Goal: Task Accomplishment & Management: Use online tool/utility

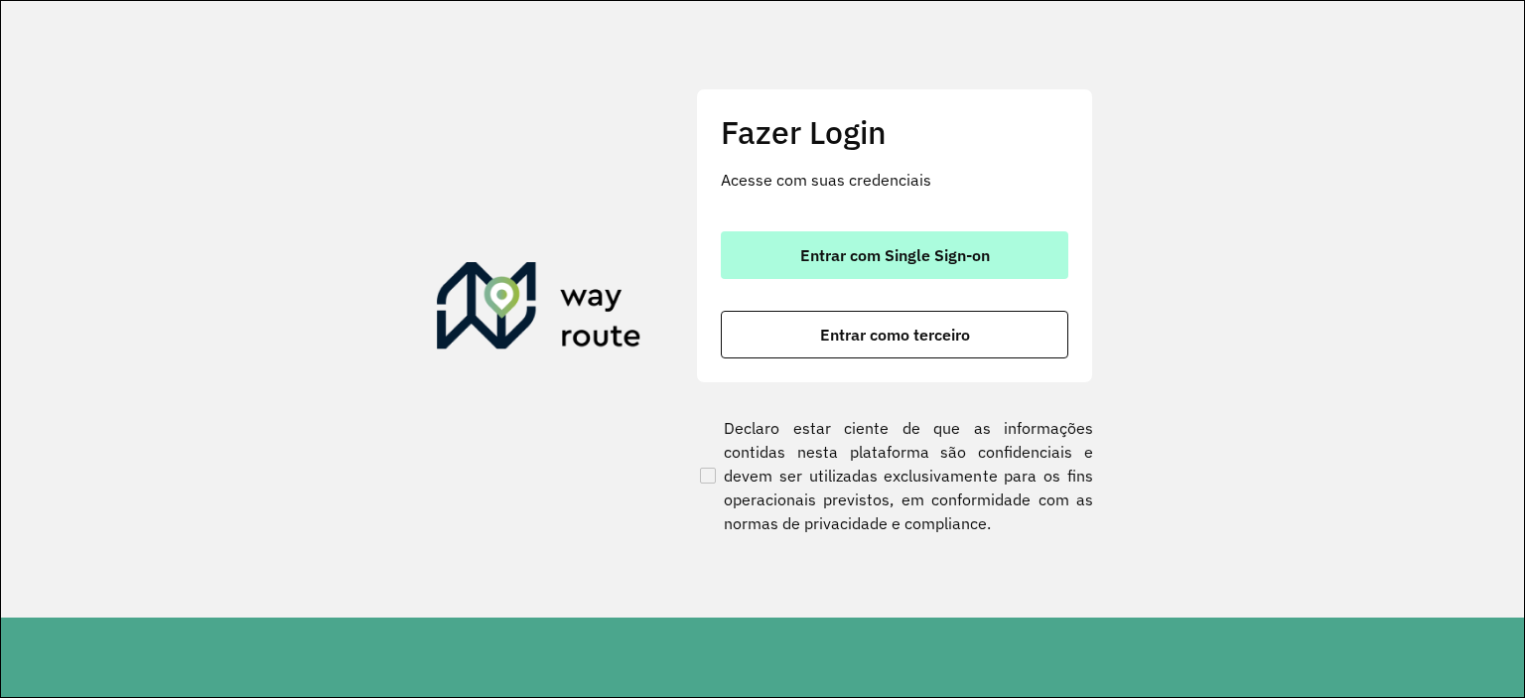
click at [815, 265] on button "Entrar com Single Sign-on" at bounding box center [895, 255] width 348 height 48
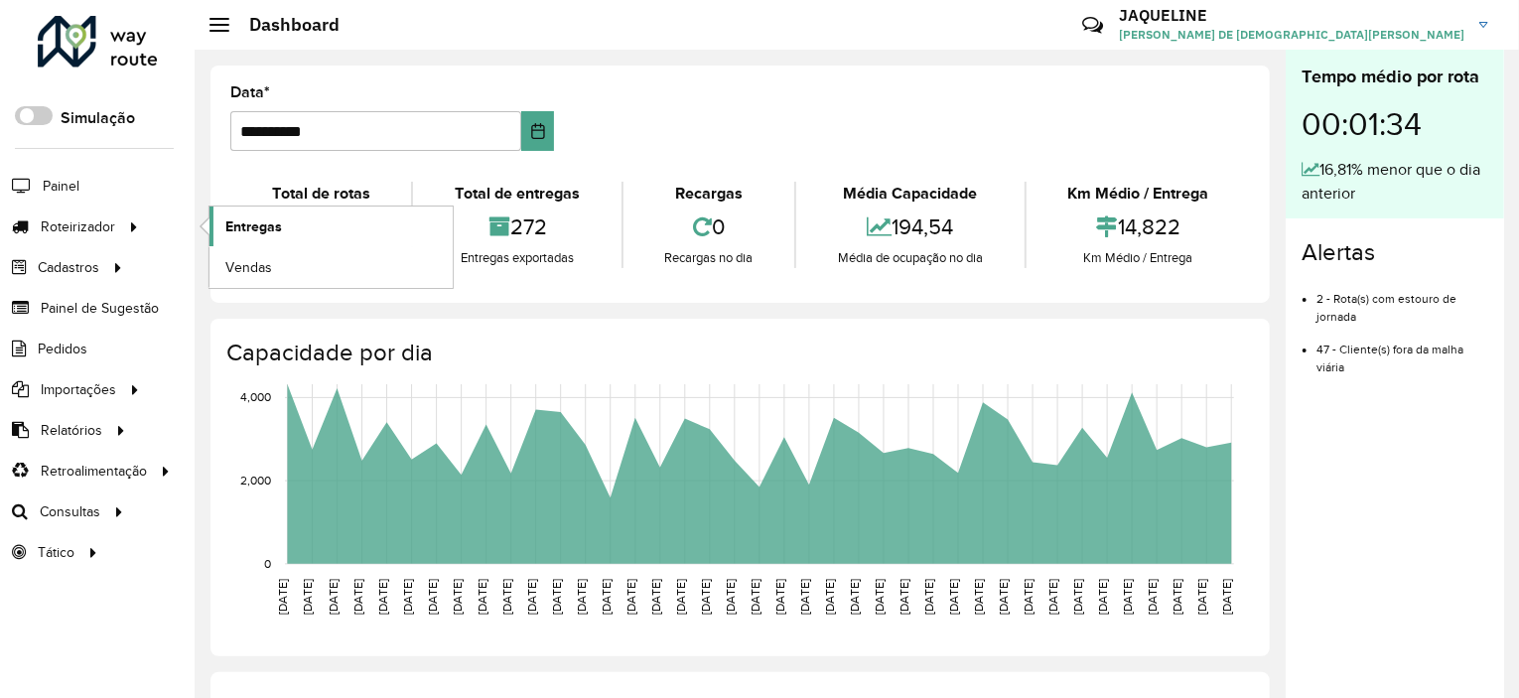
click at [212, 223] on link "Entregas" at bounding box center [331, 227] width 243 height 40
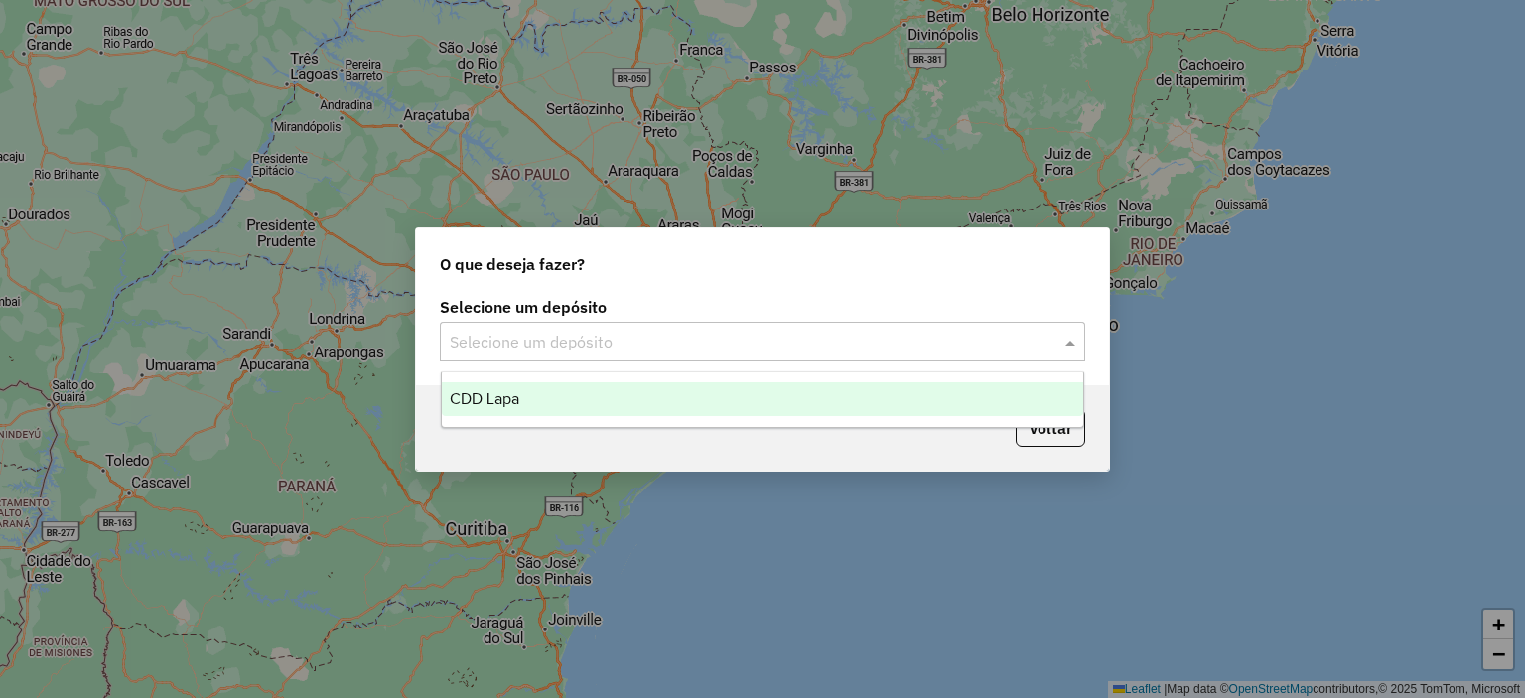
click at [755, 350] on input "text" at bounding box center [743, 343] width 586 height 24
click at [695, 404] on div "CDD Lapa" at bounding box center [763, 399] width 642 height 34
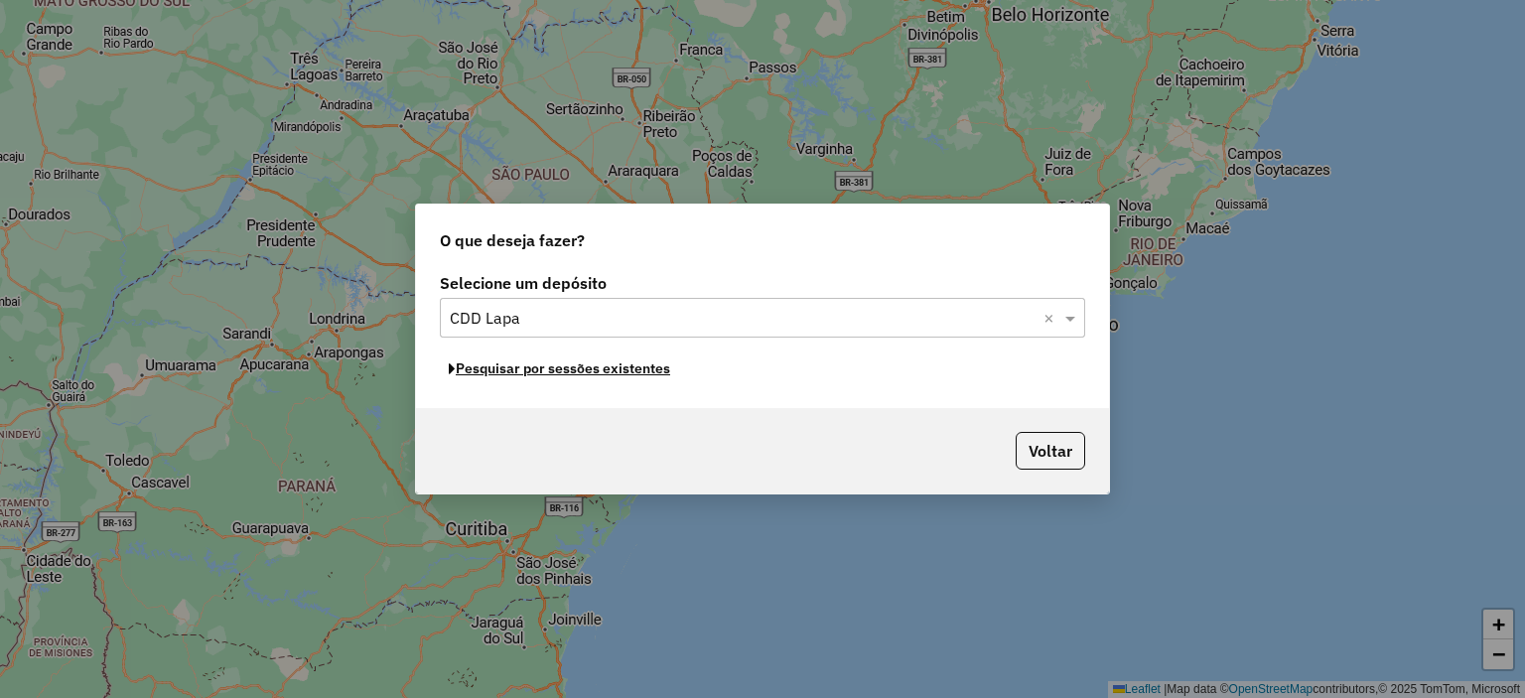
click at [548, 376] on button "Pesquisar por sessões existentes" at bounding box center [559, 368] width 239 height 31
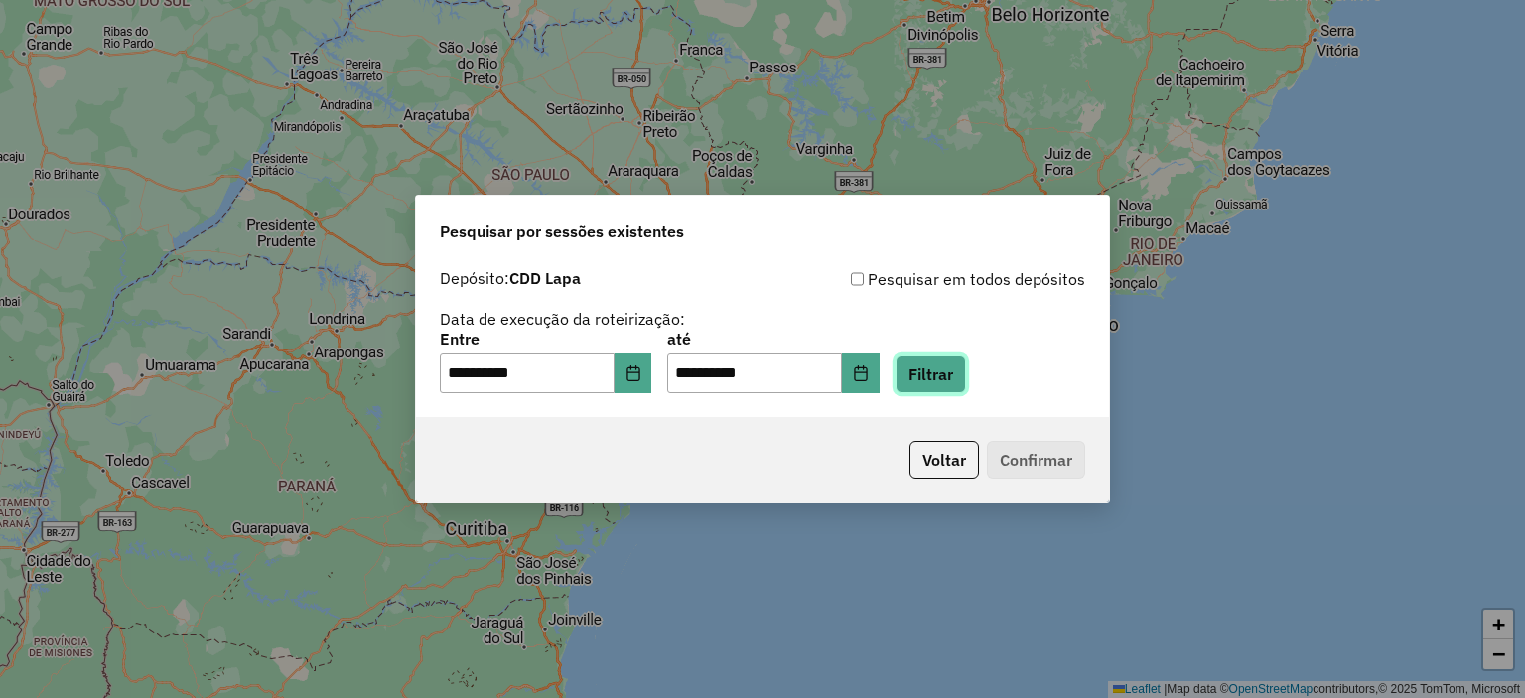
click at [963, 386] on button "Filtrar" at bounding box center [931, 374] width 70 height 38
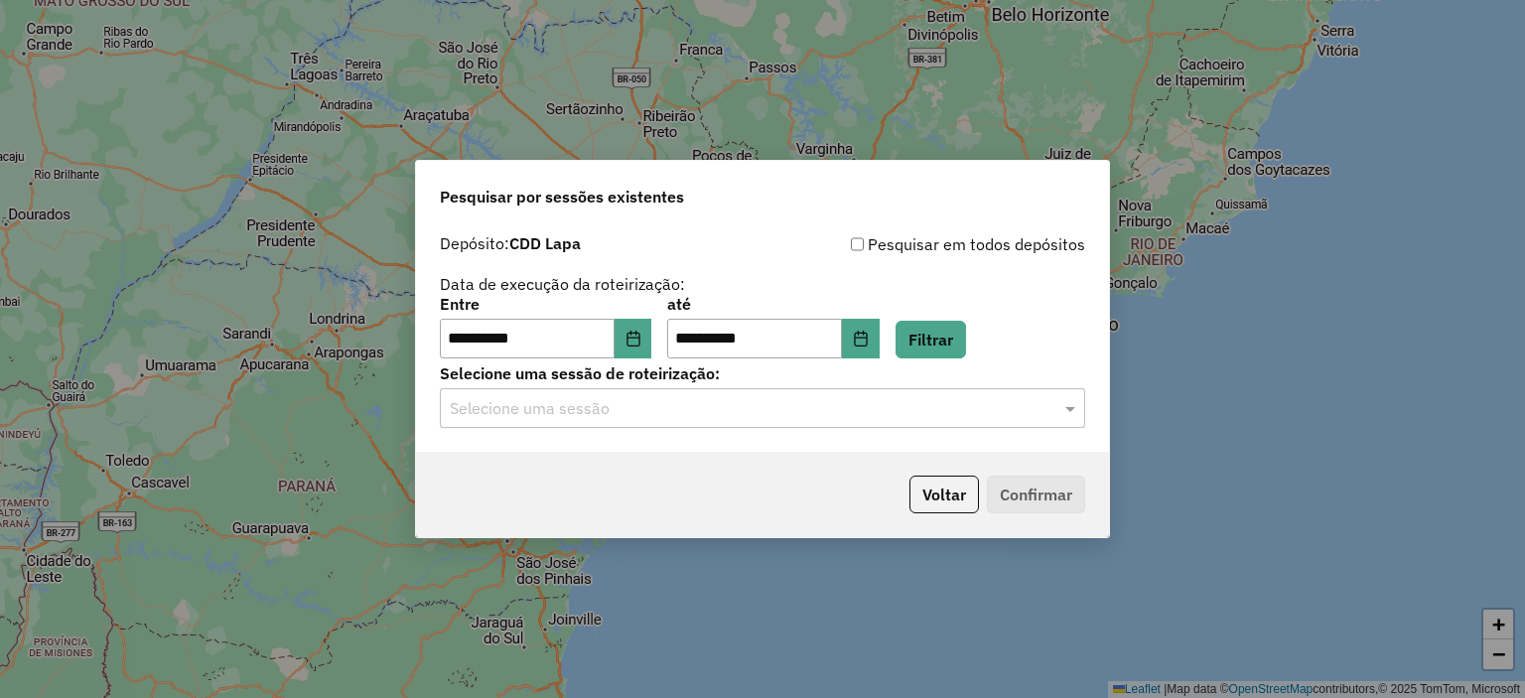
click at [803, 395] on div "Selecione uma sessão" at bounding box center [762, 408] width 645 height 40
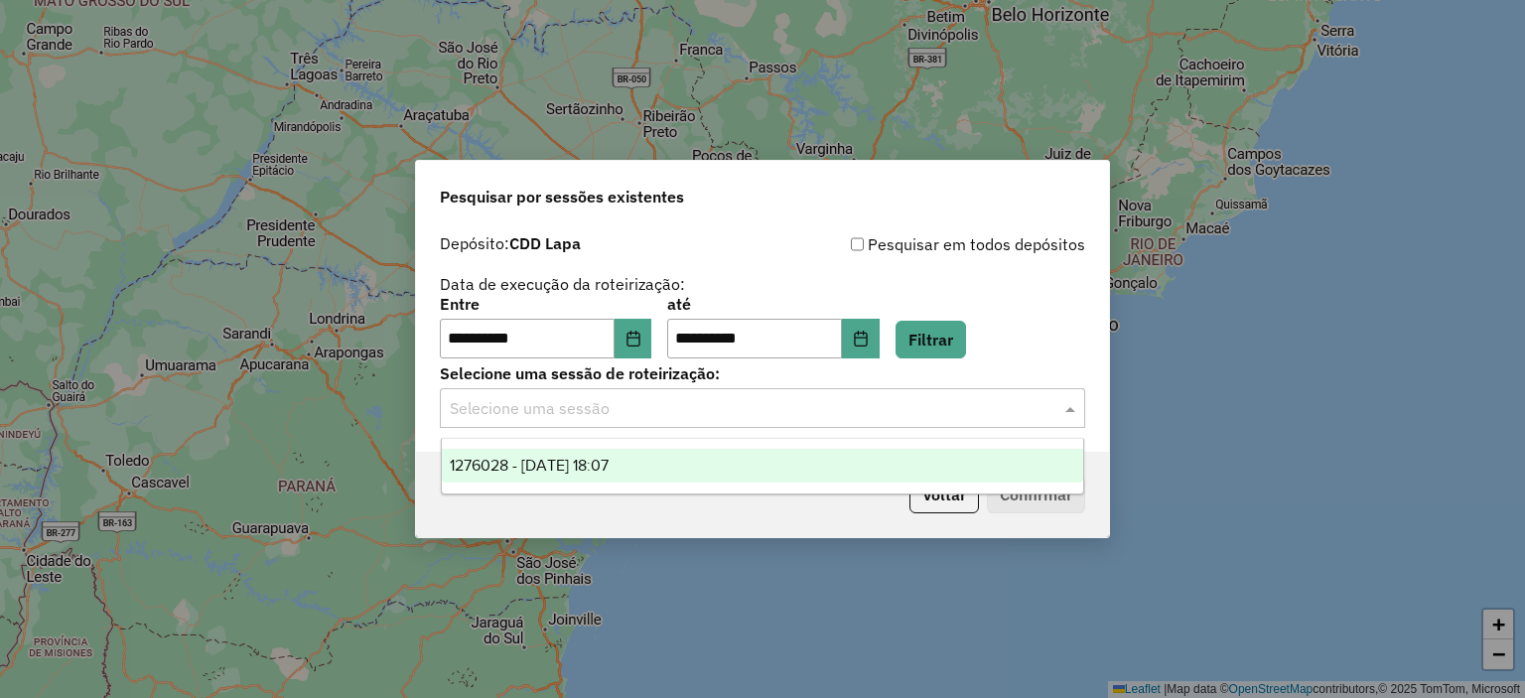
click at [709, 483] on ng-dropdown-panel "1276028 - 15/09/2025 18:07" at bounding box center [763, 466] width 644 height 57
click at [706, 479] on div "1276028 - 15/09/2025 18:07" at bounding box center [763, 466] width 642 height 34
click at [706, 479] on div "Voltar Confirmar" at bounding box center [762, 494] width 693 height 85
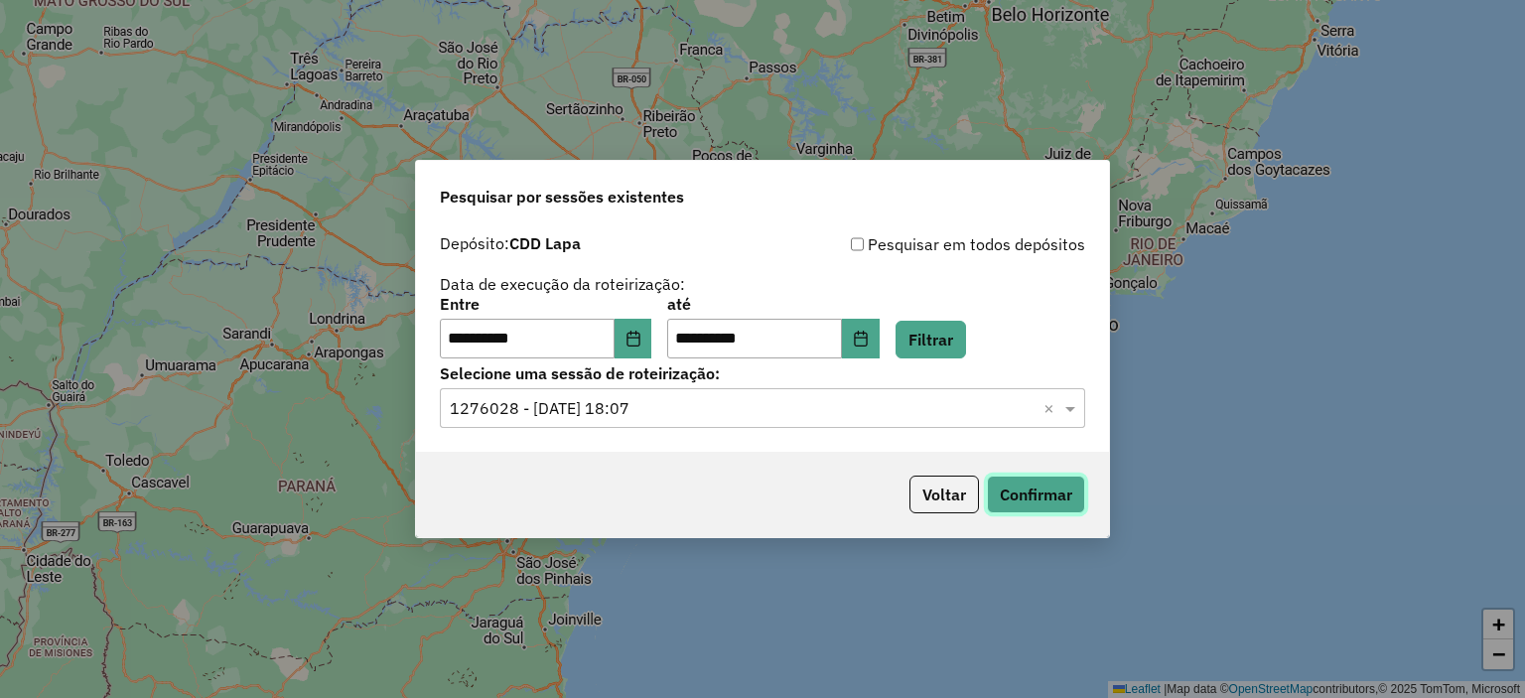
click at [1021, 491] on button "Confirmar" at bounding box center [1036, 495] width 98 height 38
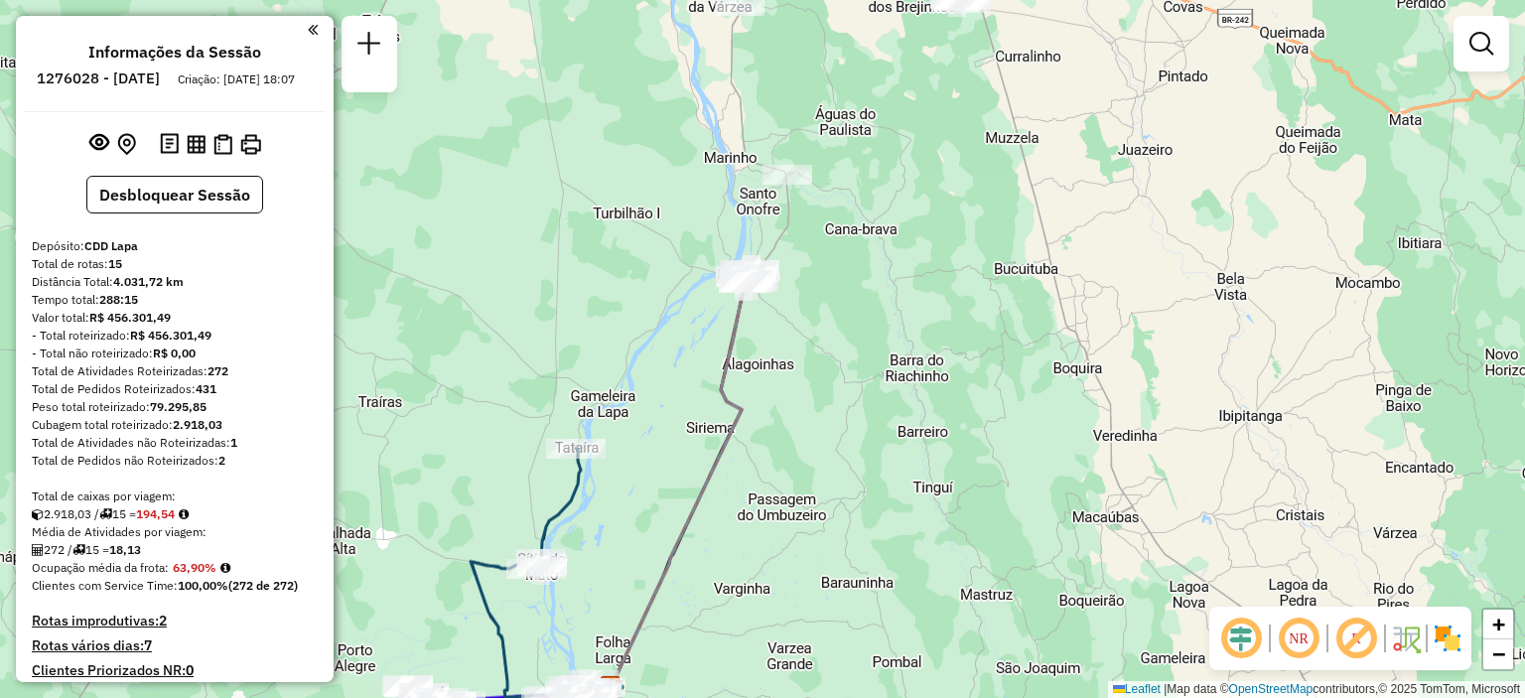
drag, startPoint x: 917, startPoint y: 291, endPoint x: 770, endPoint y: 620, distance: 360.0
click at [770, 620] on div "Janela de atendimento Grade de atendimento Capacidade Transportadoras Veículos …" at bounding box center [762, 349] width 1525 height 698
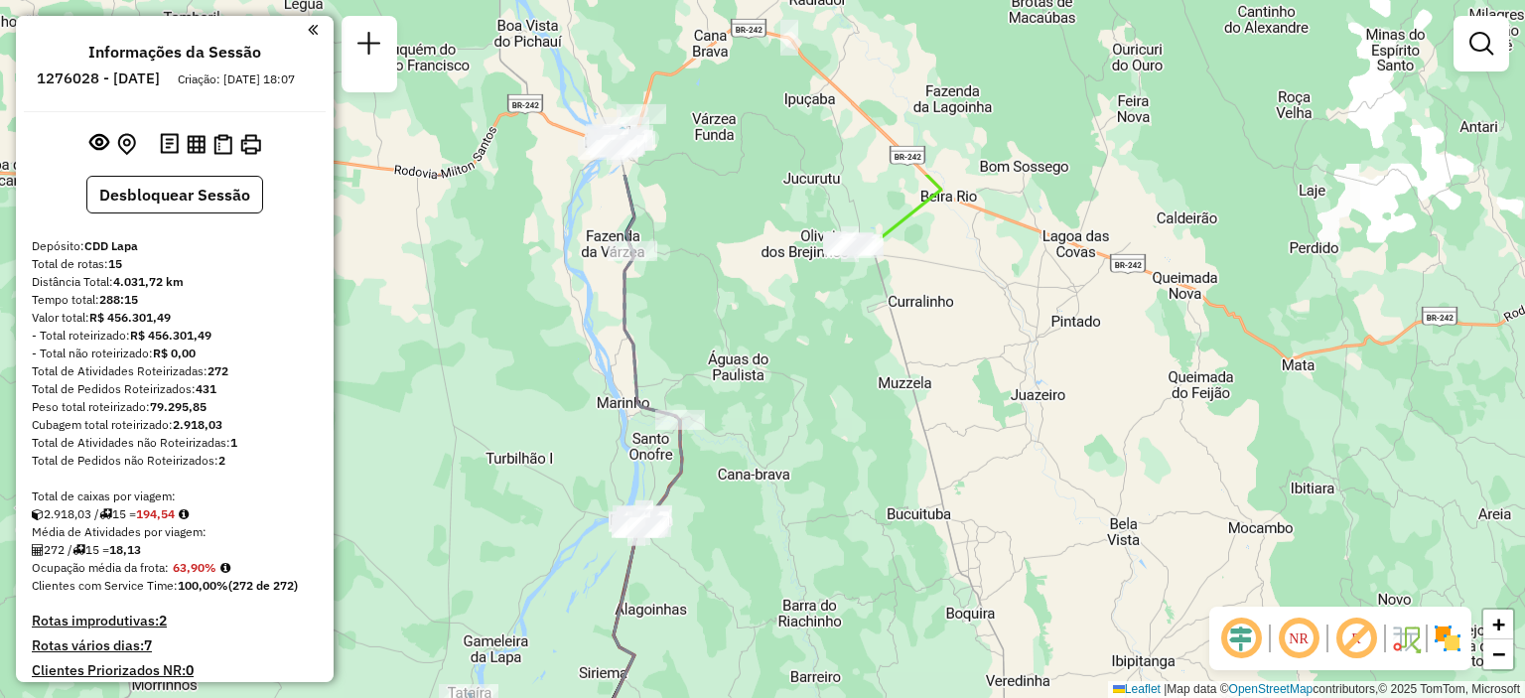
drag, startPoint x: 879, startPoint y: 352, endPoint x: 774, endPoint y: 594, distance: 262.8
click at [774, 594] on div "Janela de atendimento Grade de atendimento Capacidade Transportadoras Veículos …" at bounding box center [762, 349] width 1525 height 698
click at [1513, 625] on link "+" at bounding box center [1498, 625] width 30 height 30
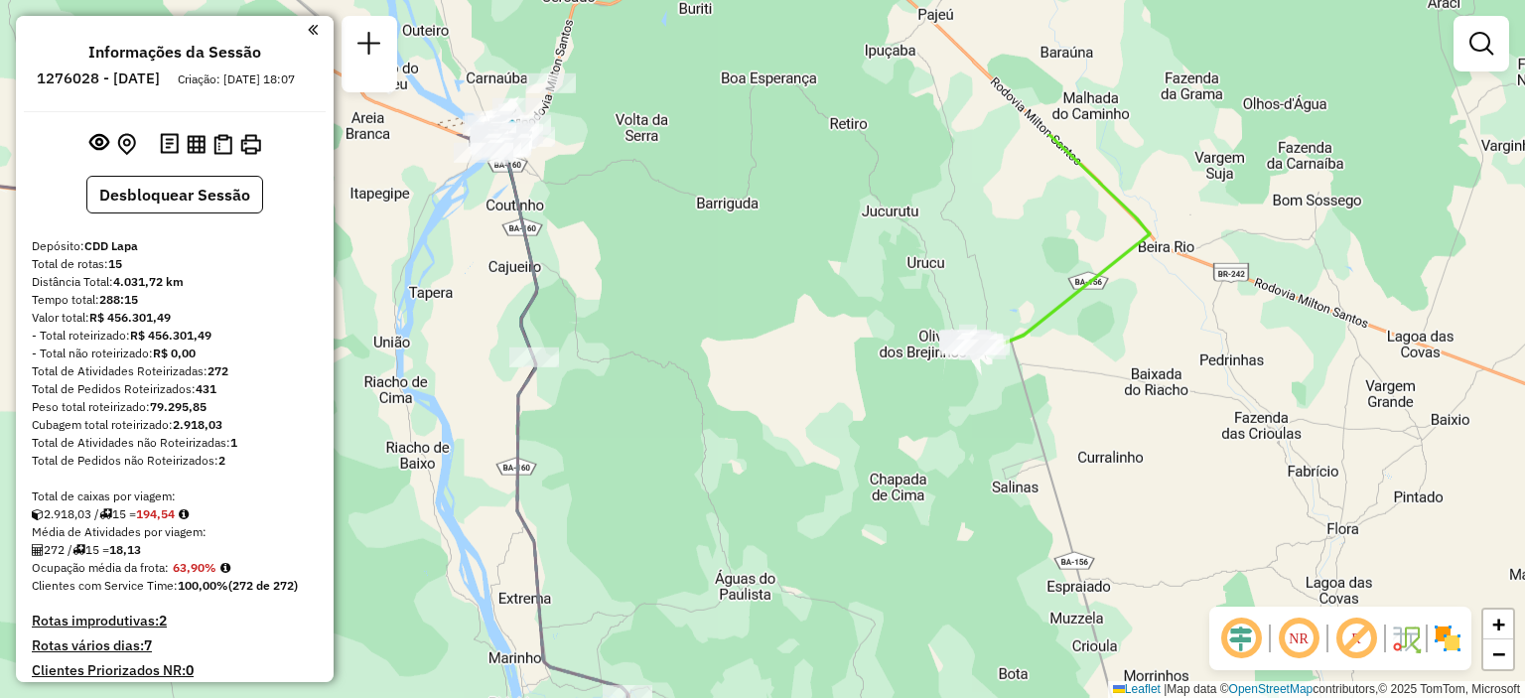
drag, startPoint x: 784, startPoint y: 202, endPoint x: 815, endPoint y: 401, distance: 201.9
click at [815, 401] on div "Janela de atendimento Grade de atendimento Capacidade Transportadoras Veículos …" at bounding box center [762, 349] width 1525 height 698
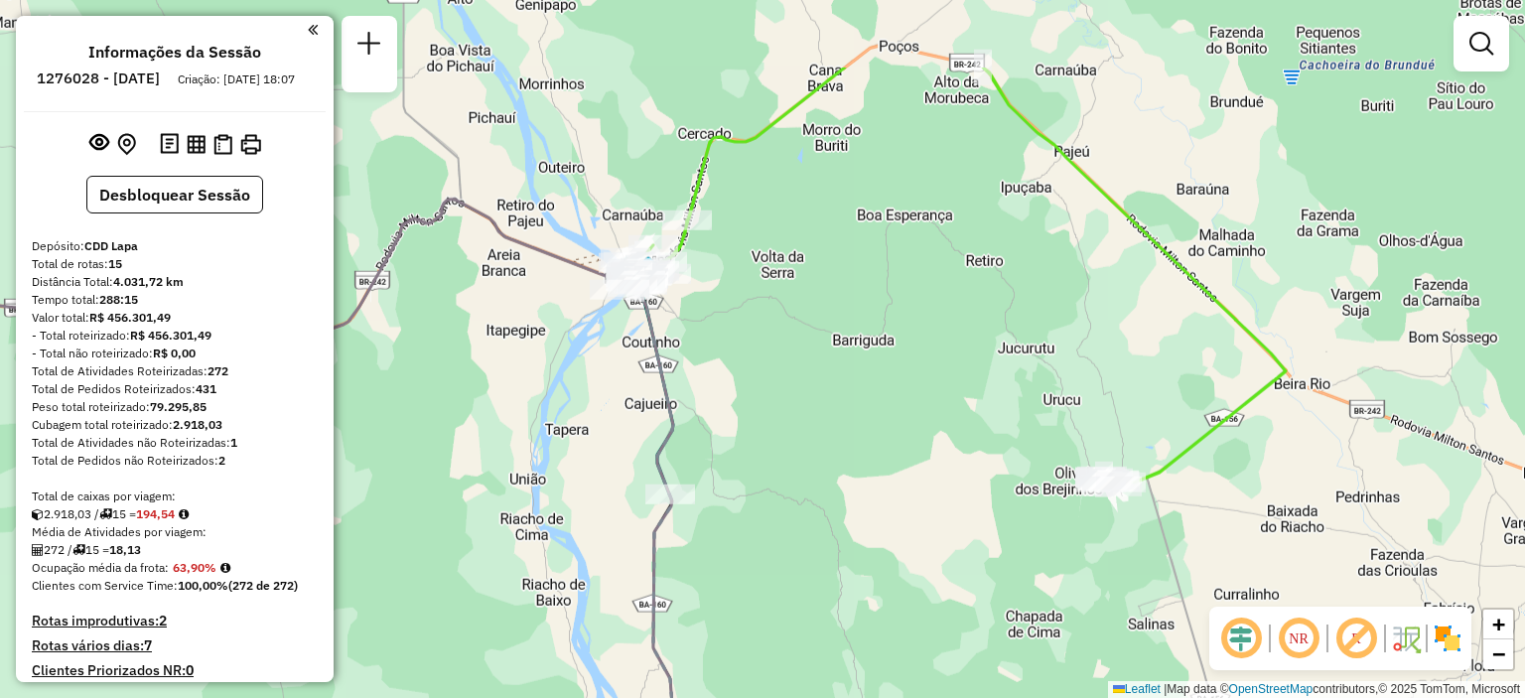
drag, startPoint x: 691, startPoint y: 217, endPoint x: 824, endPoint y: 354, distance: 191.0
click at [824, 354] on div "Janela de atendimento Grade de atendimento Capacidade Transportadoras Veículos …" at bounding box center [762, 349] width 1525 height 698
click at [1501, 629] on span "+" at bounding box center [1498, 624] width 13 height 25
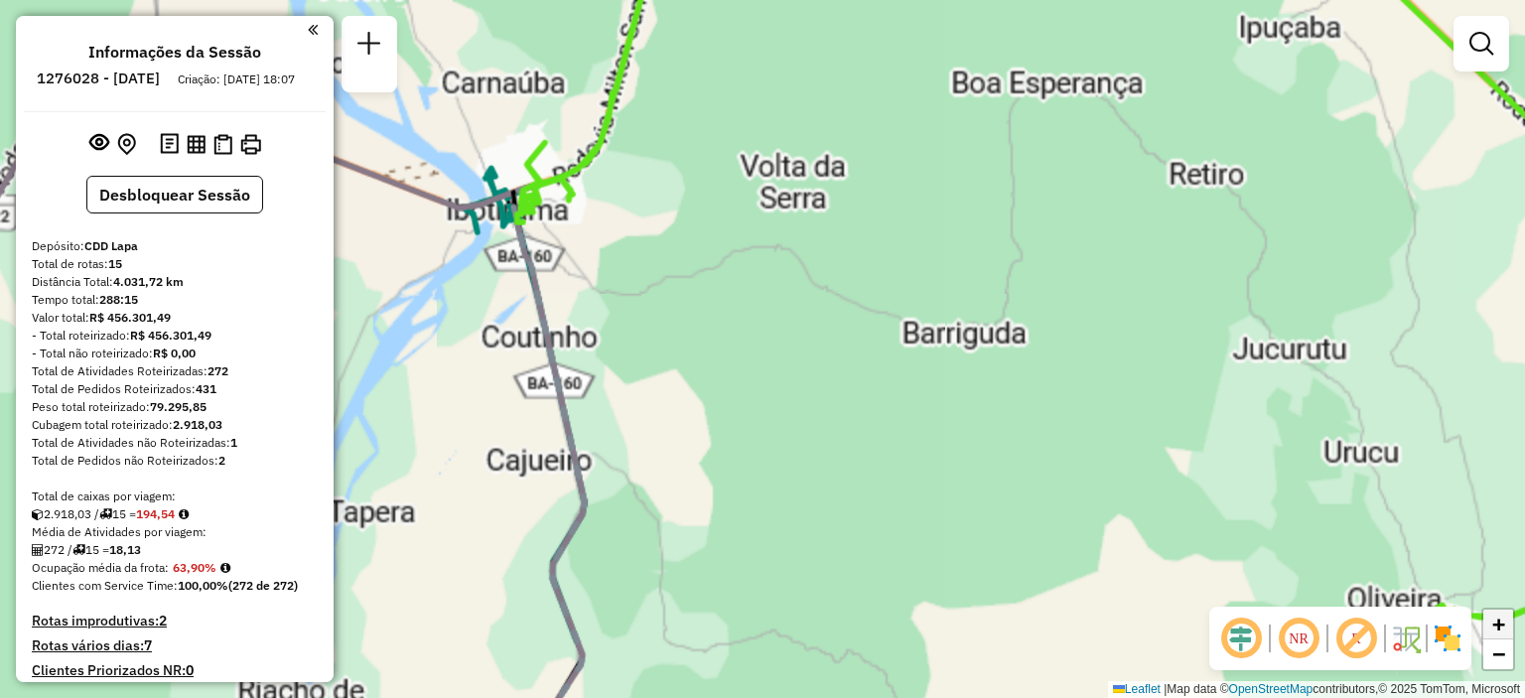
click at [1501, 629] on span "+" at bounding box center [1498, 624] width 13 height 25
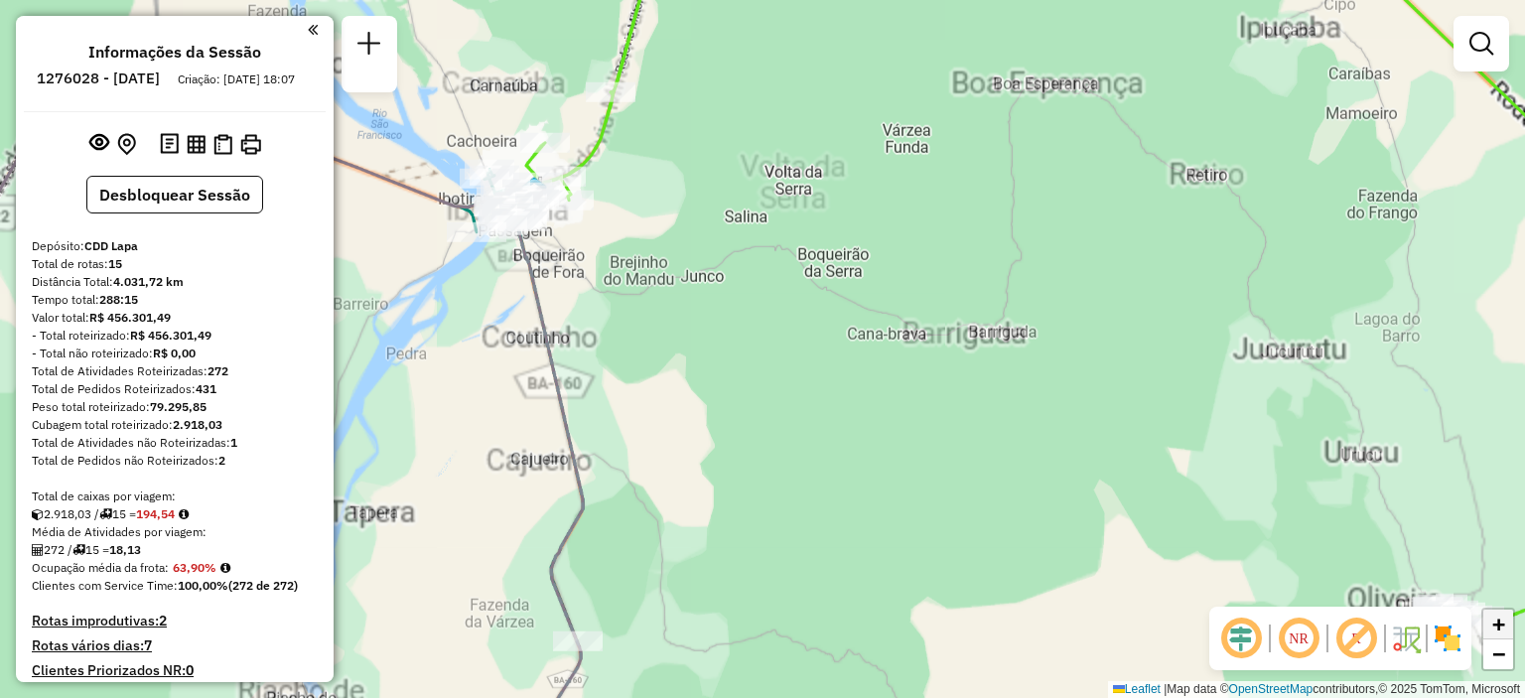
click at [1501, 629] on span "+" at bounding box center [1498, 624] width 13 height 25
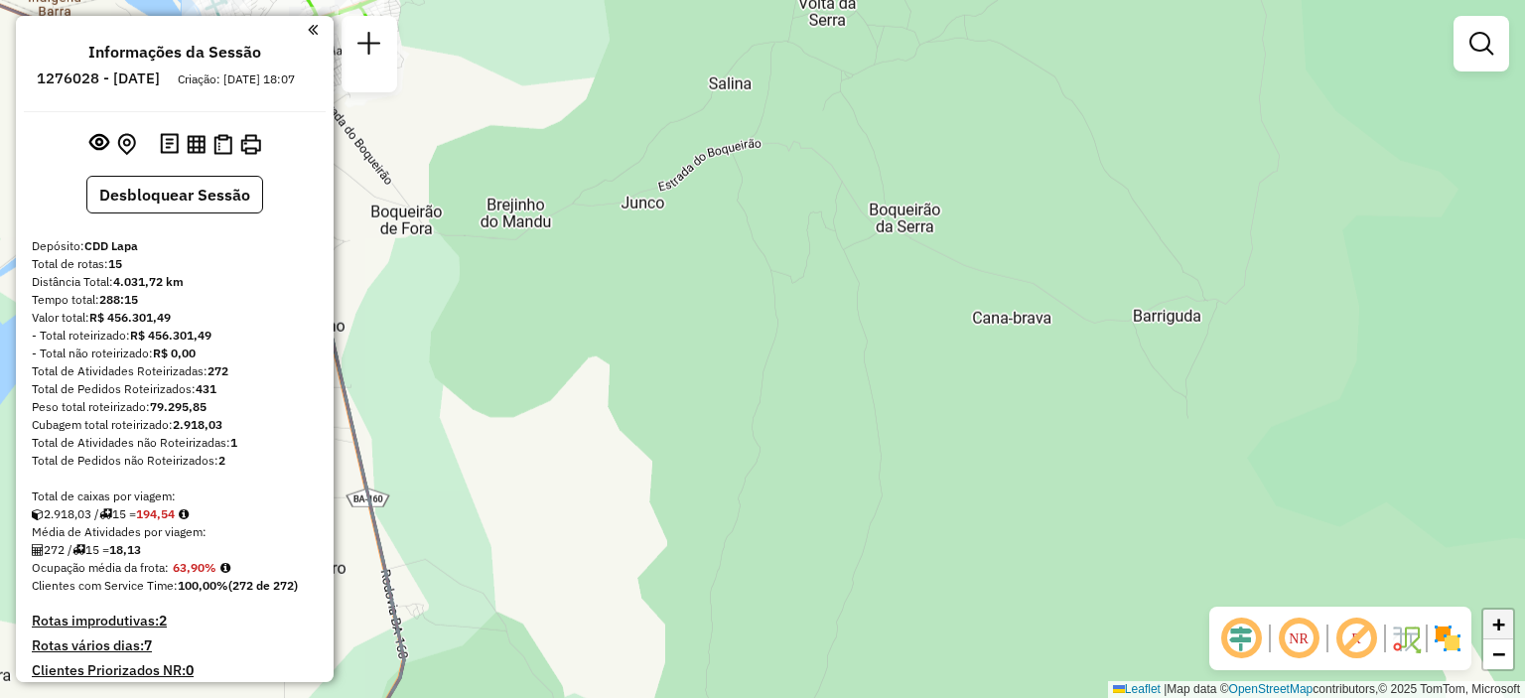
click at [1499, 627] on span "+" at bounding box center [1498, 624] width 13 height 25
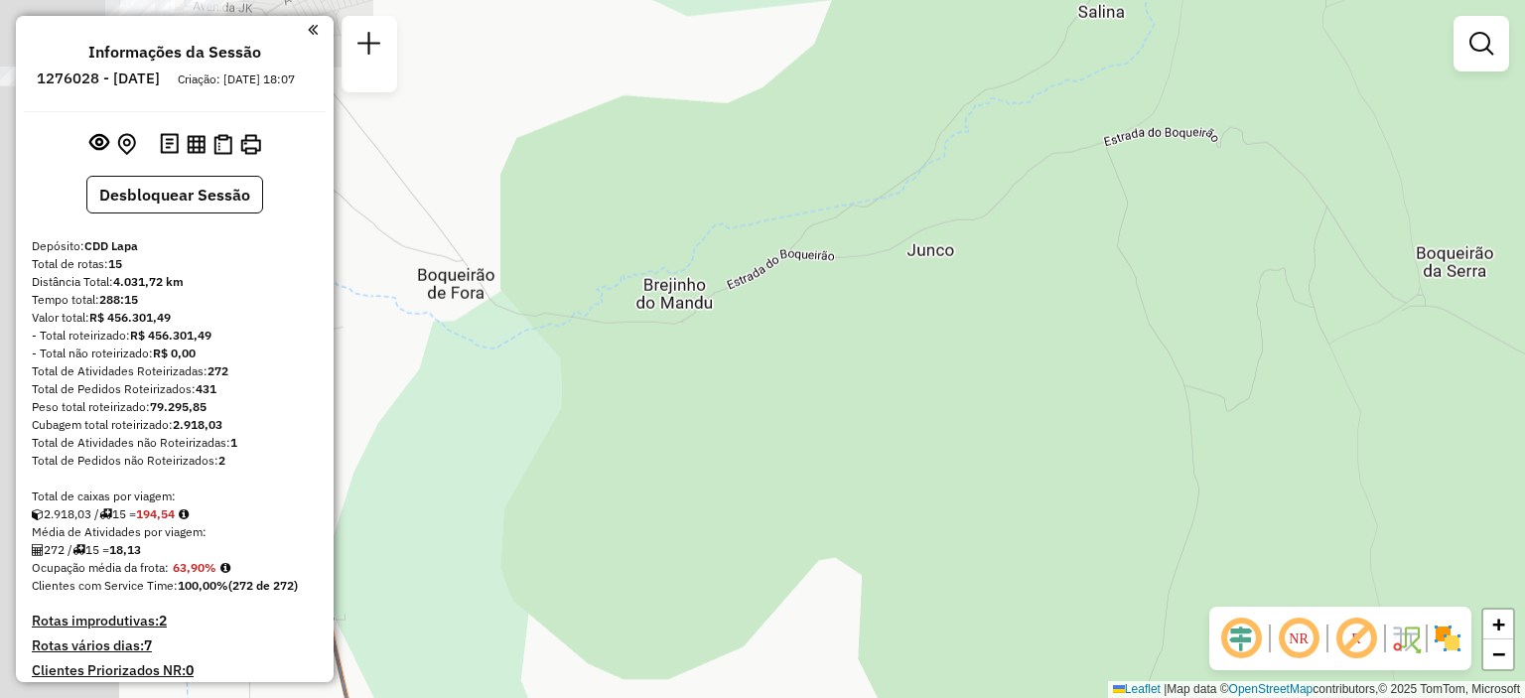
drag, startPoint x: 628, startPoint y: 241, endPoint x: 1038, endPoint y: 438, distance: 454.8
click at [1038, 438] on div "Janela de atendimento Grade de atendimento Capacidade Transportadoras Veículos …" at bounding box center [762, 349] width 1525 height 698
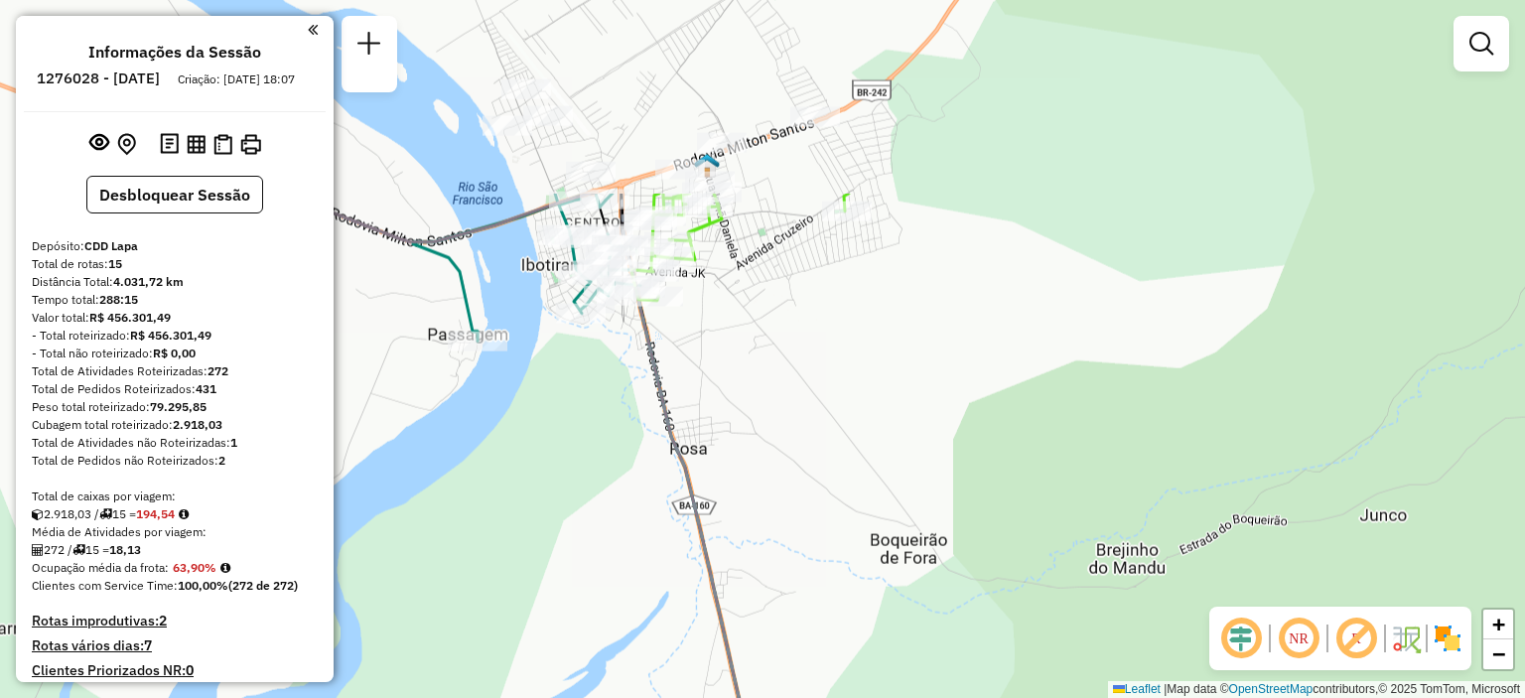
drag, startPoint x: 533, startPoint y: 159, endPoint x: 983, endPoint y: 424, distance: 522.1
click at [983, 424] on div "Janela de atendimento Grade de atendimento Capacidade Transportadoras Veículos …" at bounding box center [762, 349] width 1525 height 698
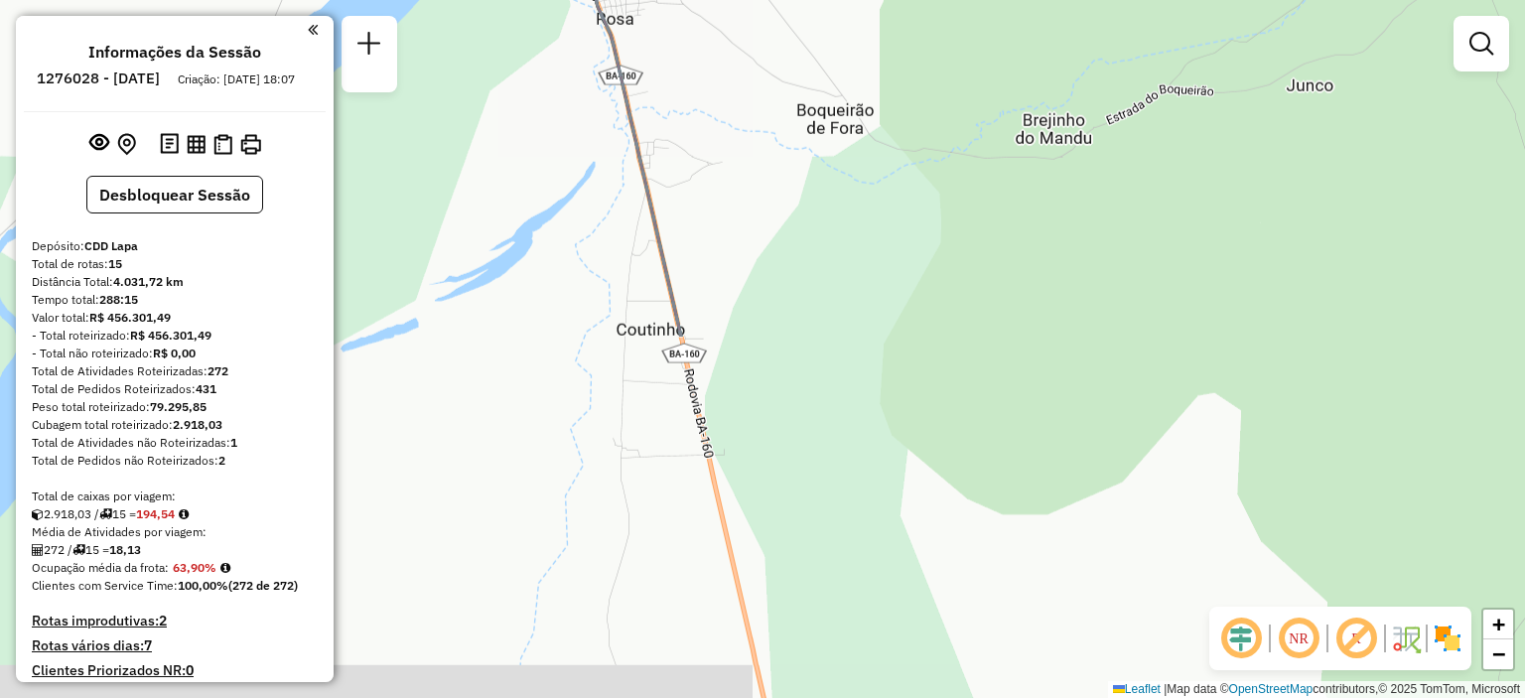
drag, startPoint x: 872, startPoint y: 507, endPoint x: 788, endPoint y: -20, distance: 533.8
click at [788, 0] on html "Aguarde... Pop-up bloqueado! Seu navegador bloqueou automáticamente a abertura …" at bounding box center [762, 349] width 1525 height 698
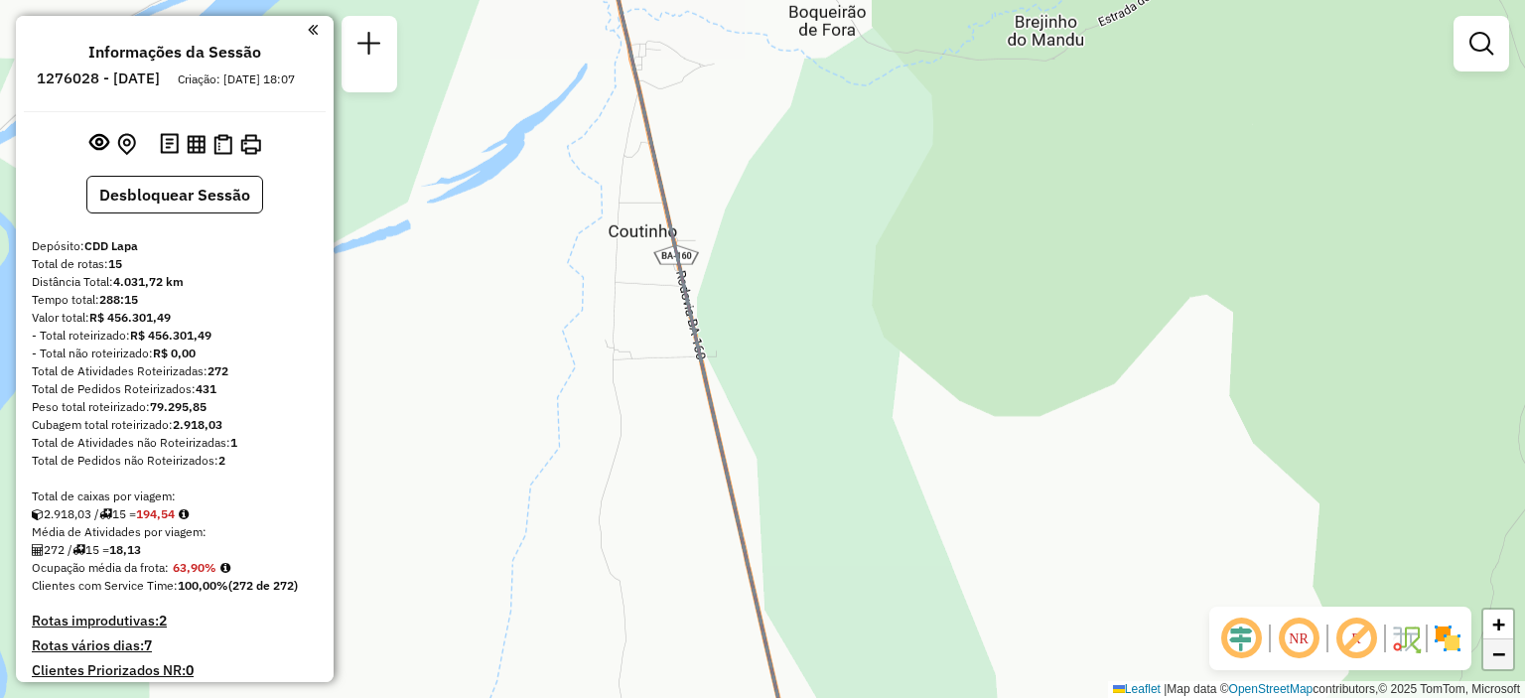
click at [1492, 654] on span "−" at bounding box center [1498, 653] width 13 height 25
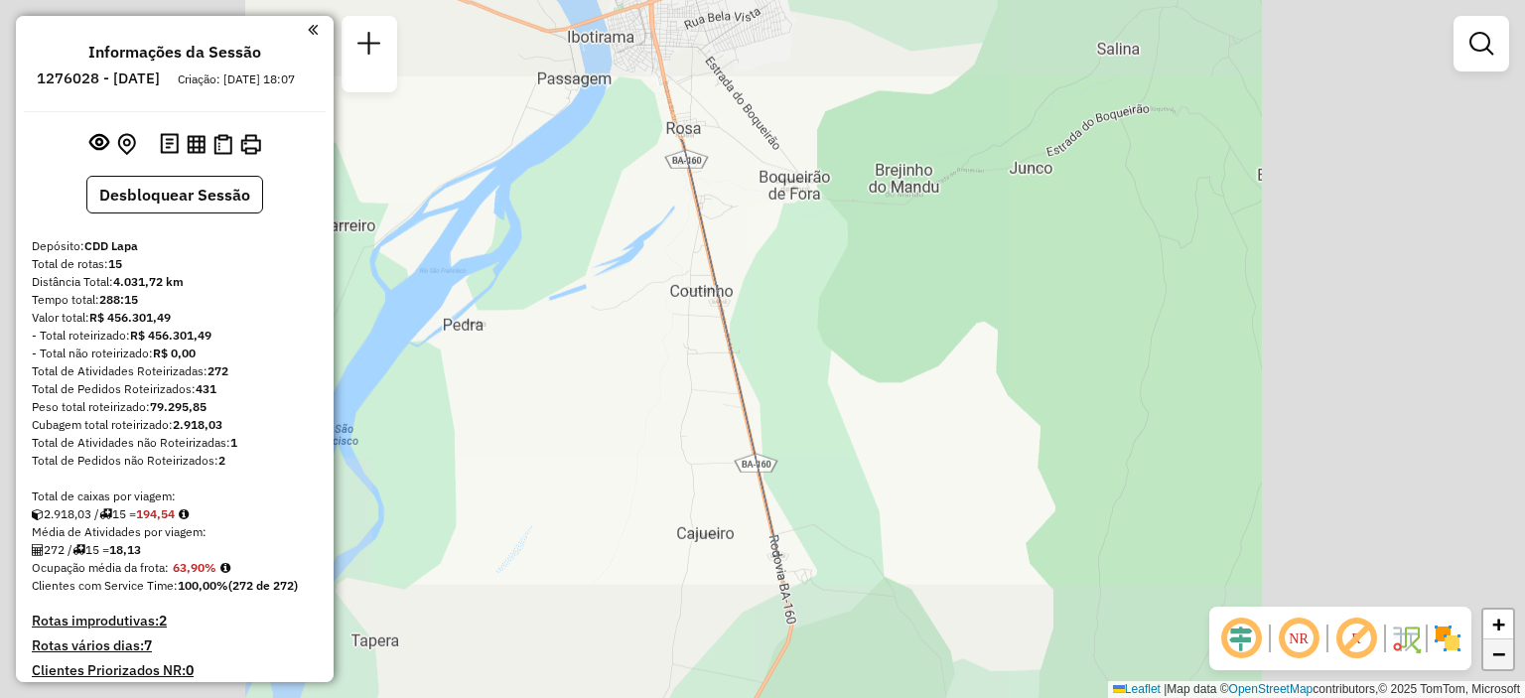
click at [1492, 654] on span "−" at bounding box center [1498, 653] width 13 height 25
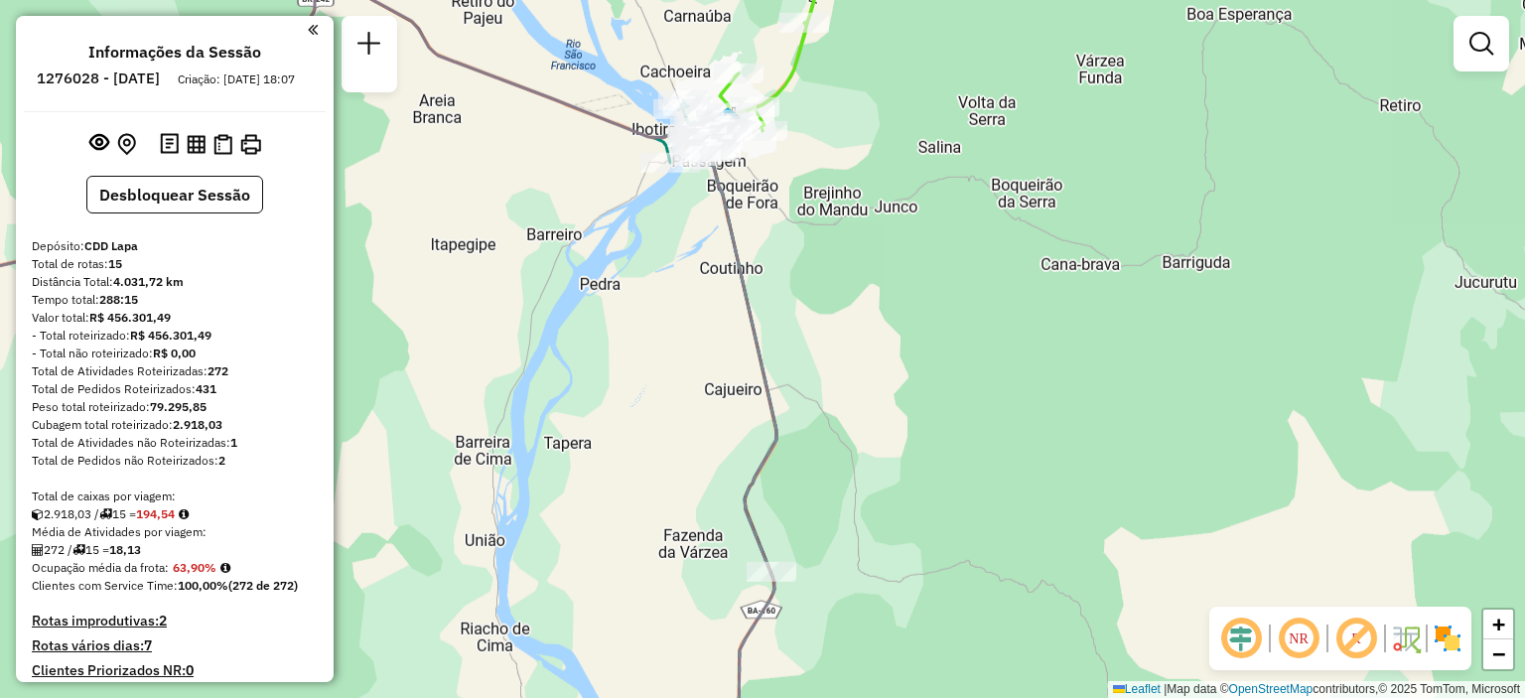
drag, startPoint x: 1019, startPoint y: 499, endPoint x: 1025, endPoint y: 402, distance: 97.5
click at [1025, 402] on div "Janela de atendimento Grade de atendimento Capacidade Transportadoras Veículos …" at bounding box center [762, 349] width 1525 height 698
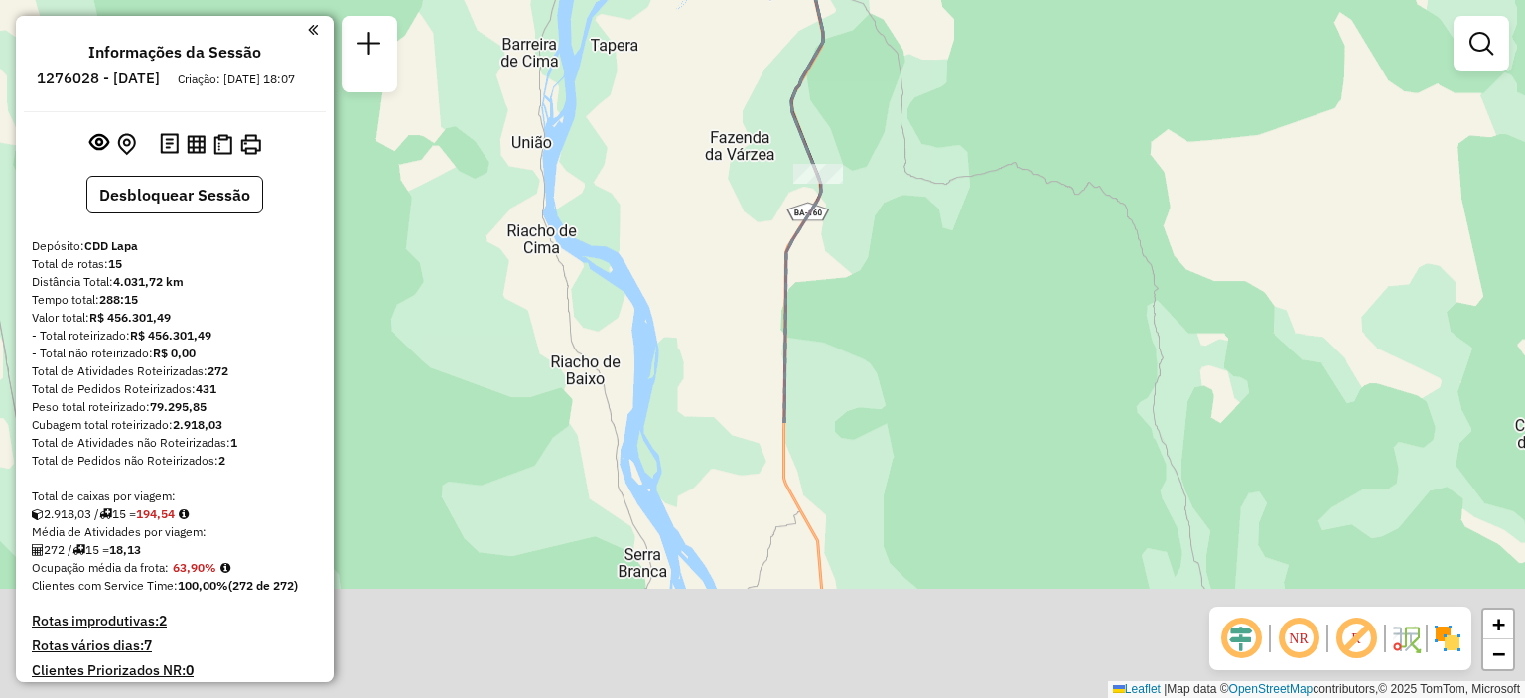
drag, startPoint x: 967, startPoint y: 493, endPoint x: 1011, endPoint y: 146, distance: 350.3
click at [1011, 146] on div "Janela de atendimento Grade de atendimento Capacidade Transportadoras Veículos …" at bounding box center [762, 349] width 1525 height 698
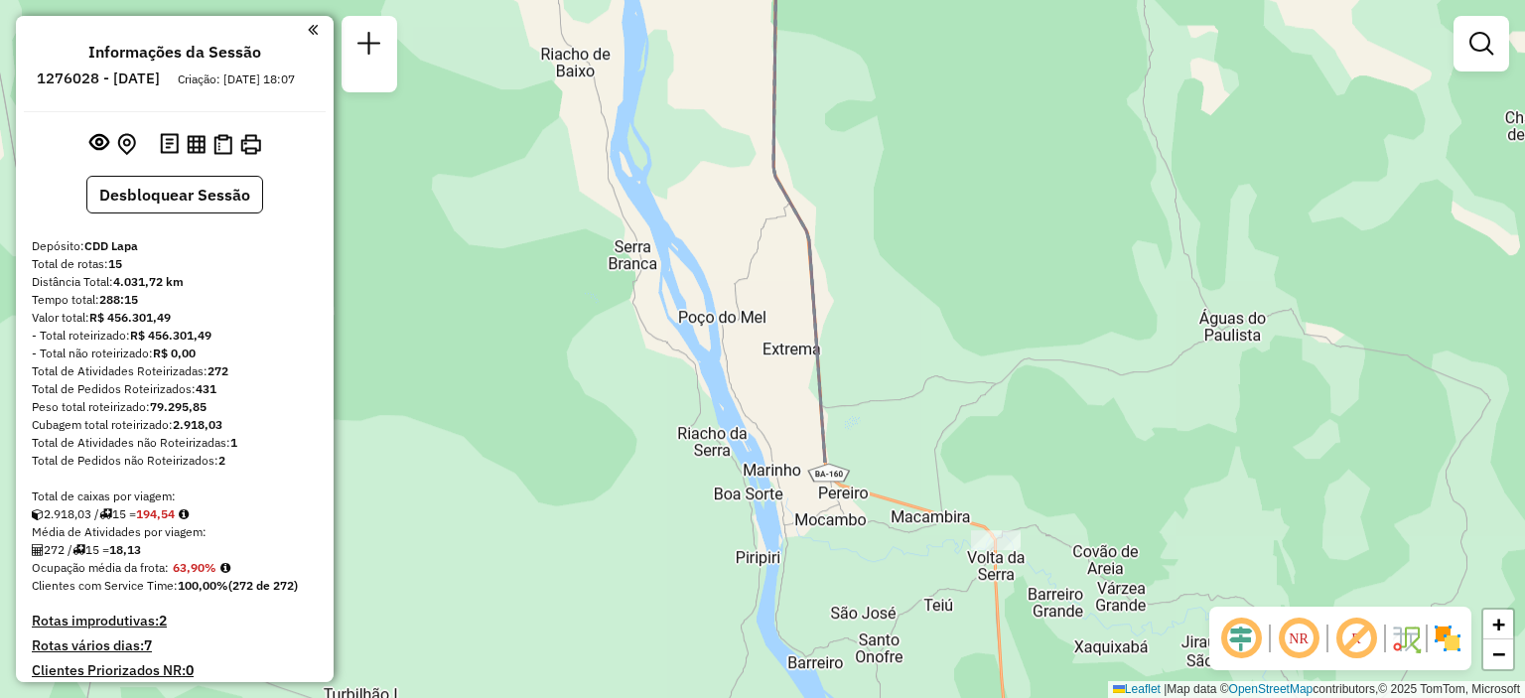
drag, startPoint x: 1018, startPoint y: 293, endPoint x: 1007, endPoint y: -4, distance: 297.1
click at [1007, 0] on html "Aguarde... Pop-up bloqueado! Seu navegador bloqueou automáticamente a abertura …" at bounding box center [762, 349] width 1525 height 698
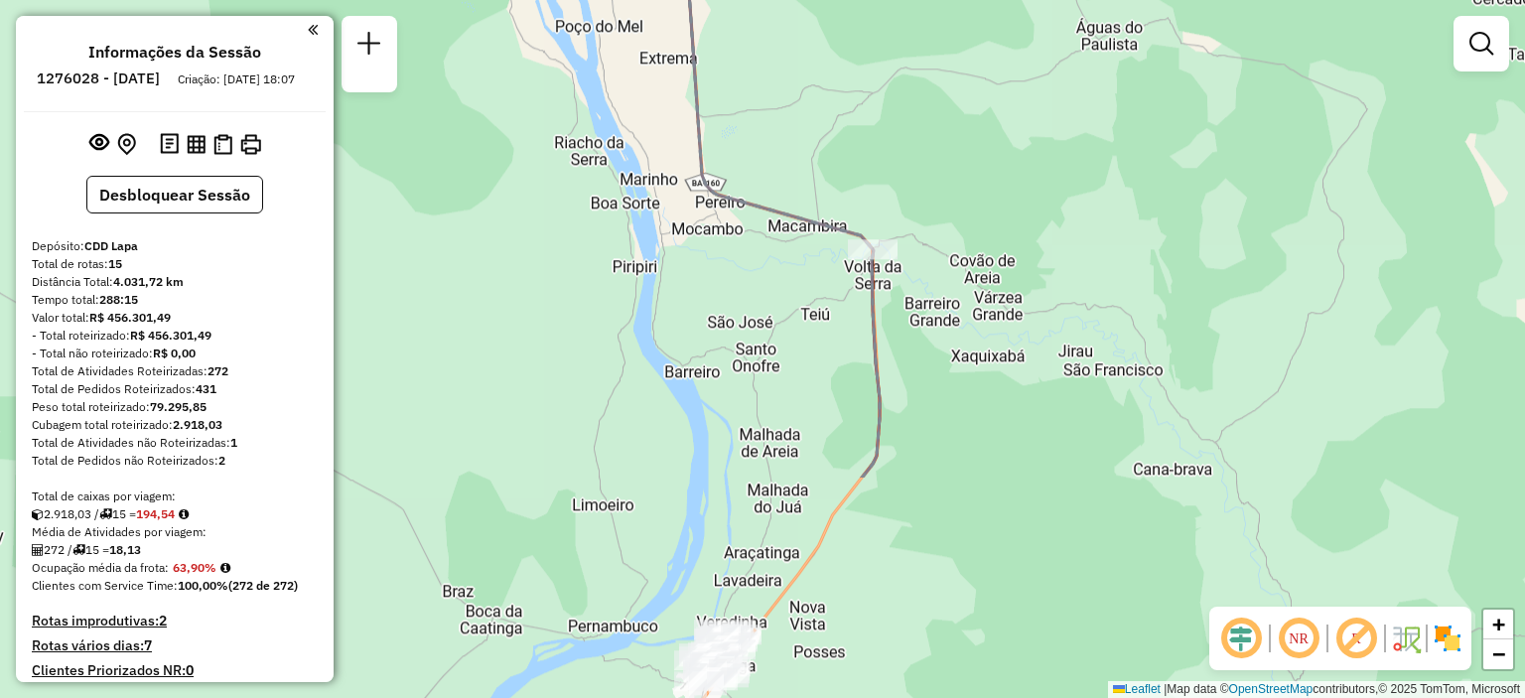
drag, startPoint x: 1162, startPoint y: 408, endPoint x: 1041, endPoint y: 117, distance: 315.1
click at [1041, 117] on div "Janela de atendimento Grade de atendimento Capacidade Transportadoras Veículos …" at bounding box center [762, 349] width 1525 height 698
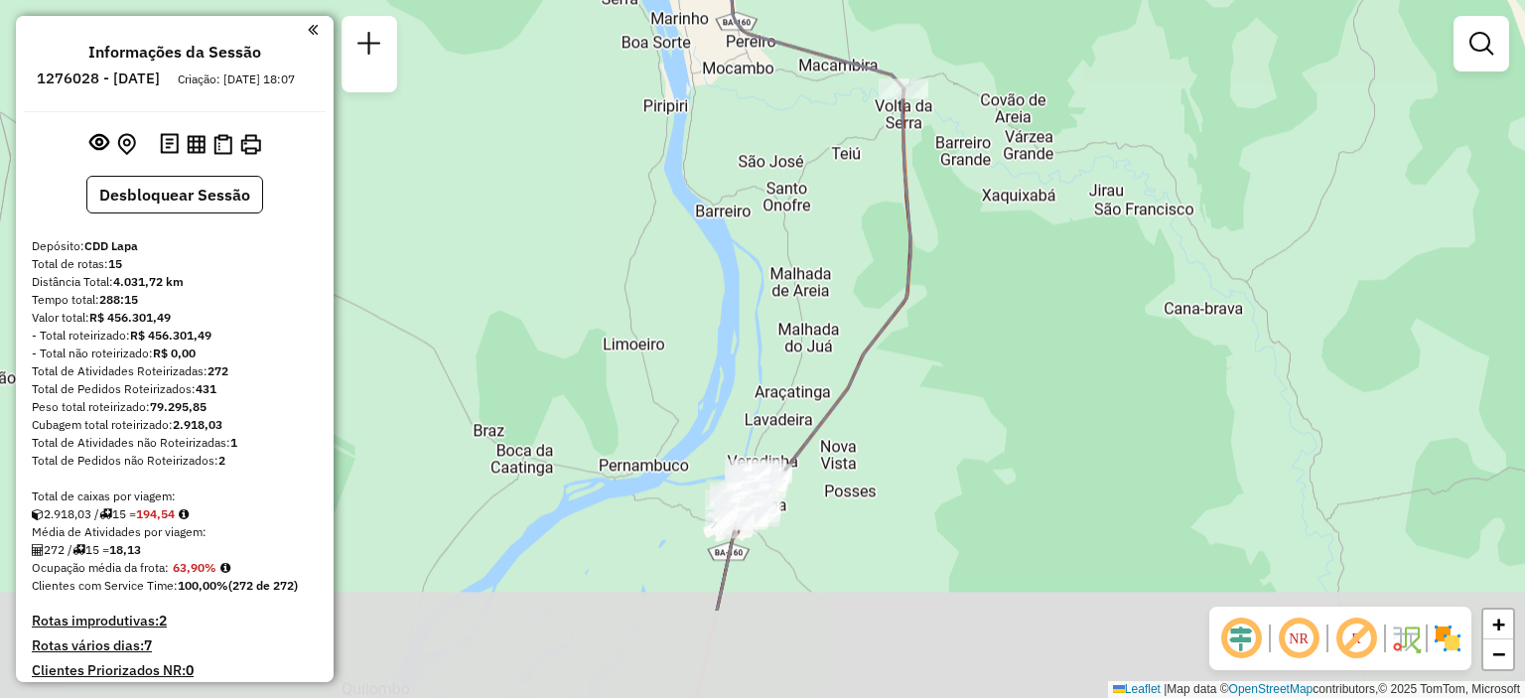
drag, startPoint x: 1004, startPoint y: 452, endPoint x: 1087, endPoint y: 190, distance: 275.1
click at [1078, 212] on div "Janela de atendimento Grade de atendimento Capacidade Transportadoras Veículos …" at bounding box center [762, 349] width 1525 height 698
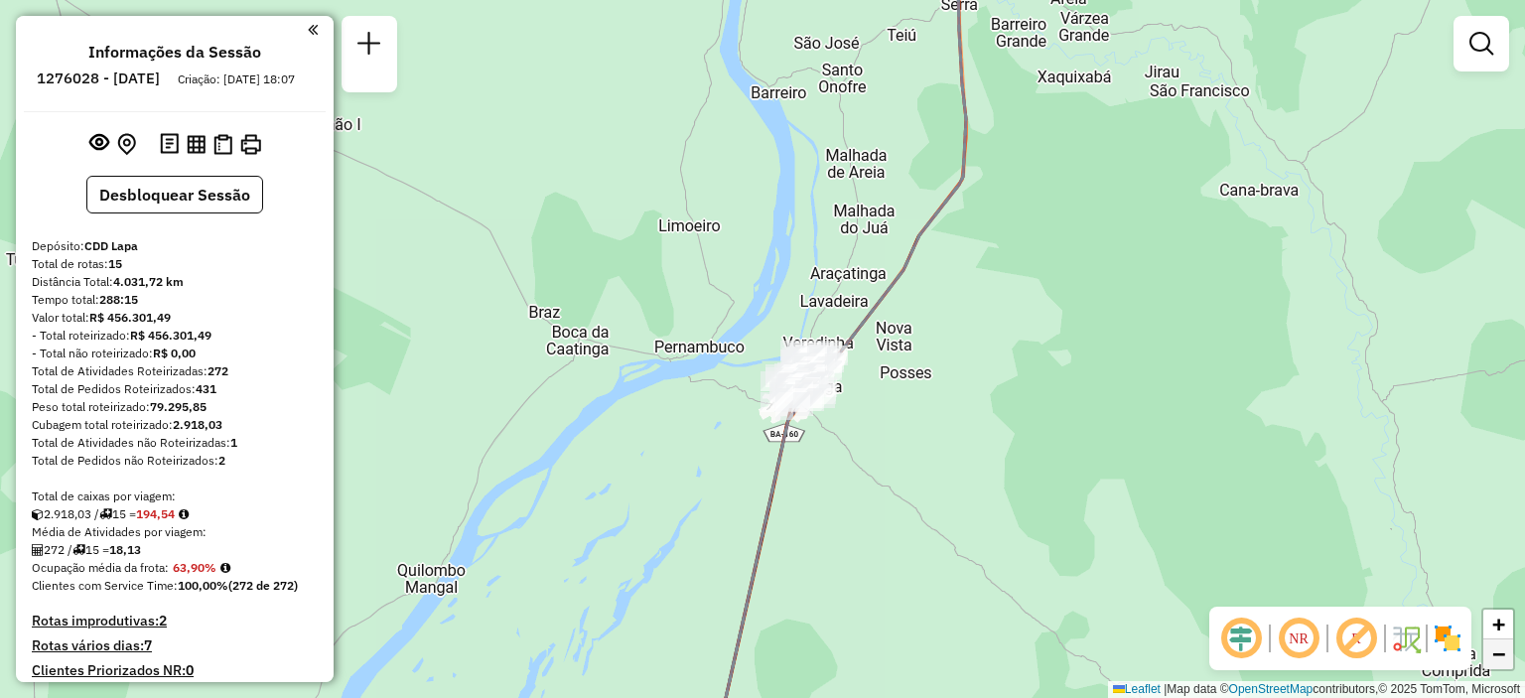
click at [1505, 652] on span "−" at bounding box center [1498, 653] width 13 height 25
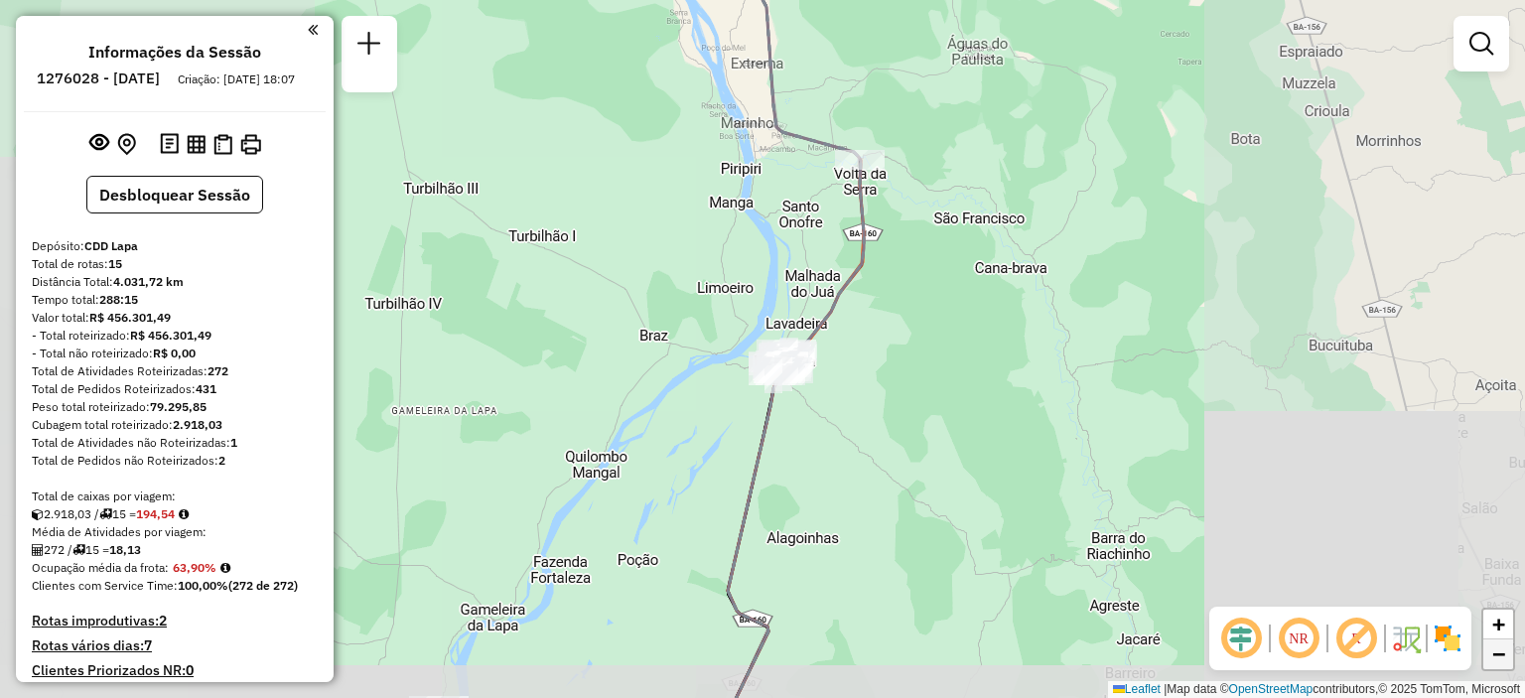
click at [1505, 650] on span "−" at bounding box center [1498, 653] width 13 height 25
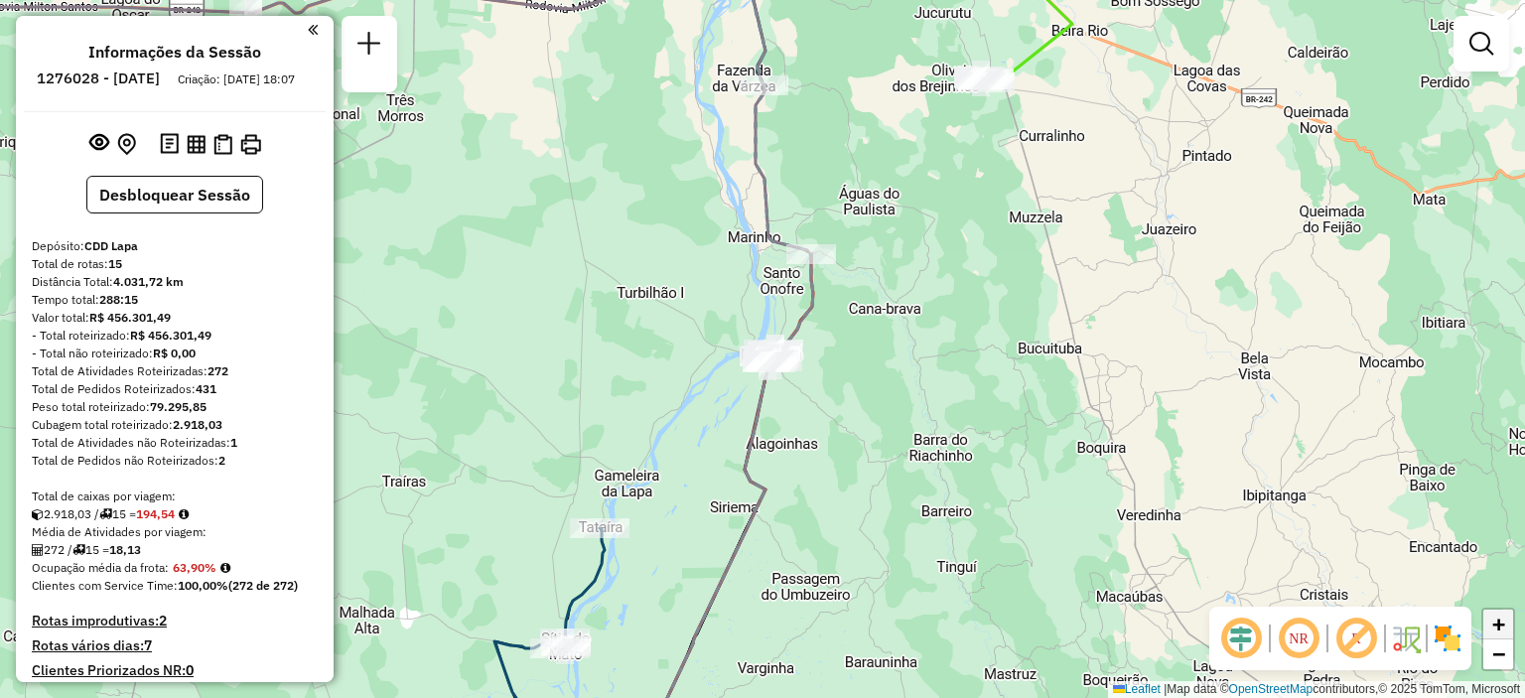
click at [1497, 628] on span "+" at bounding box center [1498, 624] width 13 height 25
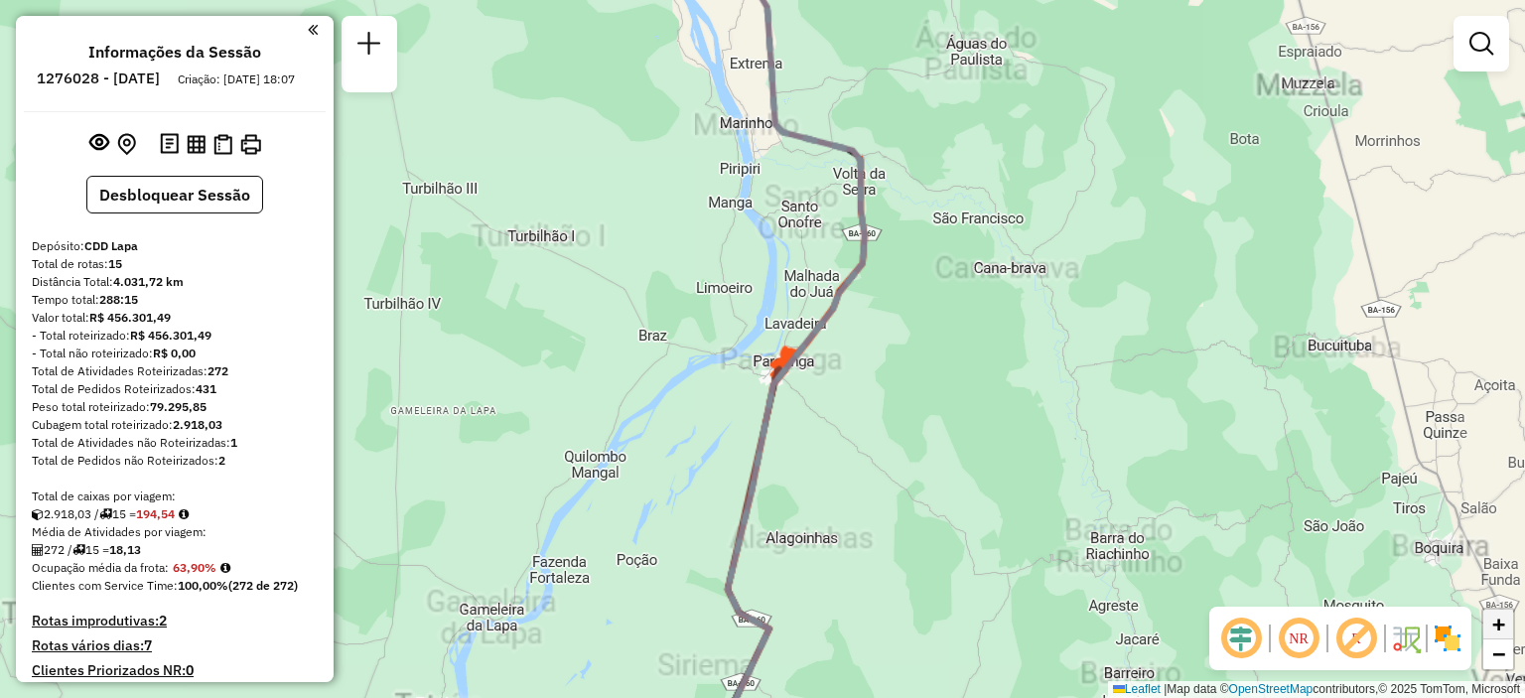
click at [1497, 628] on span "+" at bounding box center [1498, 624] width 13 height 25
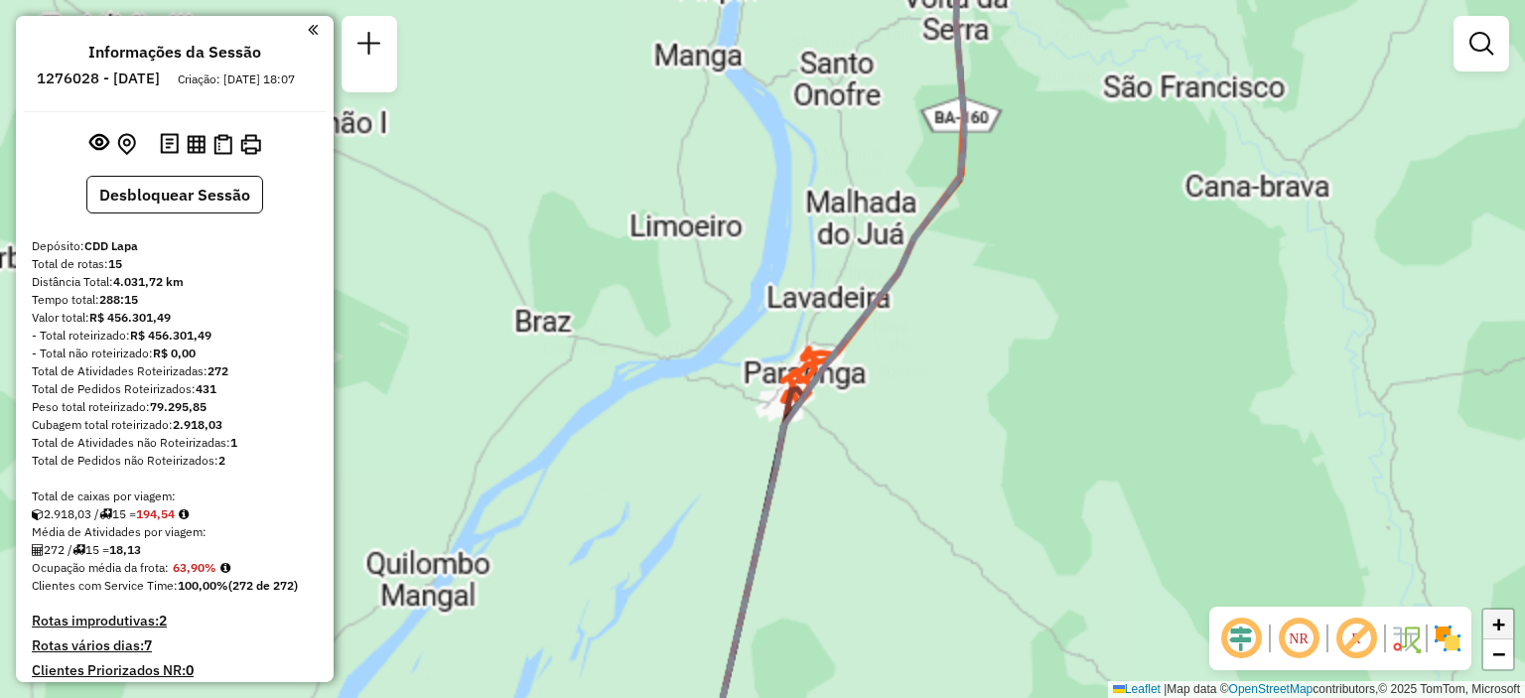
click at [1497, 628] on span "+" at bounding box center [1498, 624] width 13 height 25
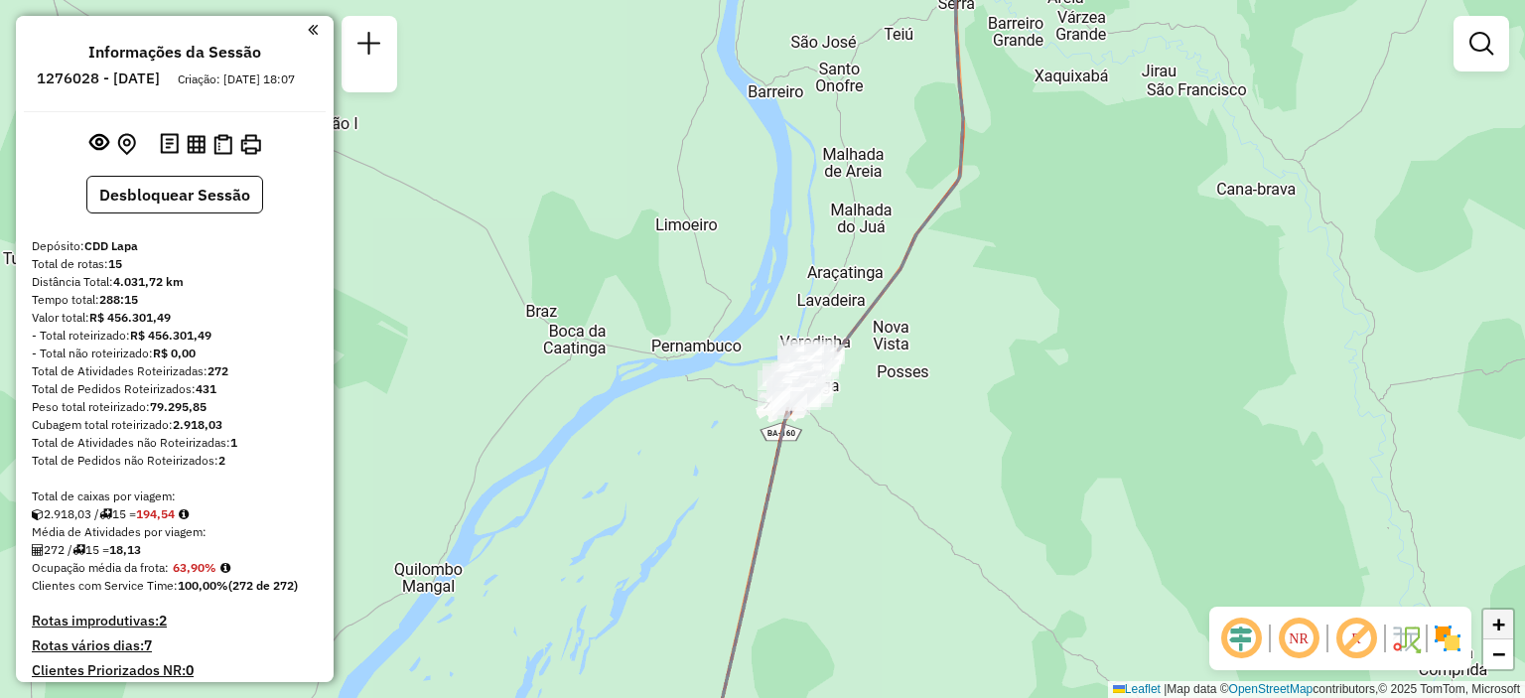
click at [1497, 628] on span "+" at bounding box center [1498, 624] width 13 height 25
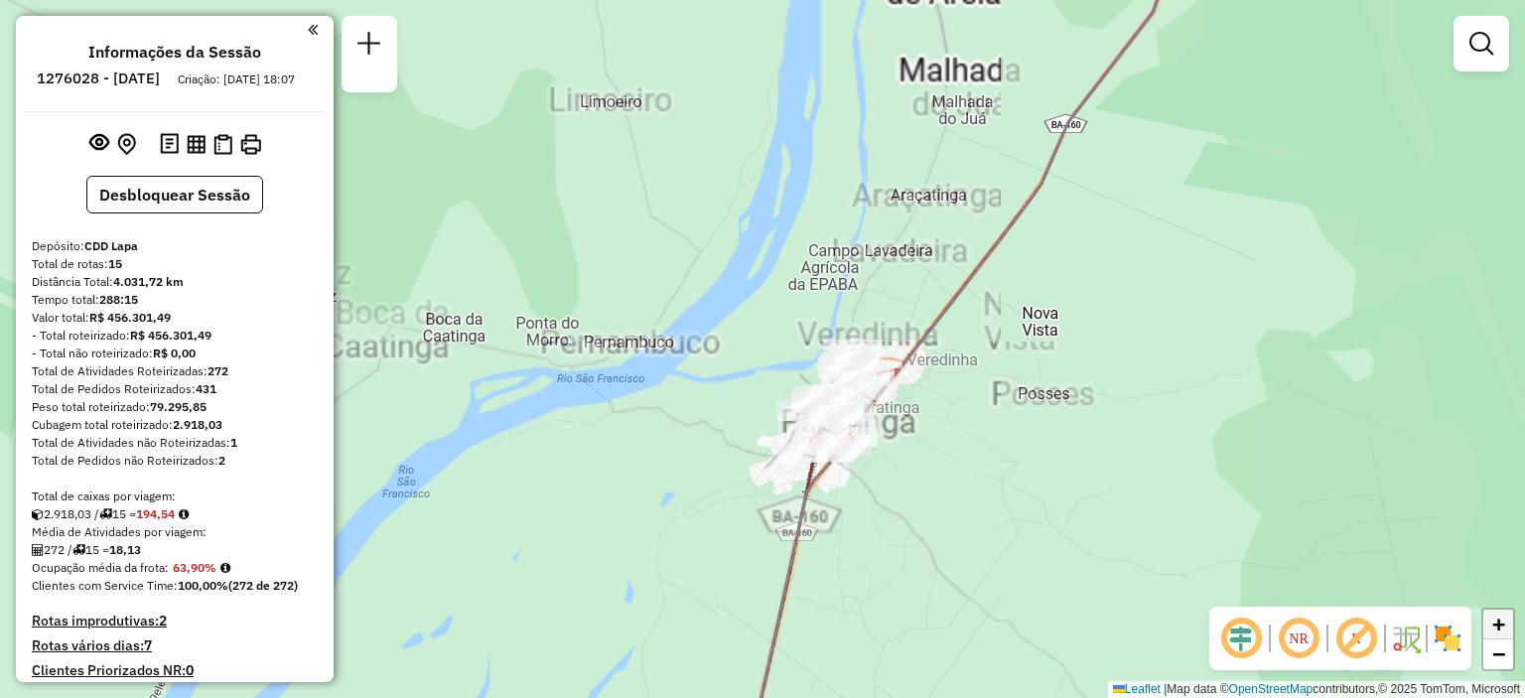
click at [1497, 629] on span "+" at bounding box center [1498, 624] width 13 height 25
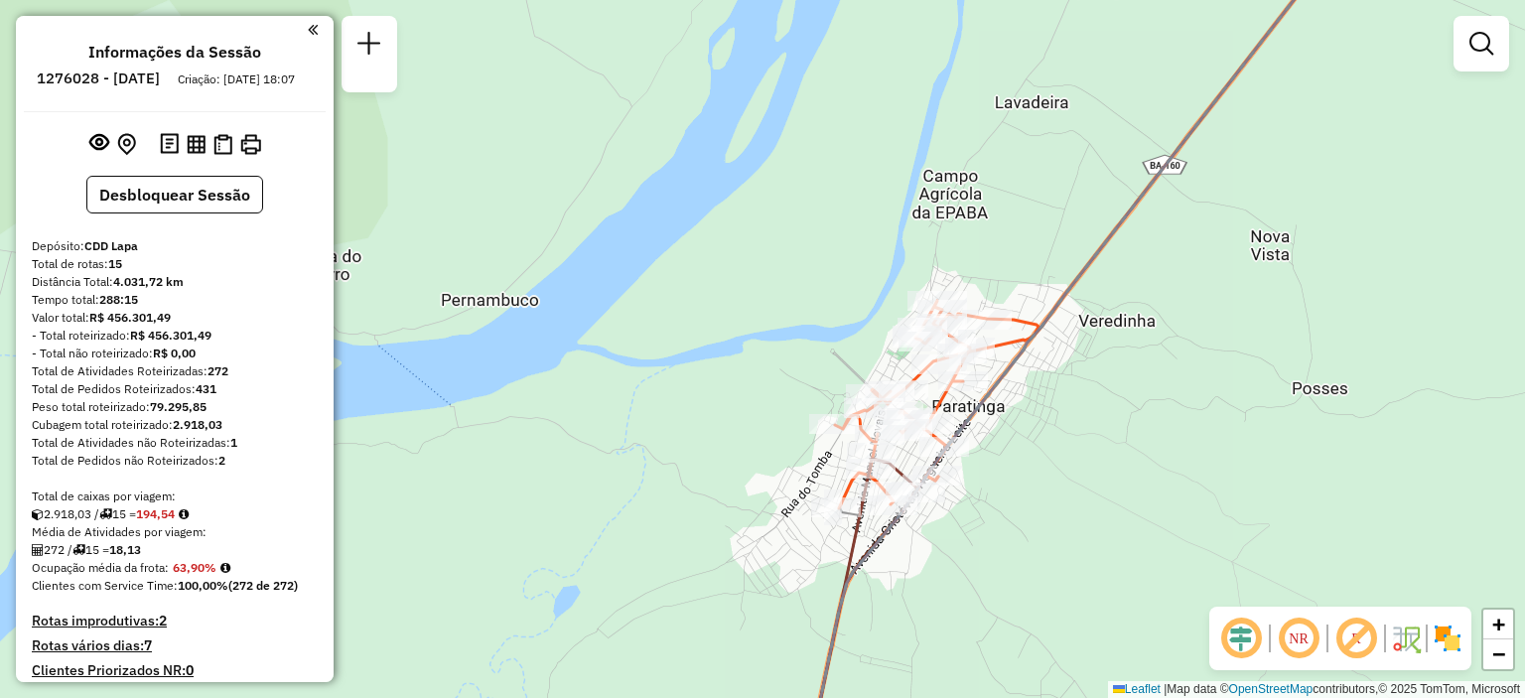
drag, startPoint x: 1176, startPoint y: 517, endPoint x: 1170, endPoint y: 469, distance: 49.0
click at [1170, 468] on div "Janela de atendimento Grade de atendimento Capacidade Transportadoras Veículos …" at bounding box center [762, 349] width 1525 height 698
click at [1504, 626] on span "+" at bounding box center [1498, 624] width 13 height 25
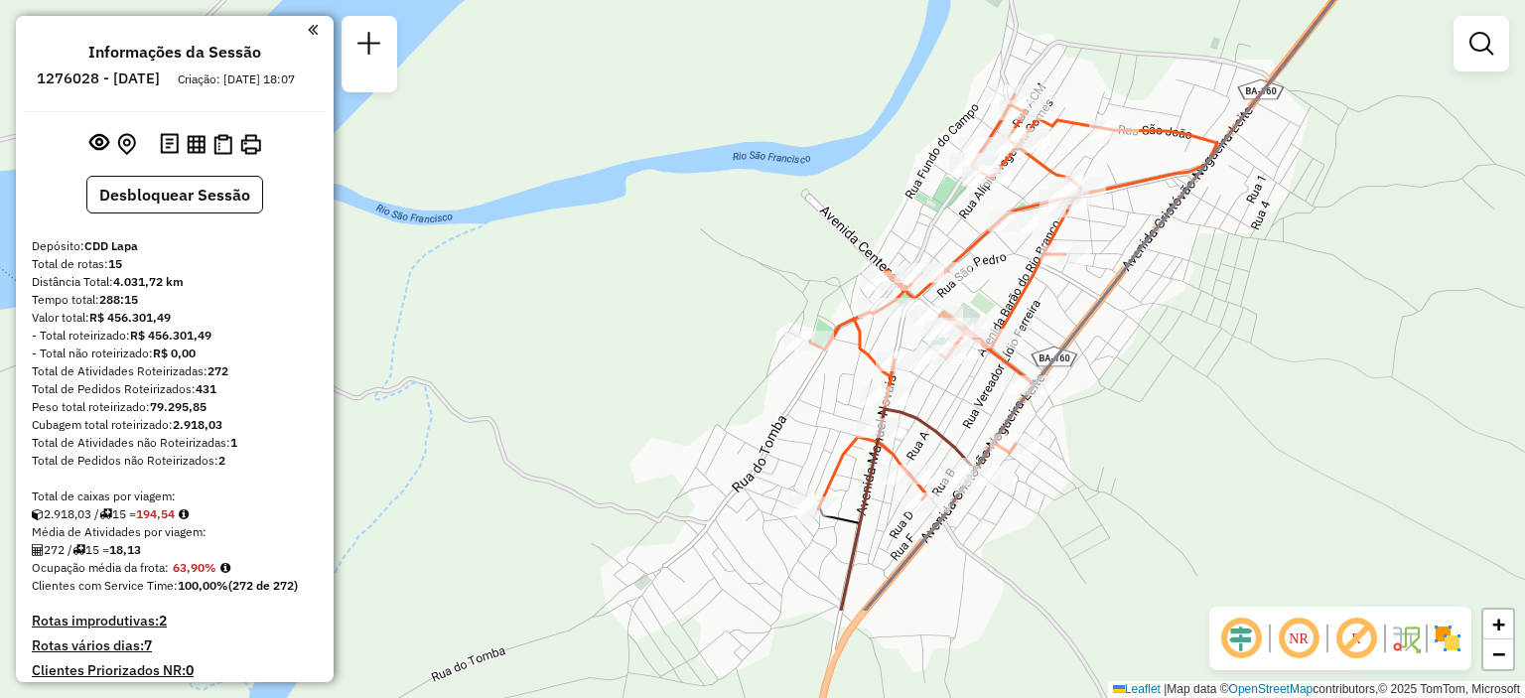
drag, startPoint x: 1353, startPoint y: 464, endPoint x: 1242, endPoint y: 240, distance: 249.6
click at [1242, 240] on div "Janela de atendimento Grade de atendimento Capacidade Transportadoras Veículos …" at bounding box center [762, 349] width 1525 height 698
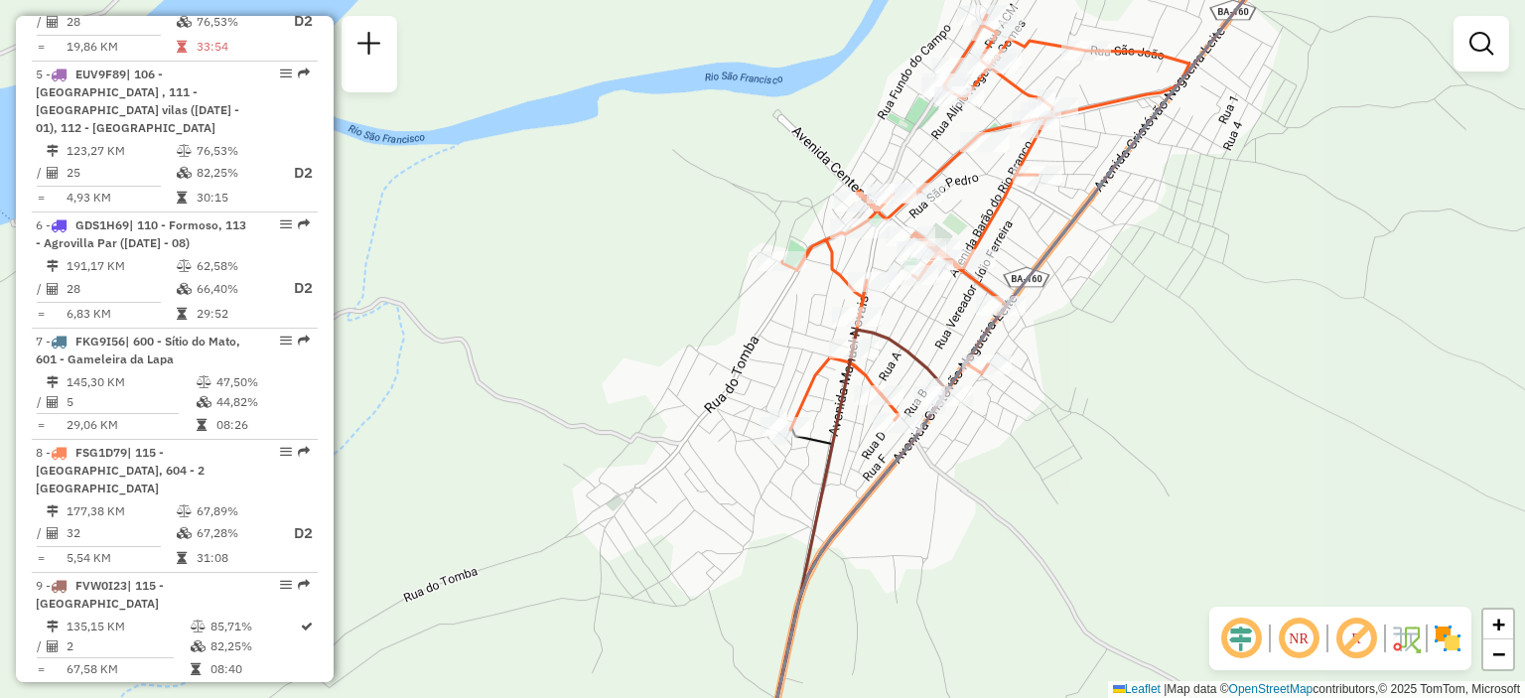
scroll to position [1329, 0]
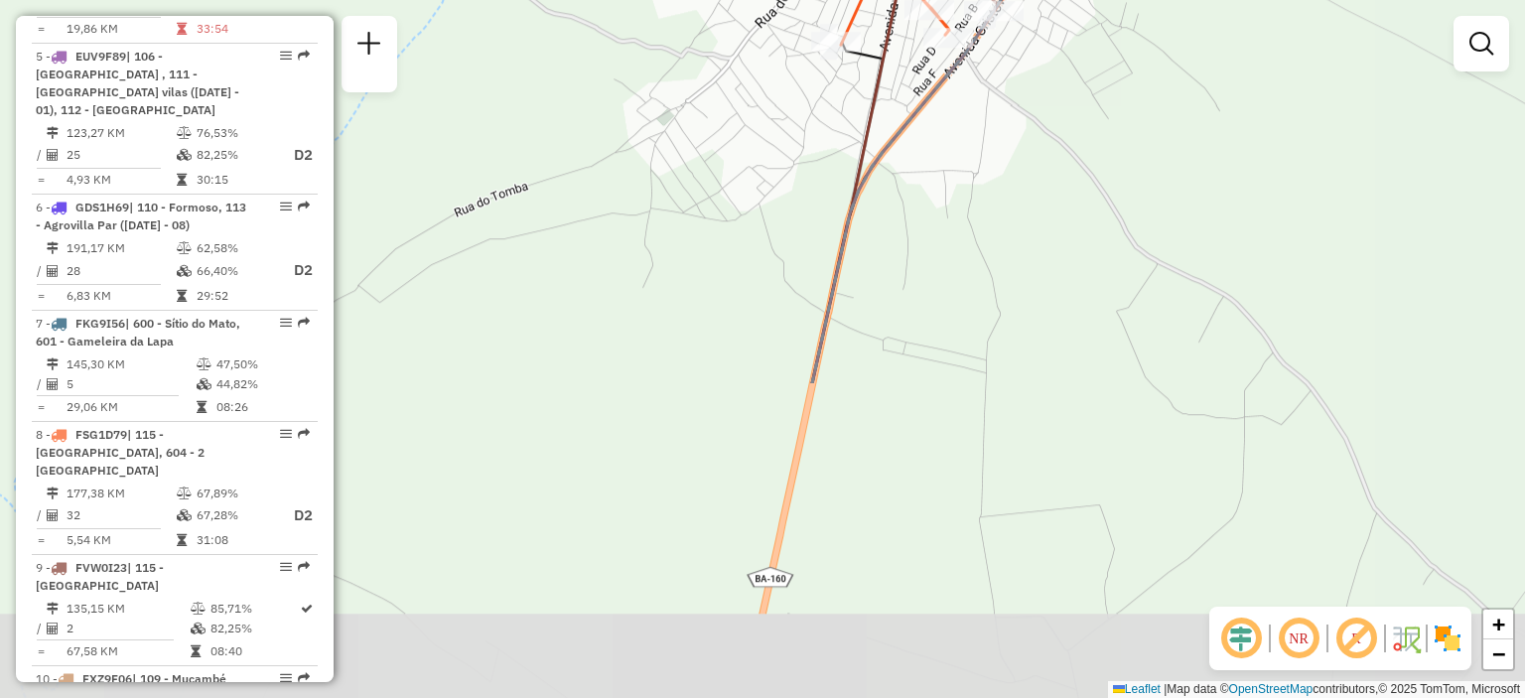
drag, startPoint x: 958, startPoint y: 607, endPoint x: 1012, endPoint y: 108, distance: 501.3
click at [1011, 108] on div "Janela de atendimento Grade de atendimento Capacidade Transportadoras Veículos …" at bounding box center [762, 349] width 1525 height 698
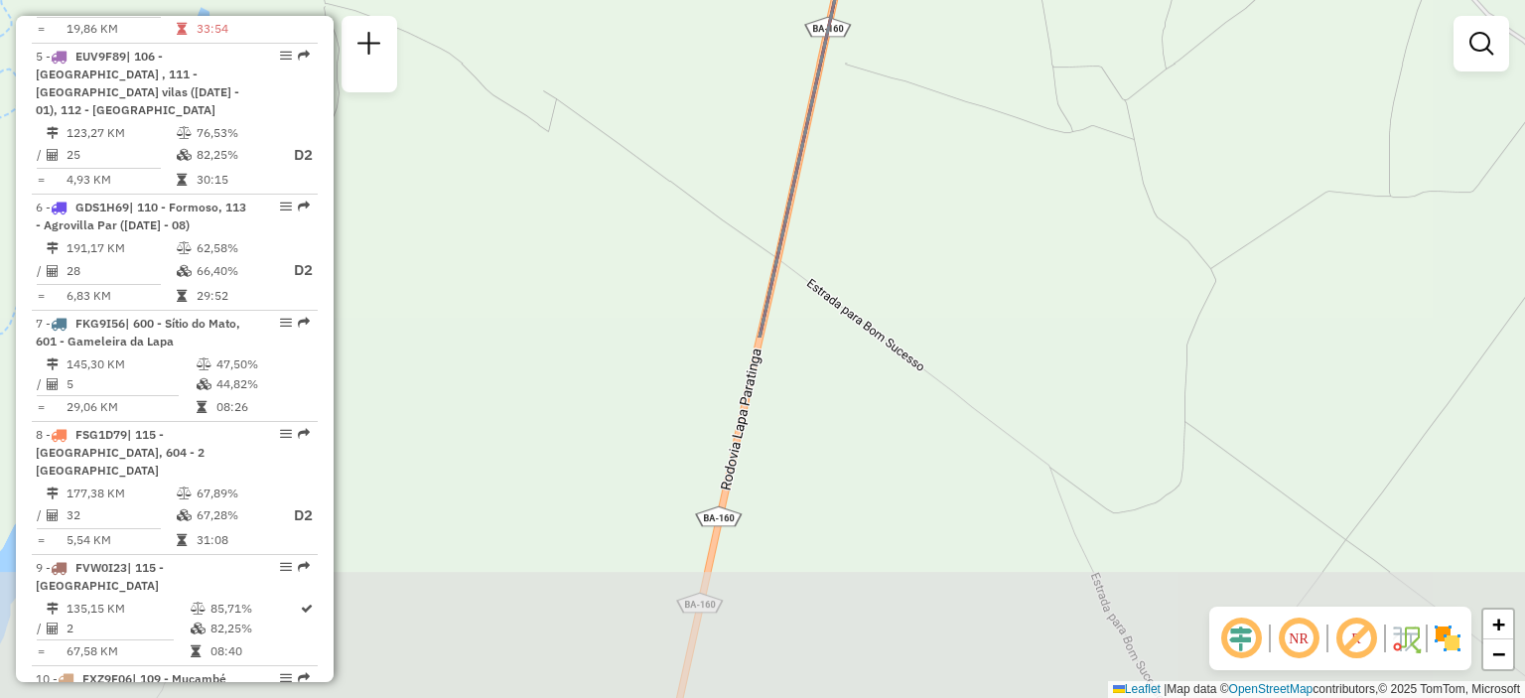
drag, startPoint x: 983, startPoint y: 271, endPoint x: 1055, endPoint y: -120, distance: 397.9
click at [1055, 0] on html "Aguarde... Pop-up bloqueado! Seu navegador bloqueou automáticamente a abertura …" at bounding box center [762, 349] width 1525 height 698
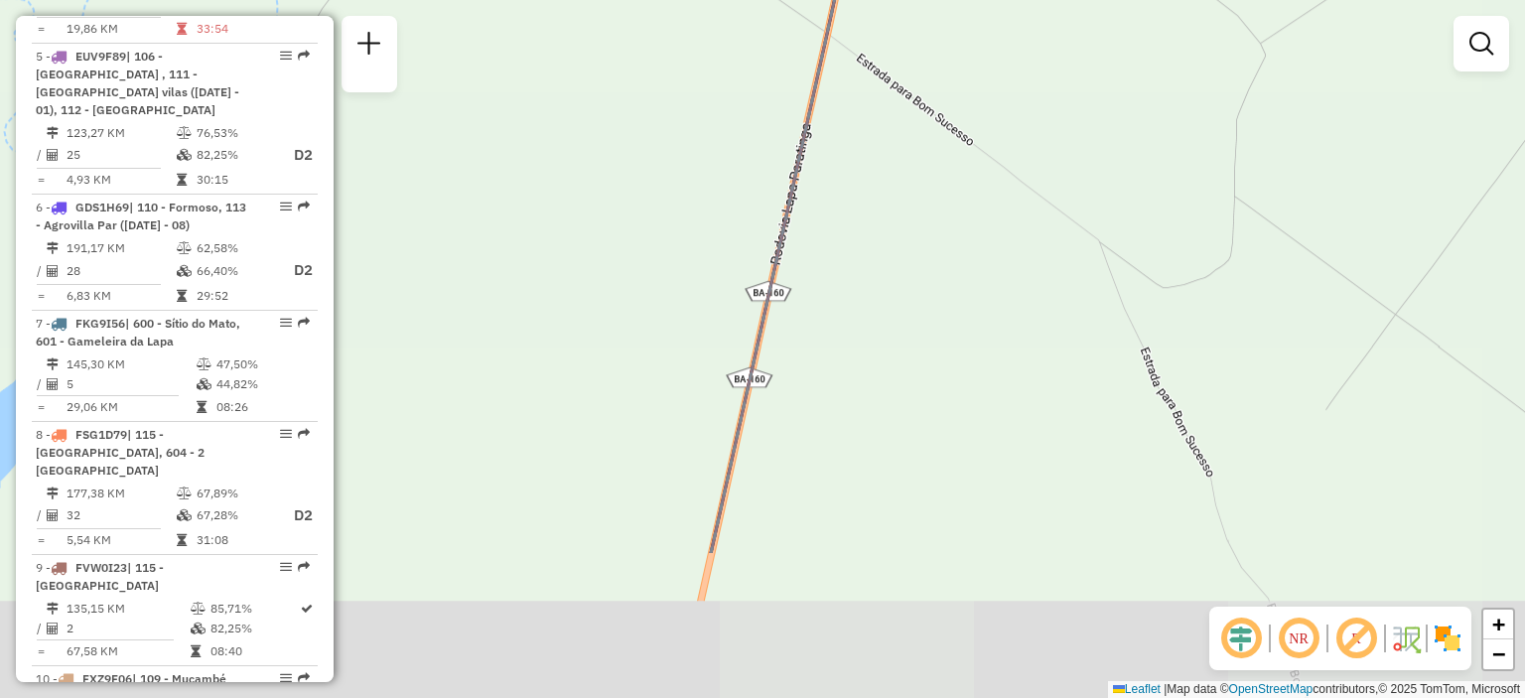
drag, startPoint x: 987, startPoint y: 144, endPoint x: 1035, endPoint y: -75, distance: 224.5
click at [1035, 0] on html "Aguarde... Pop-up bloqueado! Seu navegador bloqueou automáticamente a abertura …" at bounding box center [762, 349] width 1525 height 698
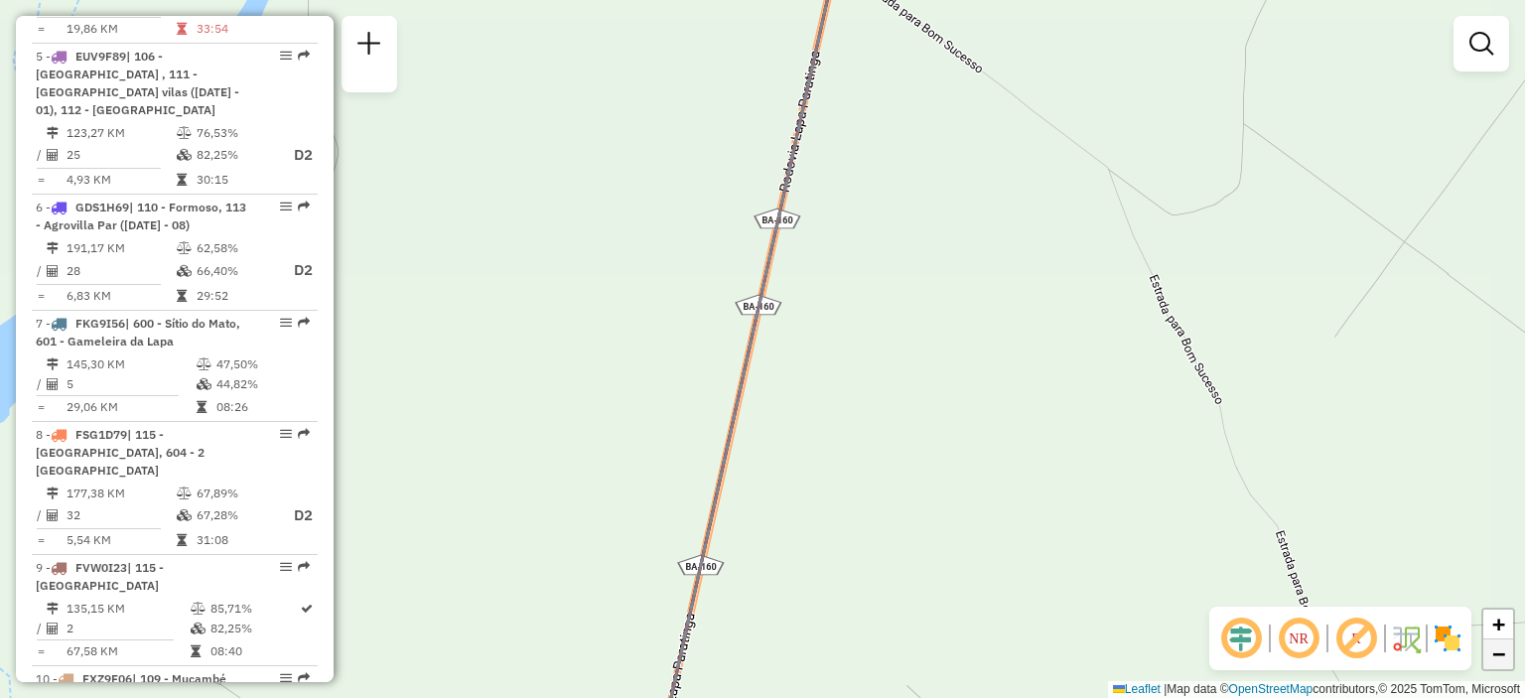
click at [1498, 662] on span "−" at bounding box center [1498, 653] width 13 height 25
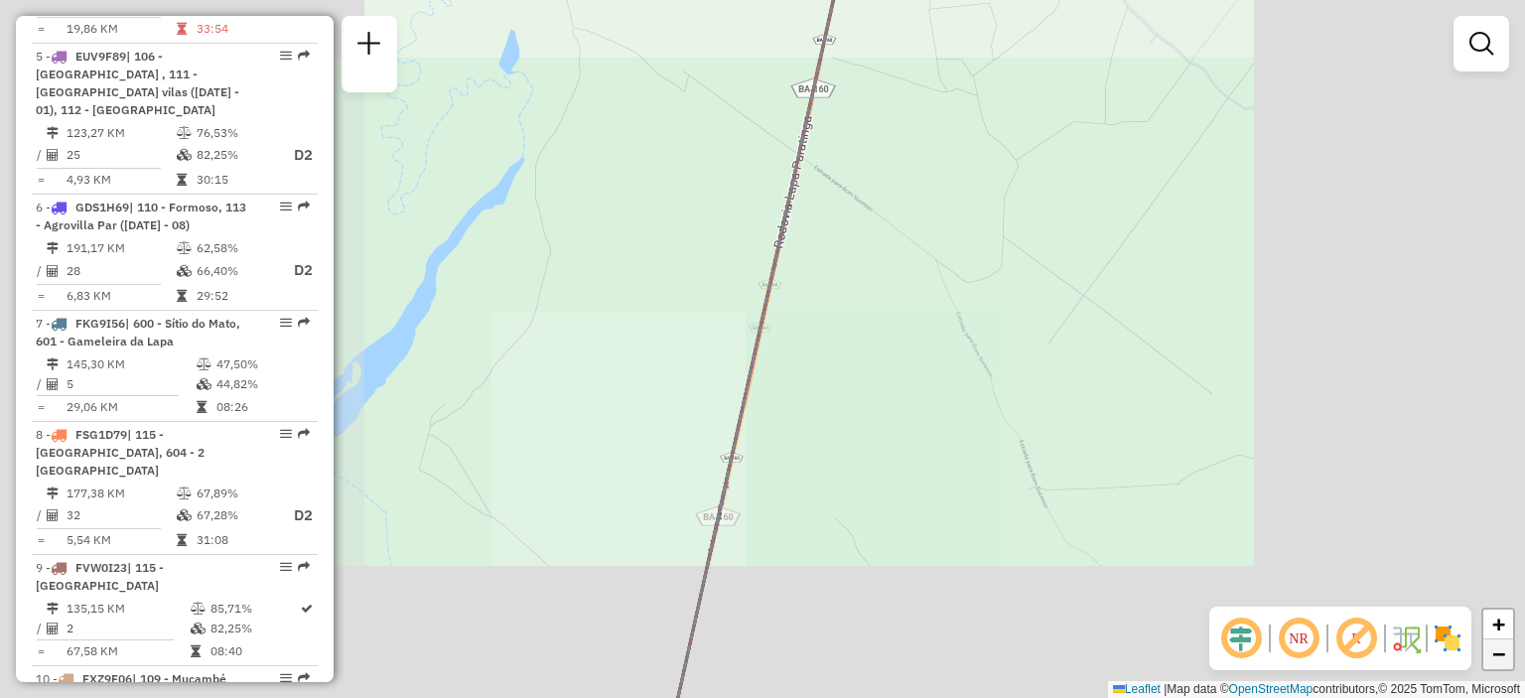
click at [1498, 662] on span "−" at bounding box center [1498, 653] width 13 height 25
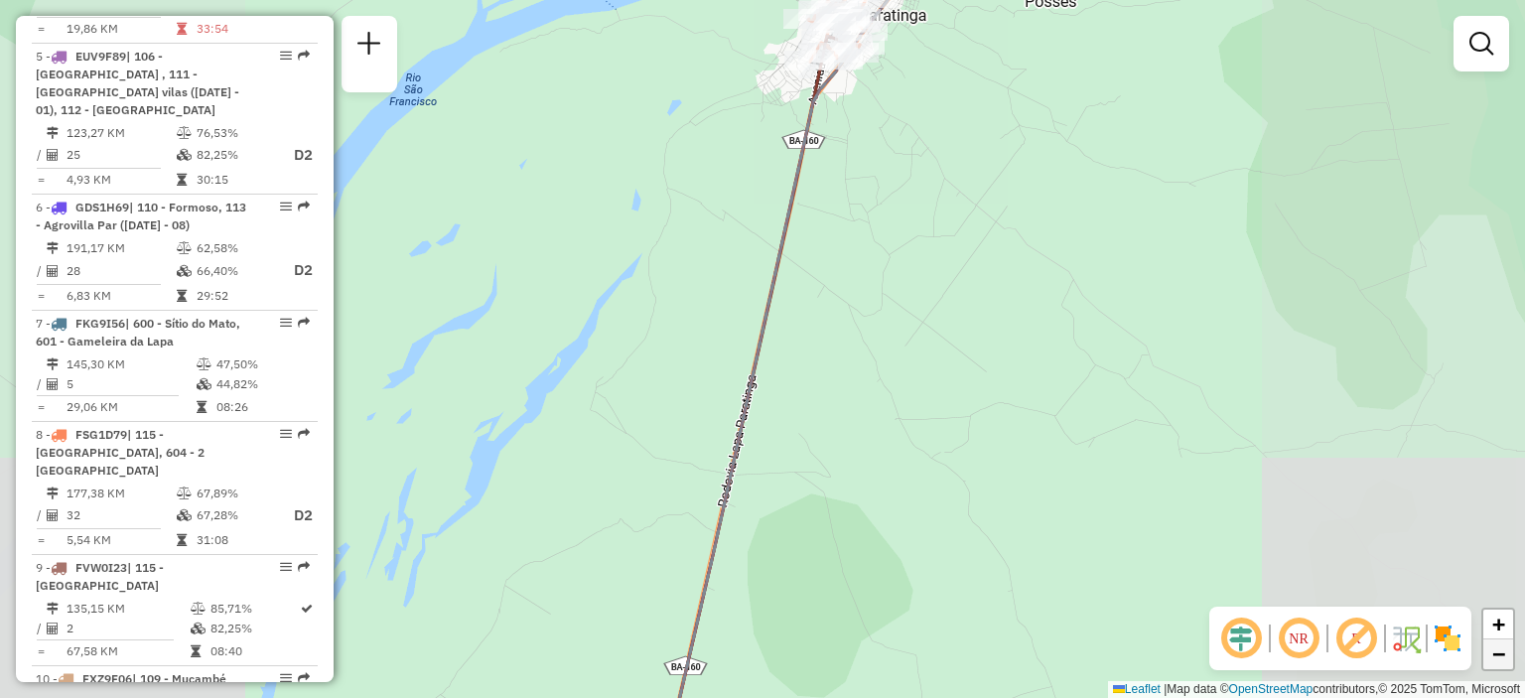
click at [1498, 662] on span "−" at bounding box center [1498, 653] width 13 height 25
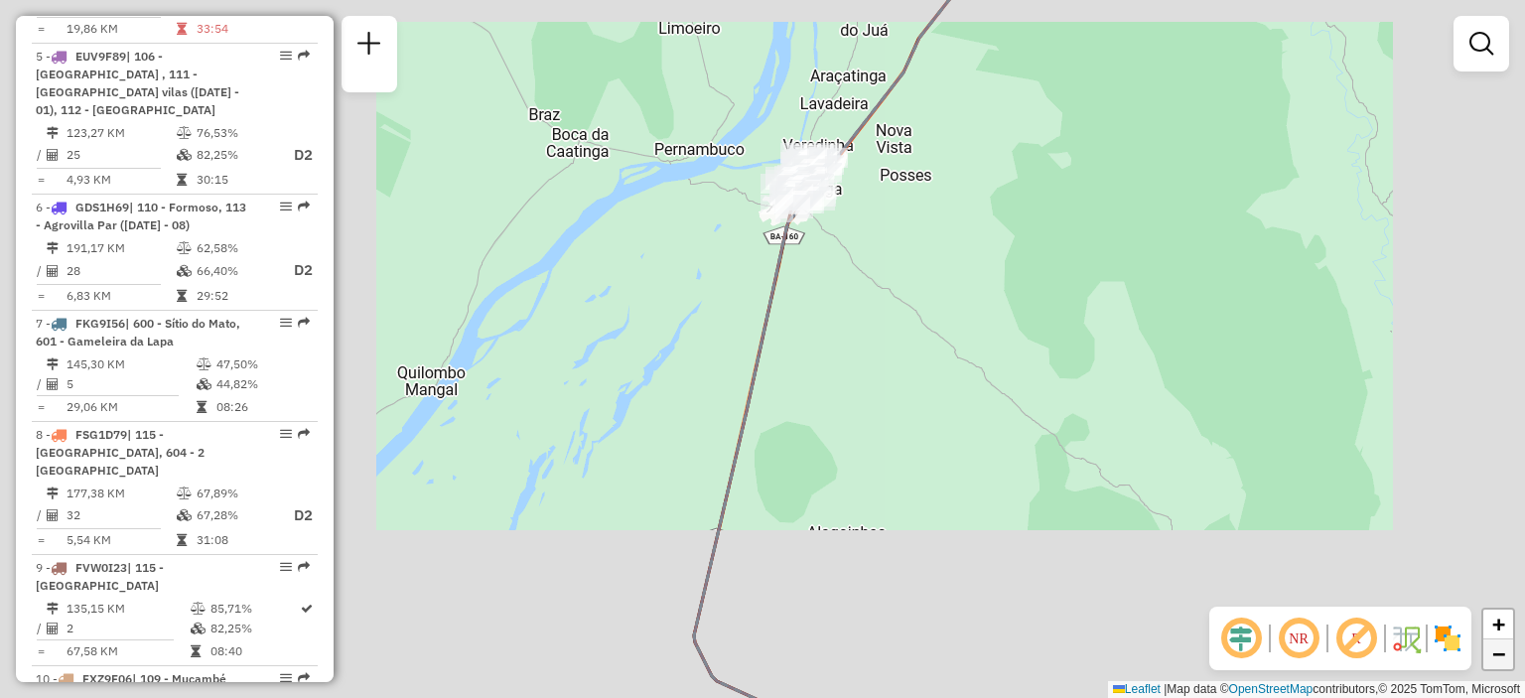
click at [1498, 662] on span "−" at bounding box center [1498, 653] width 13 height 25
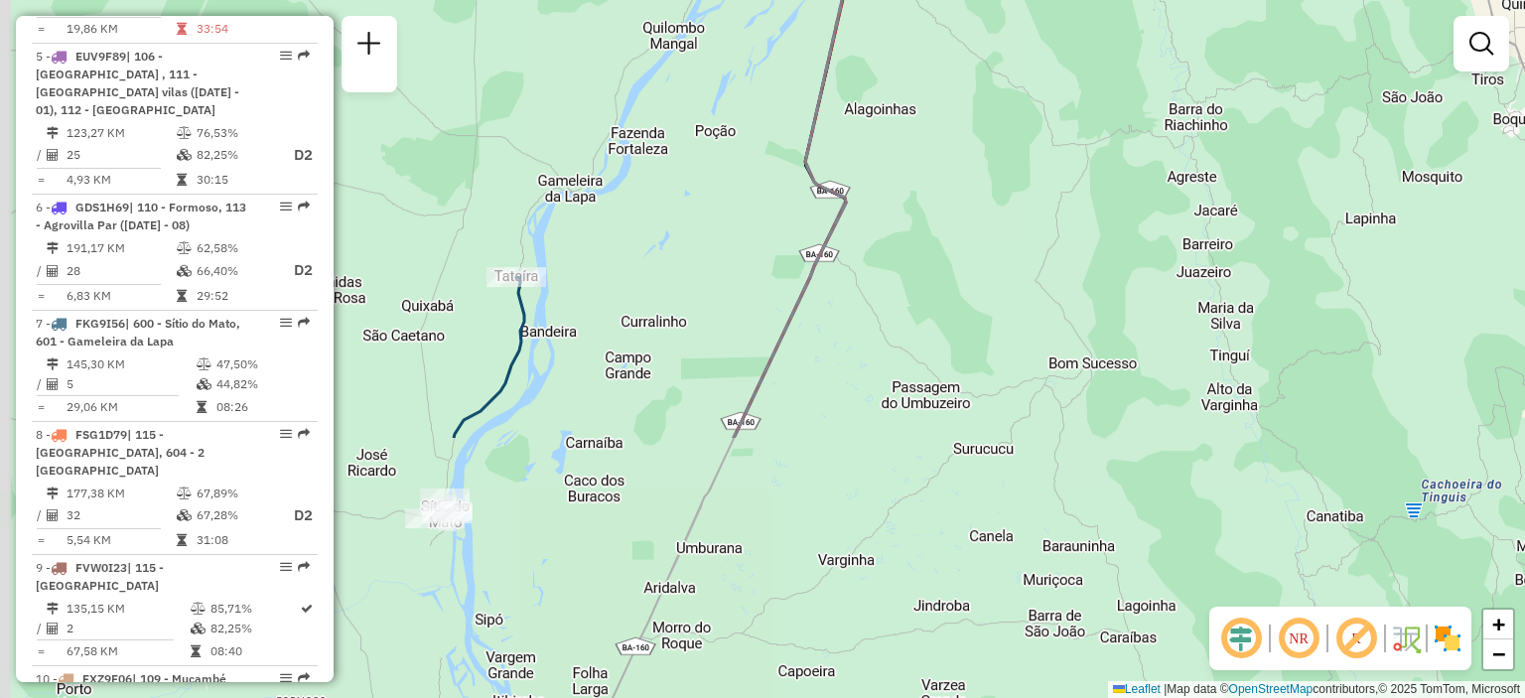
drag, startPoint x: 870, startPoint y: 586, endPoint x: 944, endPoint y: 248, distance: 345.7
click at [945, 251] on div "Janela de atendimento Grade de atendimento Capacidade Transportadoras Veículos …" at bounding box center [762, 349] width 1525 height 698
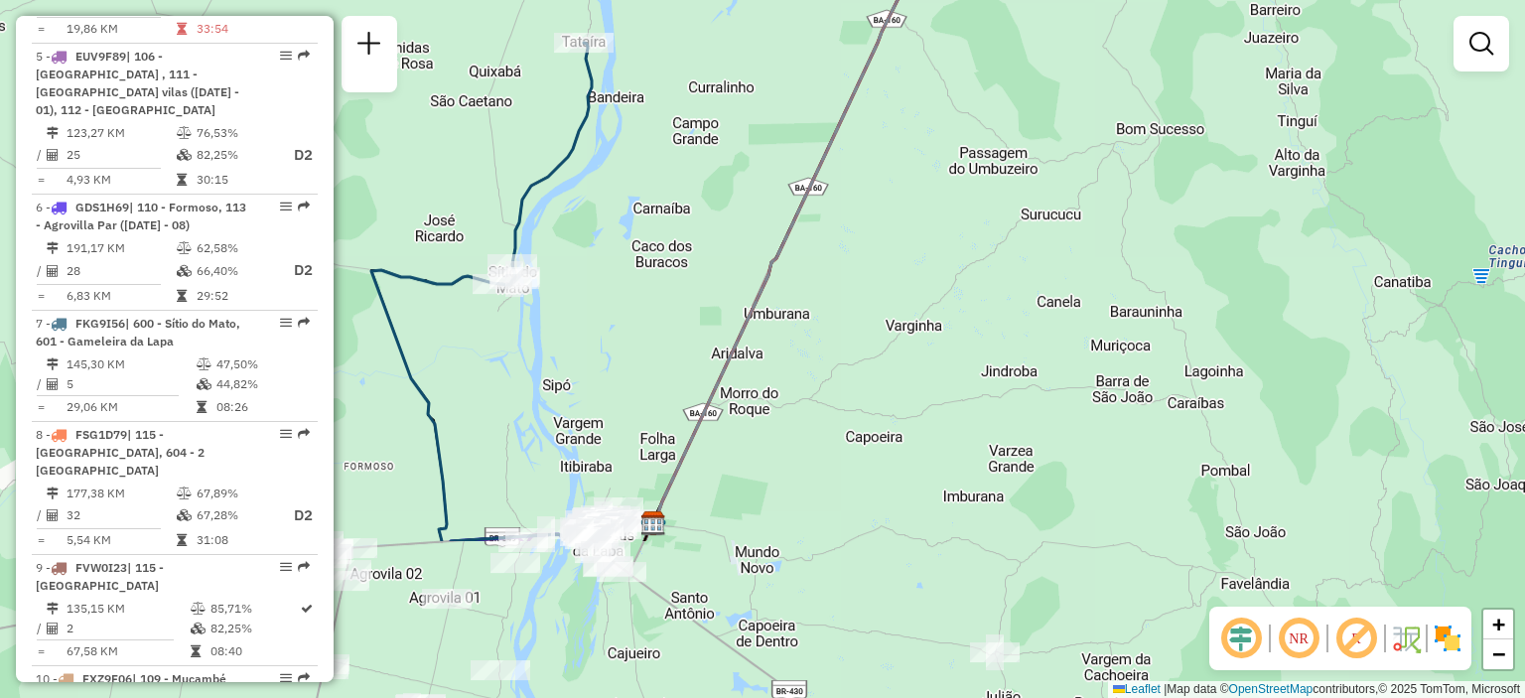
drag, startPoint x: 884, startPoint y: 458, endPoint x: 954, endPoint y: 230, distance: 238.1
click at [954, 230] on div "Janela de atendimento Grade de atendimento Capacidade Transportadoras Veículos …" at bounding box center [762, 349] width 1525 height 698
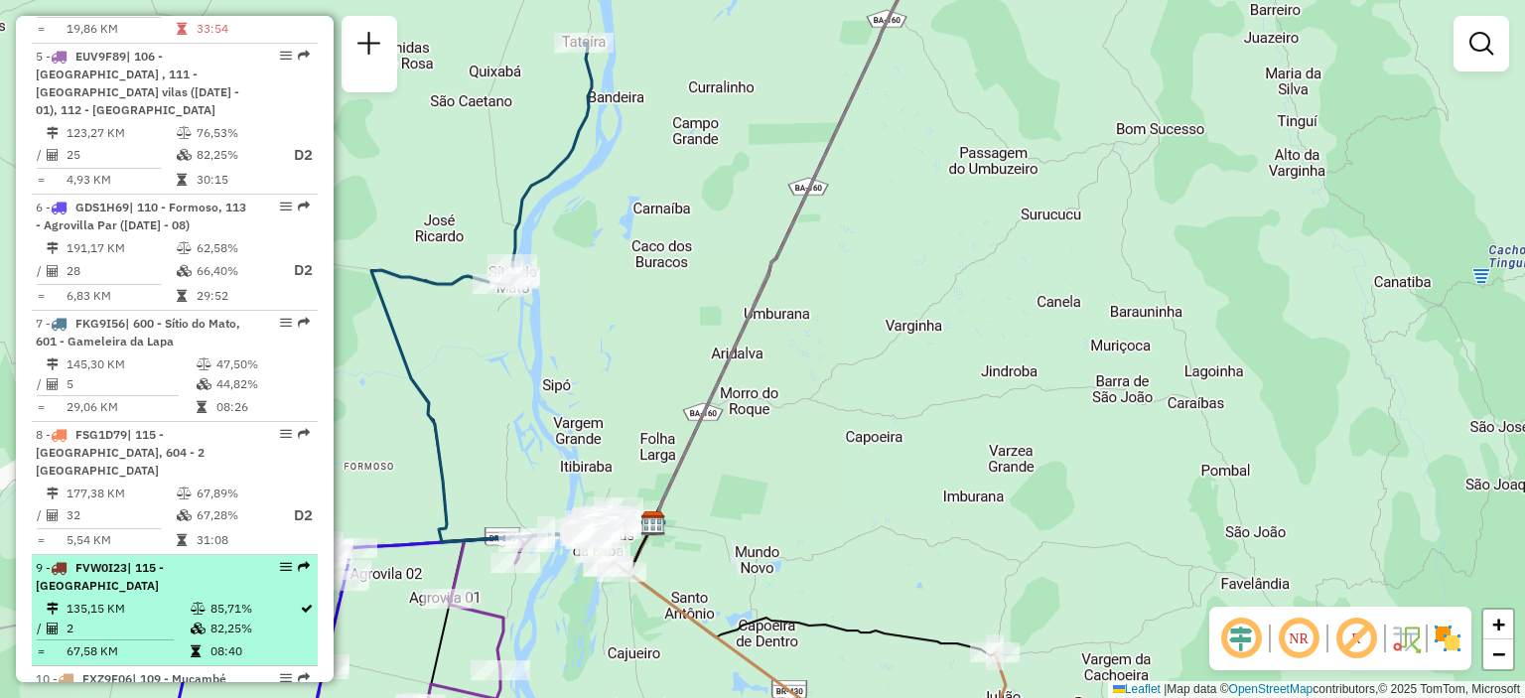
select select "**********"
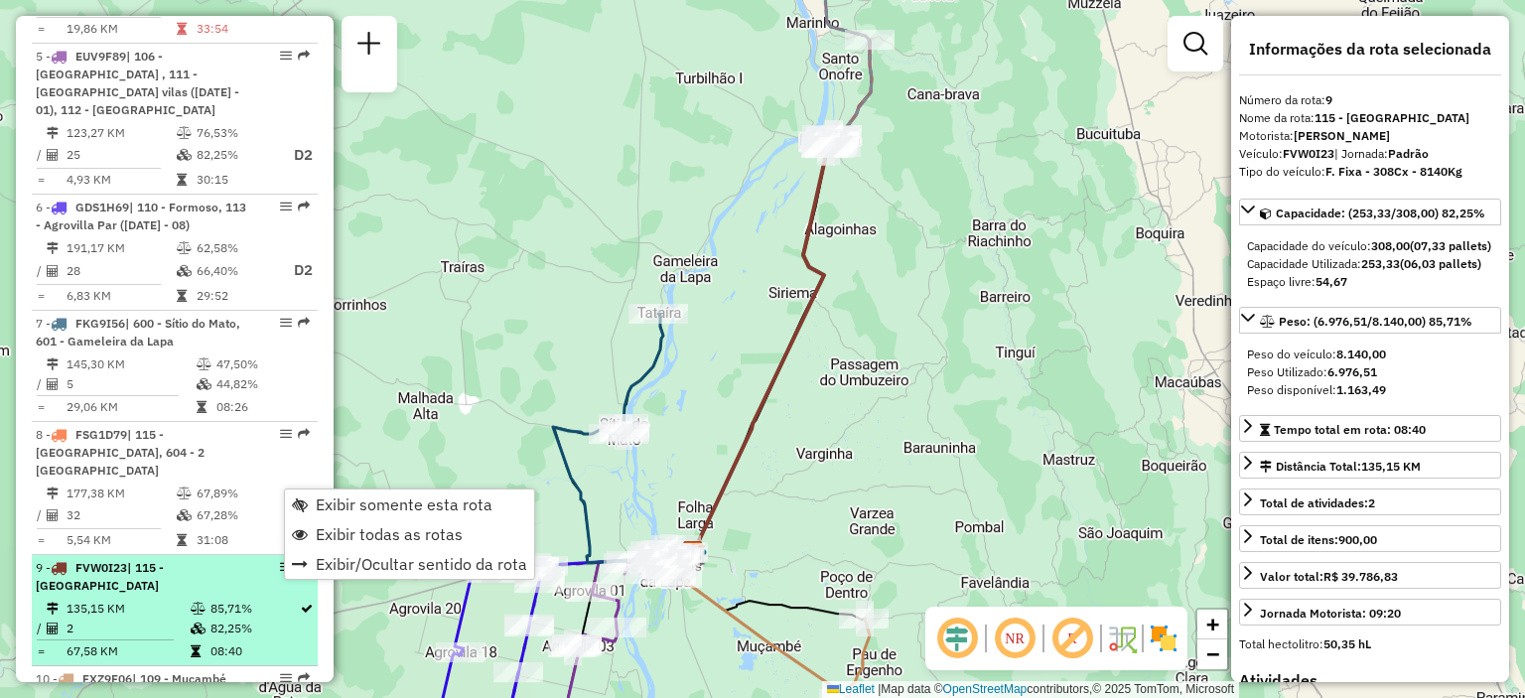
click at [280, 561] on em at bounding box center [286, 567] width 12 height 12
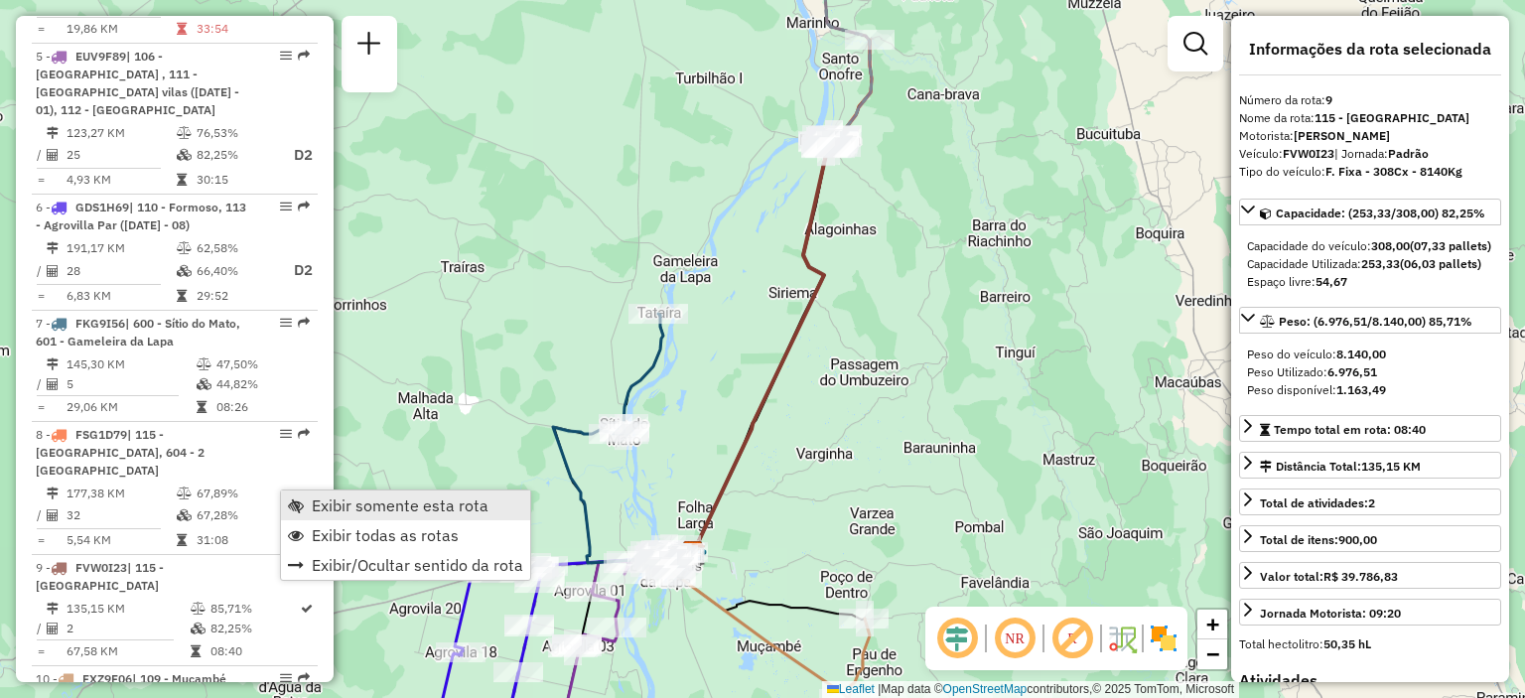
click at [350, 509] on span "Exibir somente esta rota" at bounding box center [400, 505] width 177 height 16
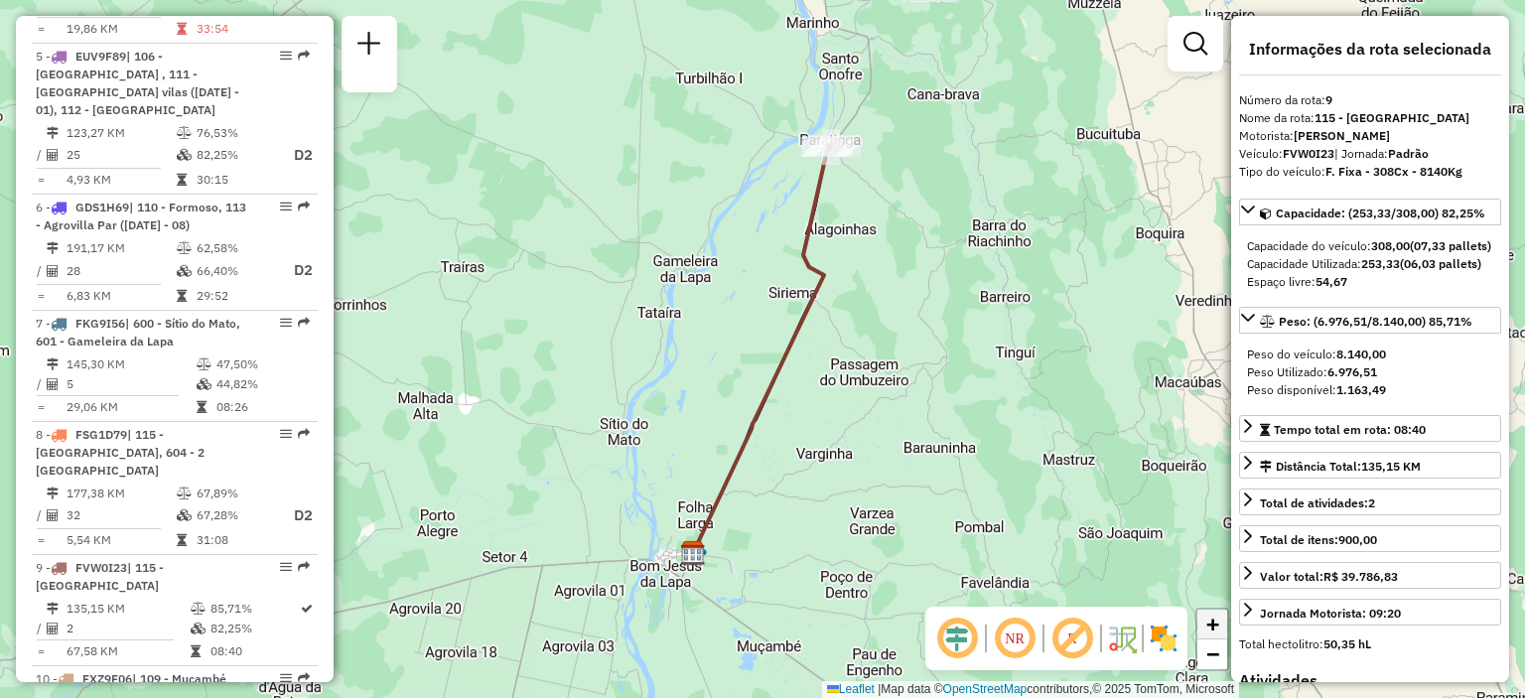
click at [1217, 627] on span "+" at bounding box center [1212, 624] width 13 height 25
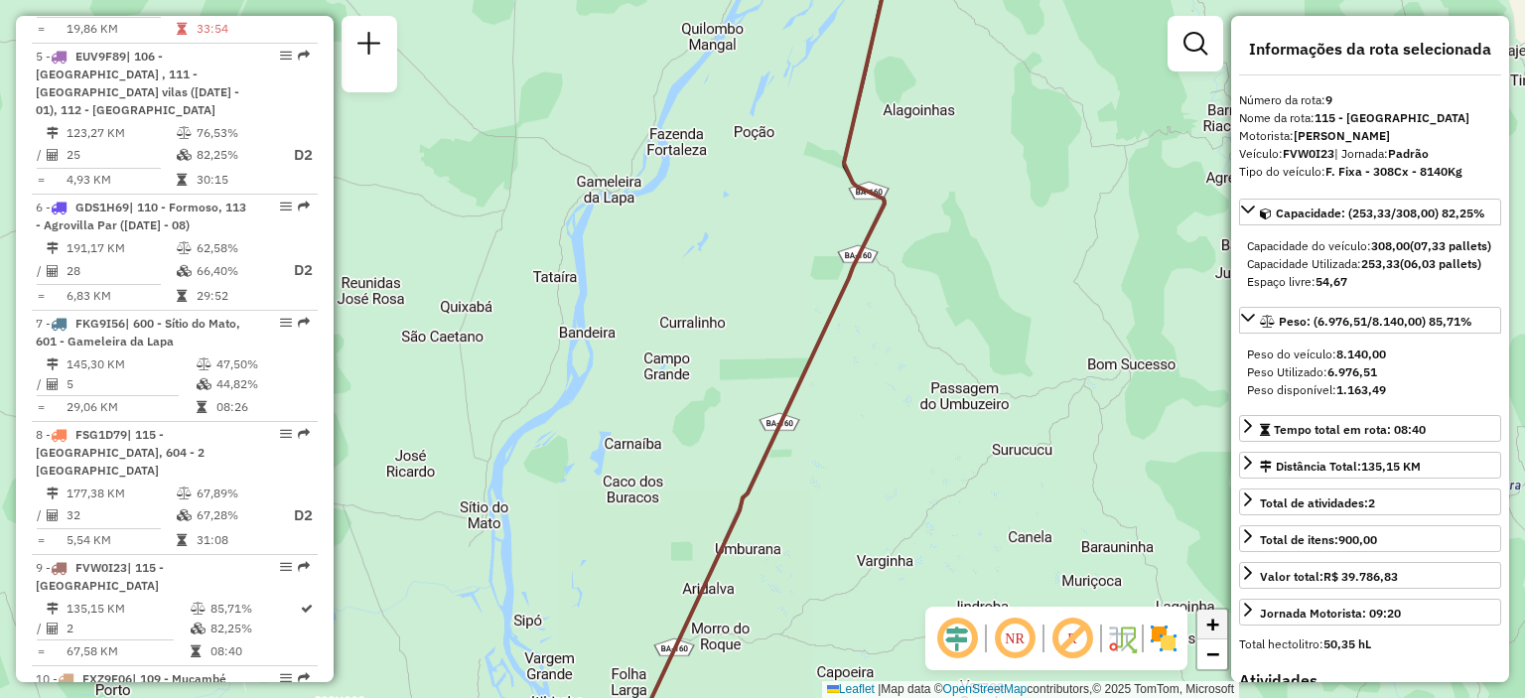
click at [1217, 627] on span "+" at bounding box center [1212, 624] width 13 height 25
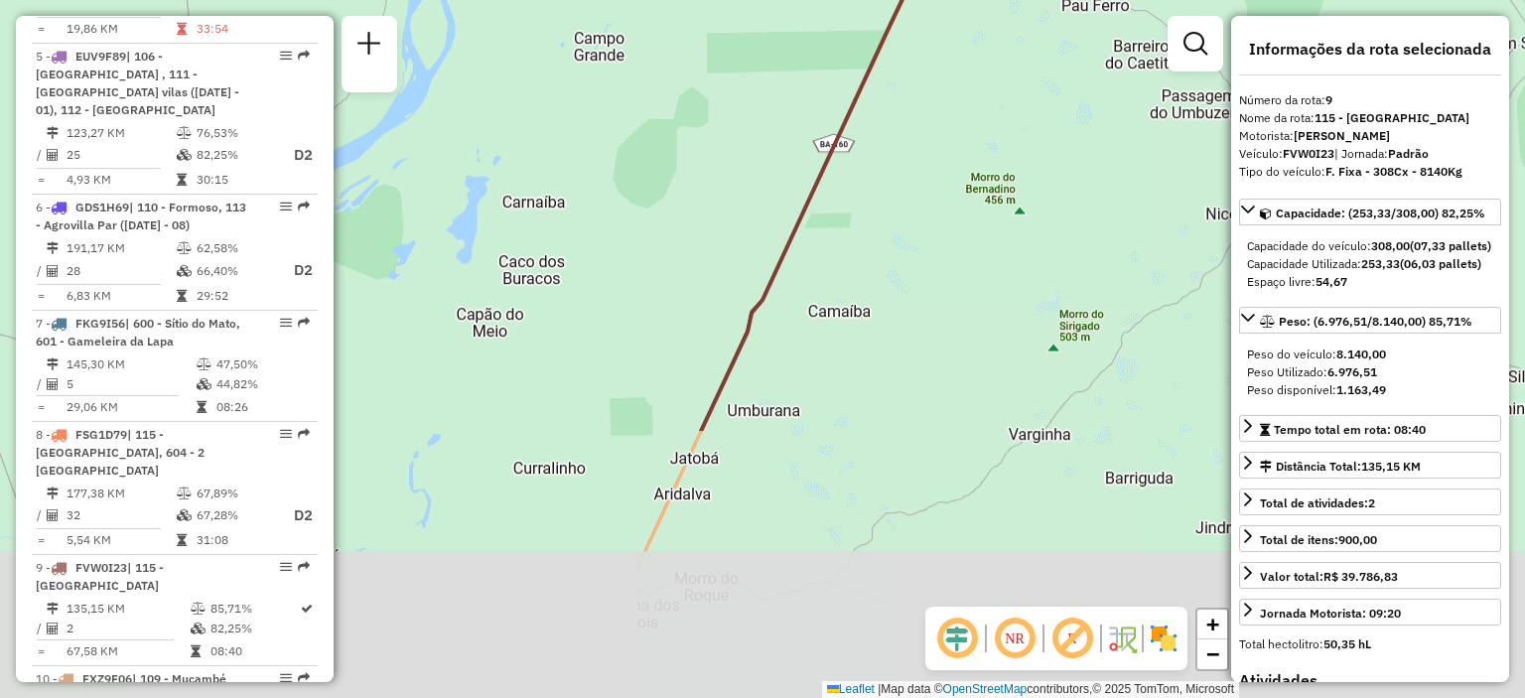
drag, startPoint x: 1093, startPoint y: 496, endPoint x: 1123, endPoint y: 150, distance: 347.8
click at [1123, 150] on div "Janela de atendimento Grade de atendimento Capacidade Transportadoras Veículos …" at bounding box center [762, 349] width 1525 height 698
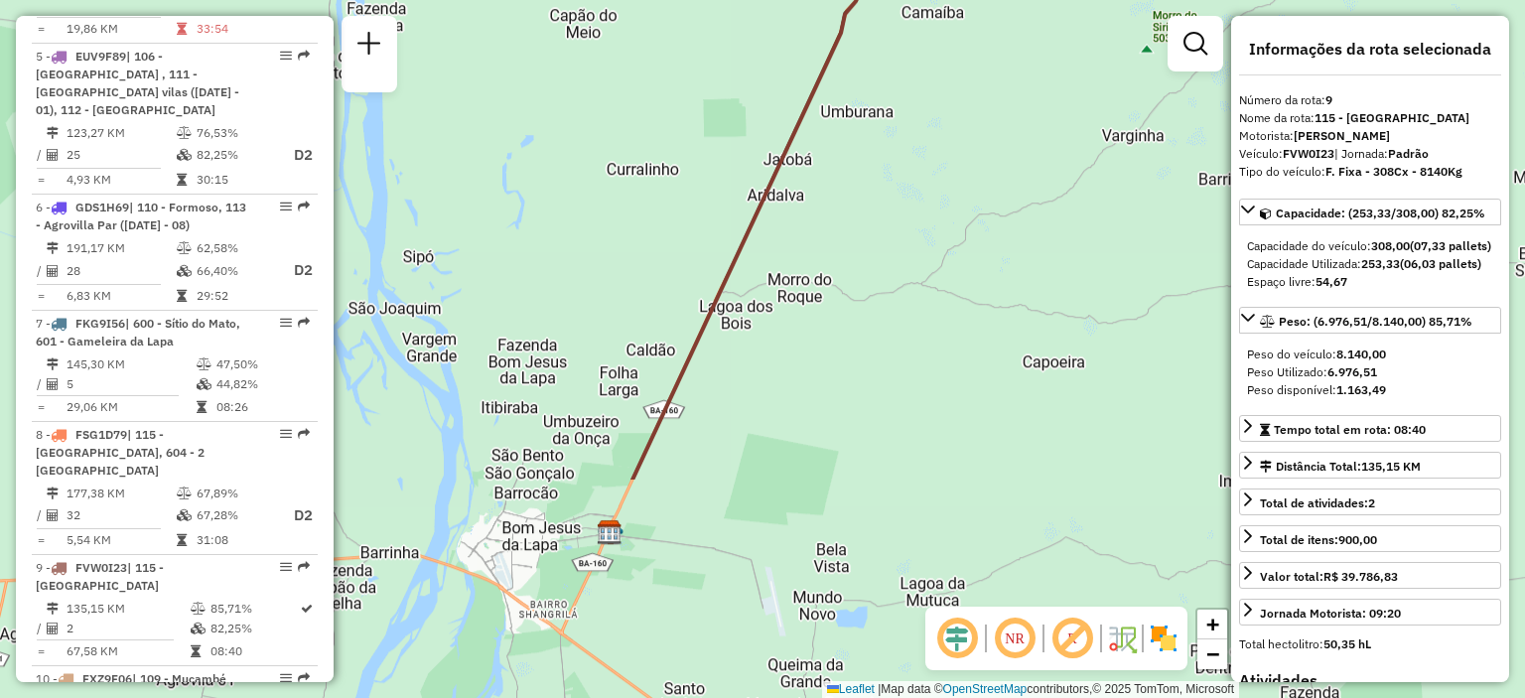
drag, startPoint x: 958, startPoint y: 345, endPoint x: 1050, endPoint y: 55, distance: 304.3
click at [1051, 55] on div "Janela de atendimento Grade de atendimento Capacidade Transportadoras Veículos …" at bounding box center [762, 349] width 1525 height 698
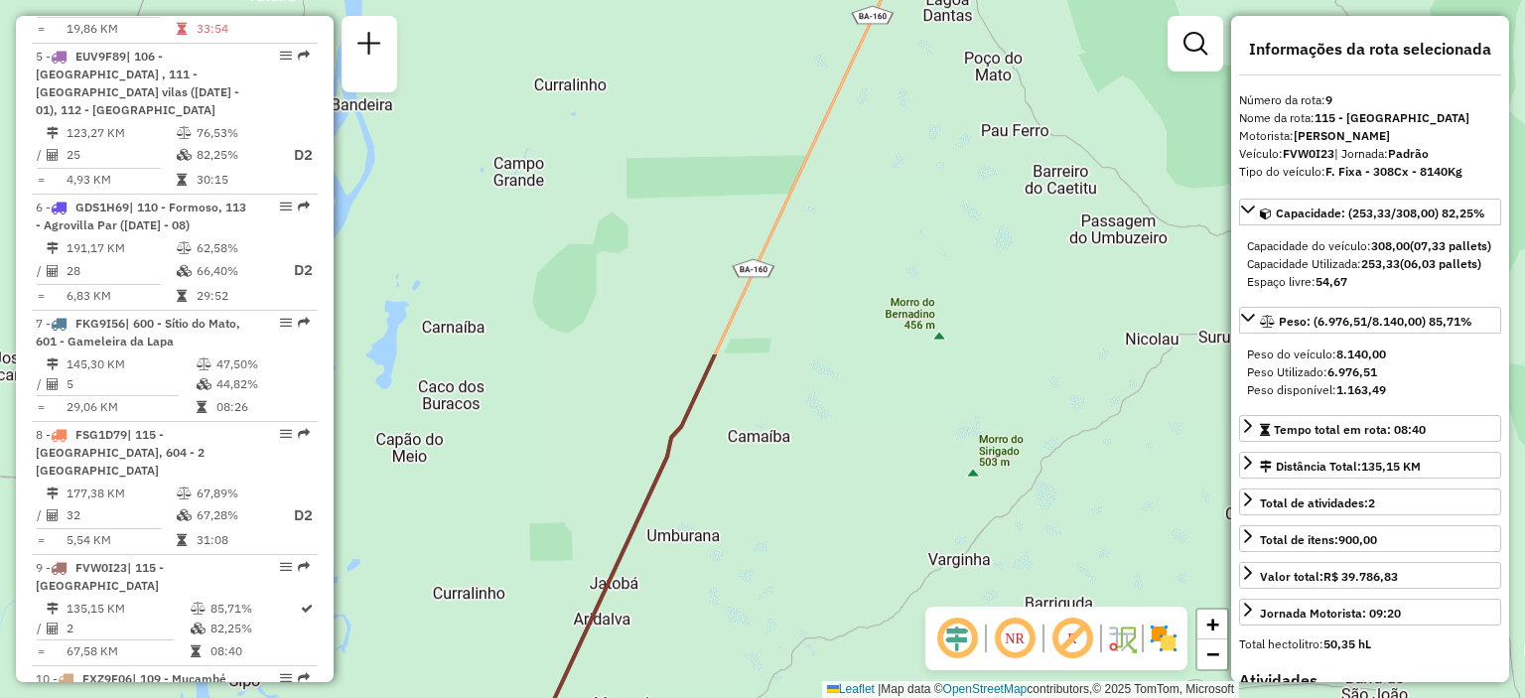
drag, startPoint x: 1042, startPoint y: 63, endPoint x: 873, endPoint y: 484, distance: 453.6
click at [873, 484] on div "Janela de atendimento Grade de atendimento Capacidade Transportadoras Veículos …" at bounding box center [762, 349] width 1525 height 698
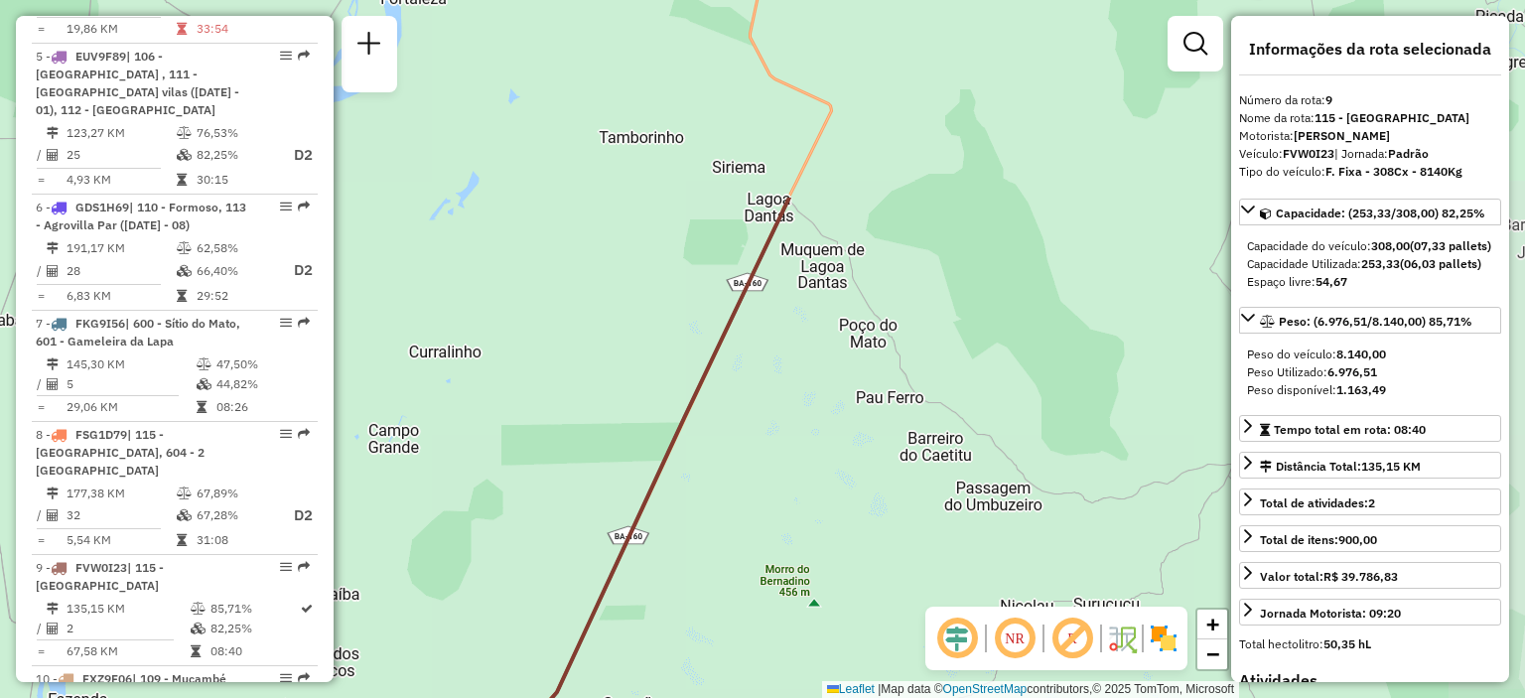
drag, startPoint x: 935, startPoint y: 309, endPoint x: 799, endPoint y: 611, distance: 331.1
click at [799, 611] on div "Janela de atendimento Grade de atendimento Capacidade Transportadoras Veículos …" at bounding box center [762, 349] width 1525 height 698
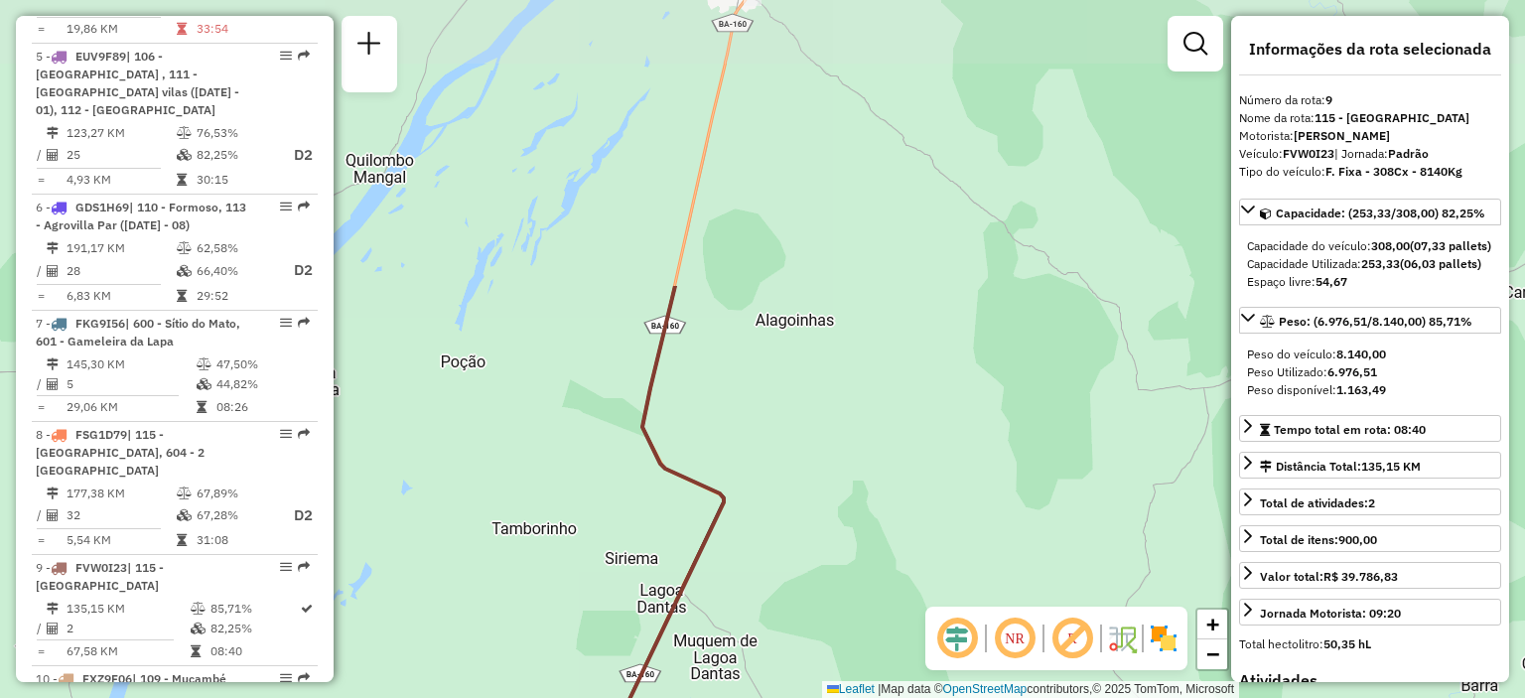
drag, startPoint x: 928, startPoint y: 180, endPoint x: 833, endPoint y: 536, distance: 369.0
click at [833, 535] on div "Janela de atendimento Grade de atendimento Capacidade Transportadoras Veículos …" at bounding box center [762, 349] width 1525 height 698
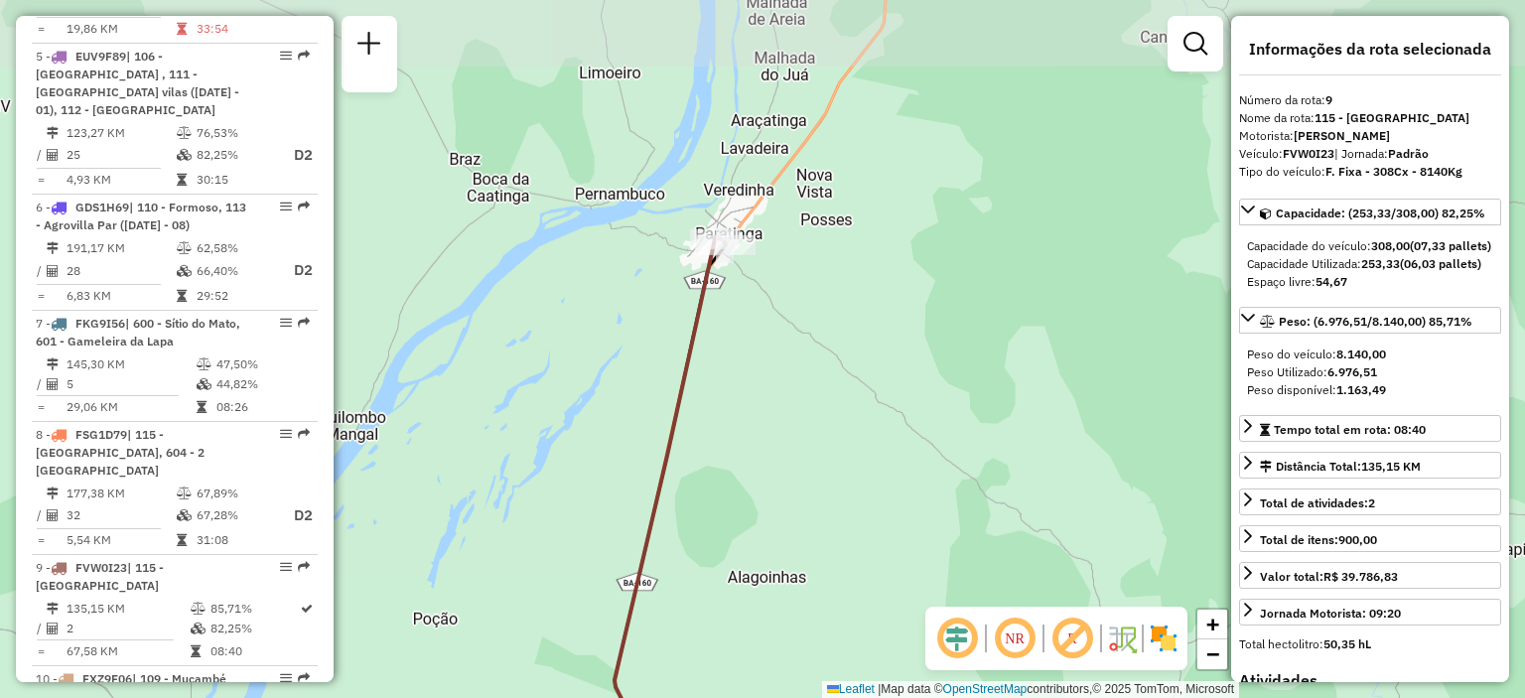
drag, startPoint x: 870, startPoint y: 290, endPoint x: 842, endPoint y: 547, distance: 258.7
click at [842, 547] on div "Janela de atendimento Grade de atendimento Capacidade Transportadoras Veículos …" at bounding box center [762, 349] width 1525 height 698
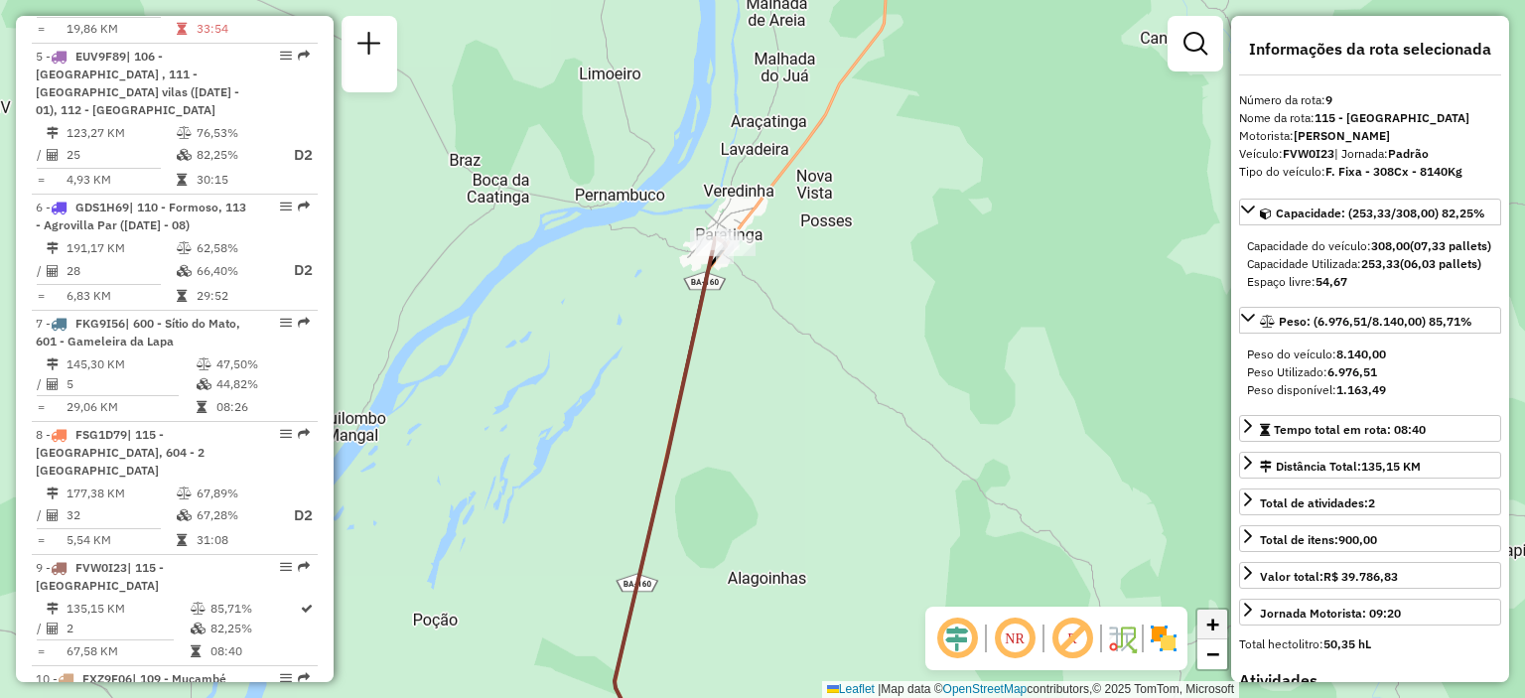
click at [1214, 627] on span "+" at bounding box center [1212, 624] width 13 height 25
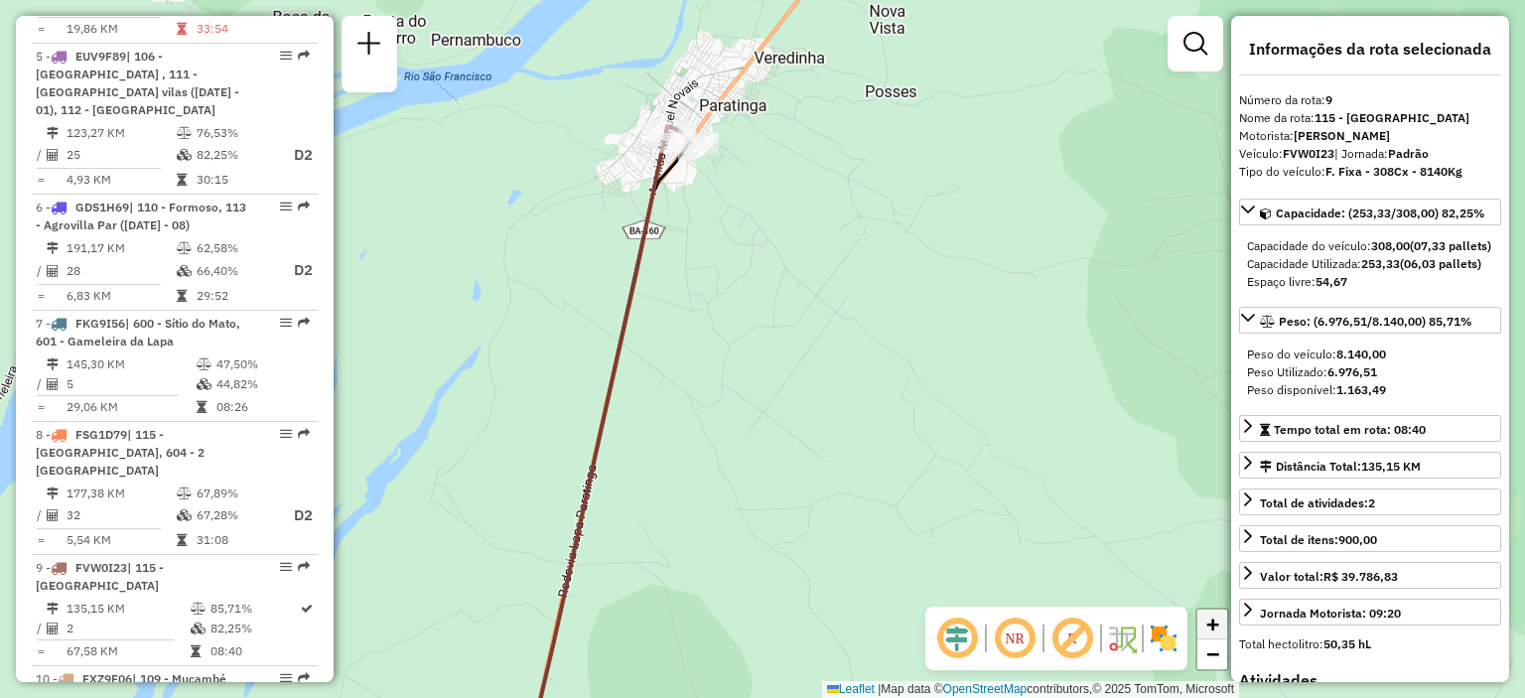
click at [1213, 628] on span "+" at bounding box center [1212, 624] width 13 height 25
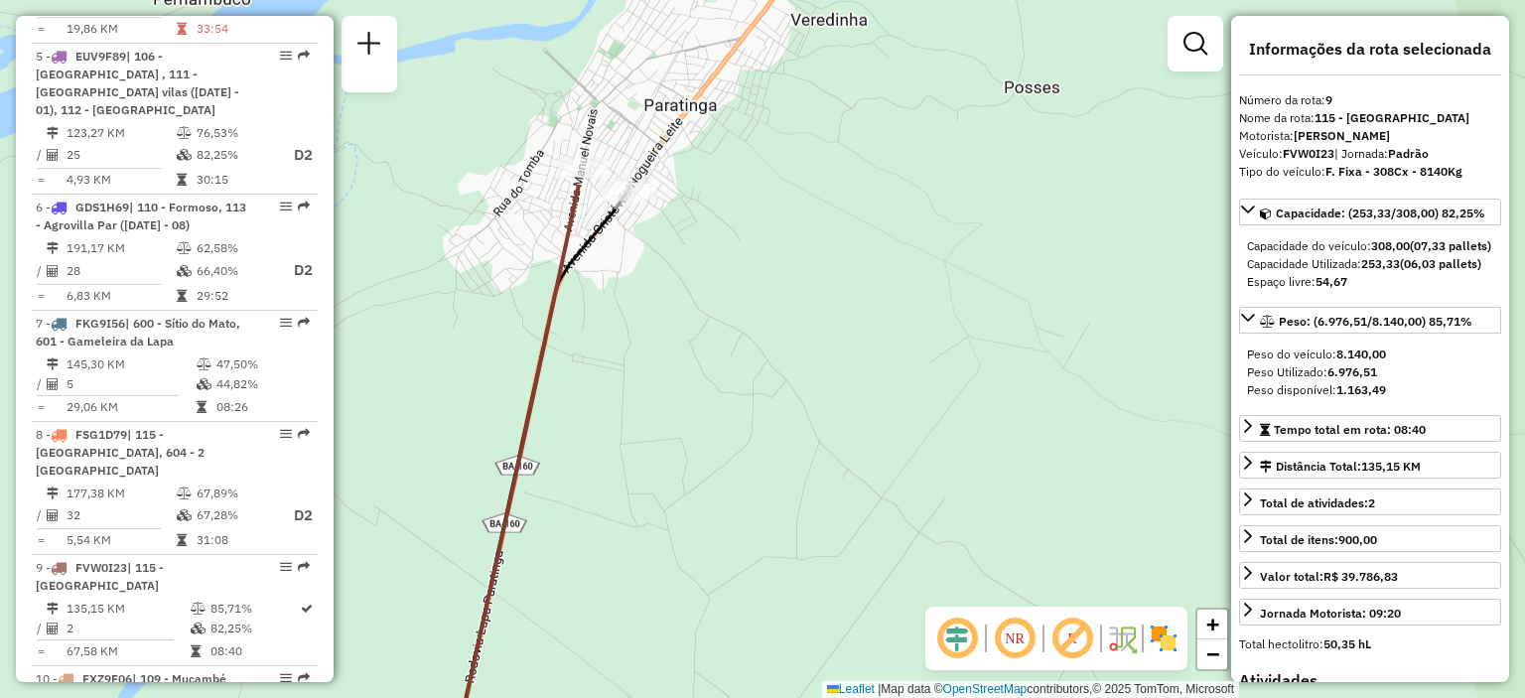
drag, startPoint x: 676, startPoint y: 103, endPoint x: 688, endPoint y: 359, distance: 256.4
click at [688, 359] on div "Janela de atendimento Grade de atendimento Capacidade Transportadoras Veículos …" at bounding box center [762, 349] width 1525 height 698
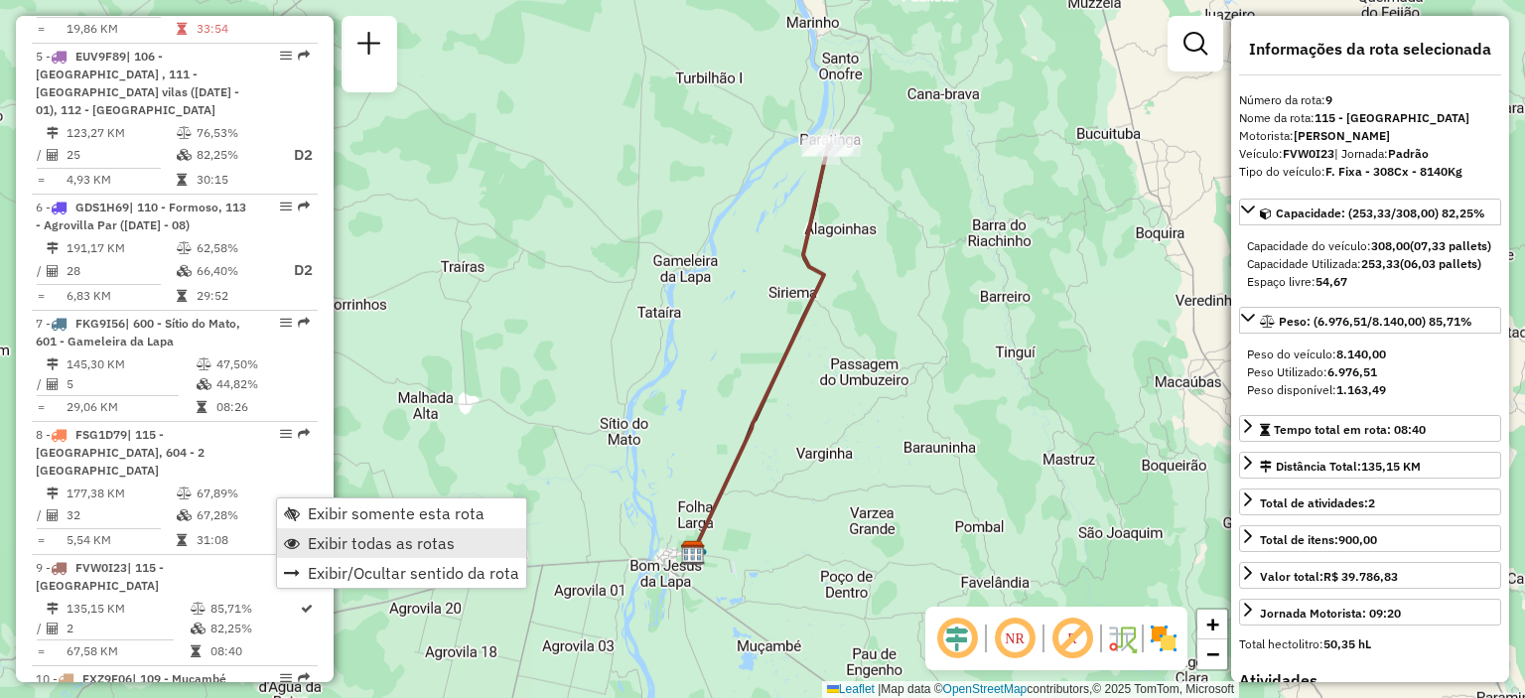
click at [326, 549] on span "Exibir todas as rotas" at bounding box center [381, 543] width 147 height 16
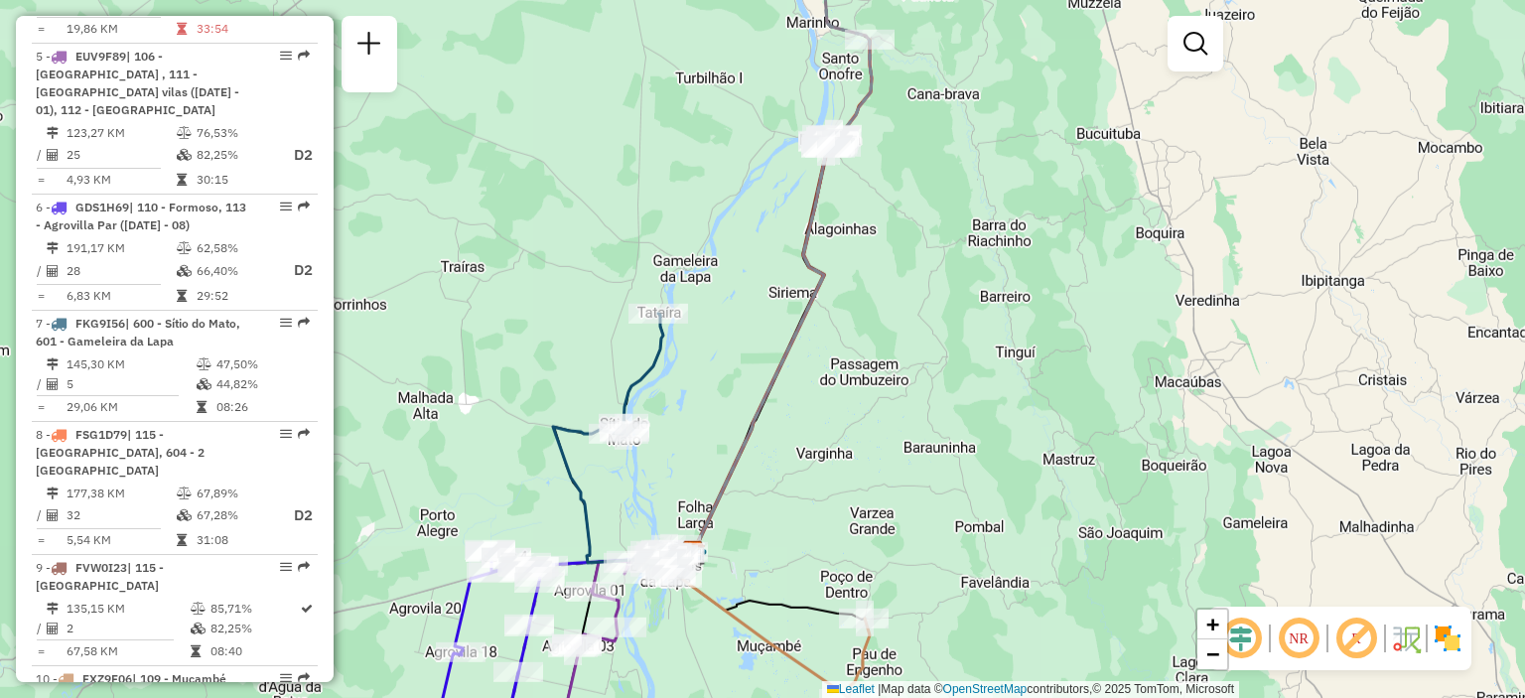
click at [326, 549] on div "Informações da Sessão 1276028 - [DATE] Criação: [DATE] 18:07 Desbloquear Sessão…" at bounding box center [175, 349] width 318 height 666
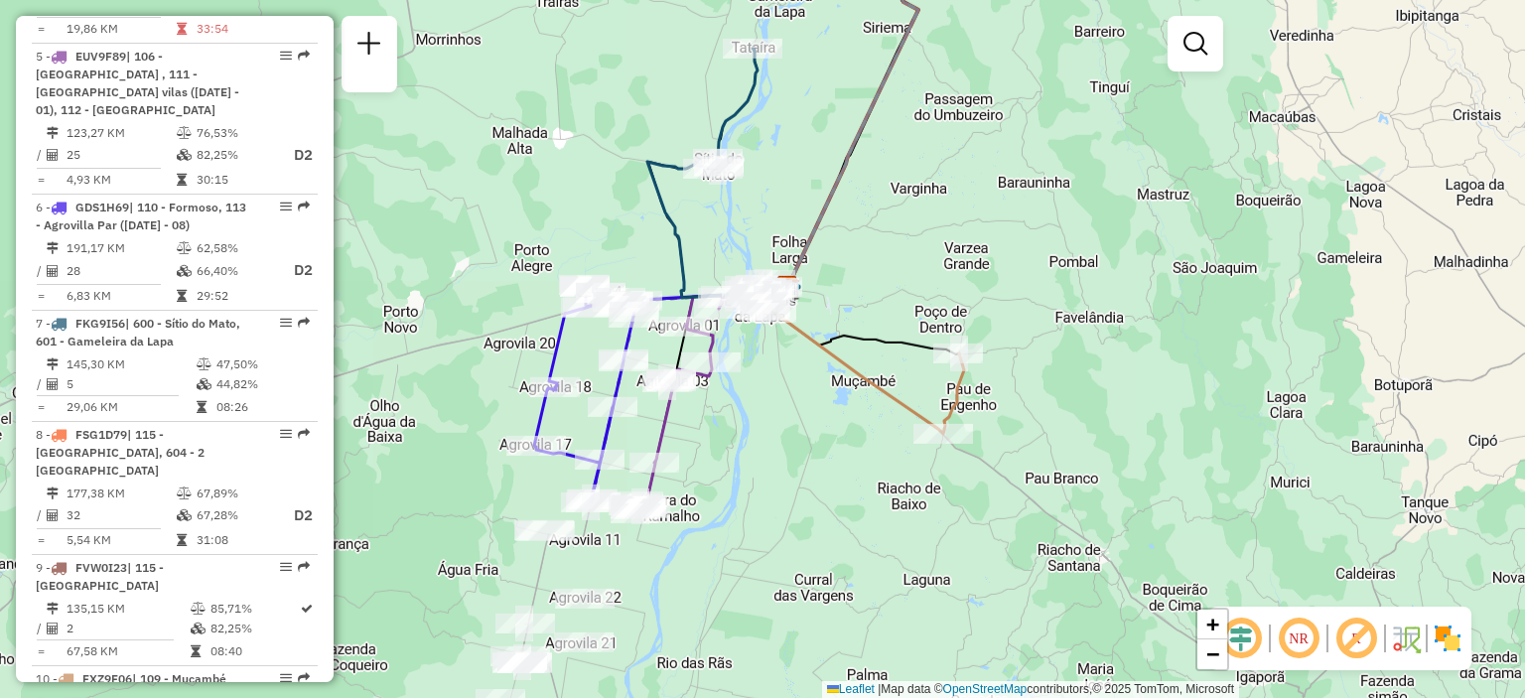
drag, startPoint x: 913, startPoint y: 504, endPoint x: 1009, endPoint y: 242, distance: 278.9
click at [1009, 242] on div "Janela de atendimento Grade de atendimento Capacidade Transportadoras Veículos …" at bounding box center [762, 349] width 1525 height 698
click at [928, 341] on icon at bounding box center [867, 321] width 183 height 67
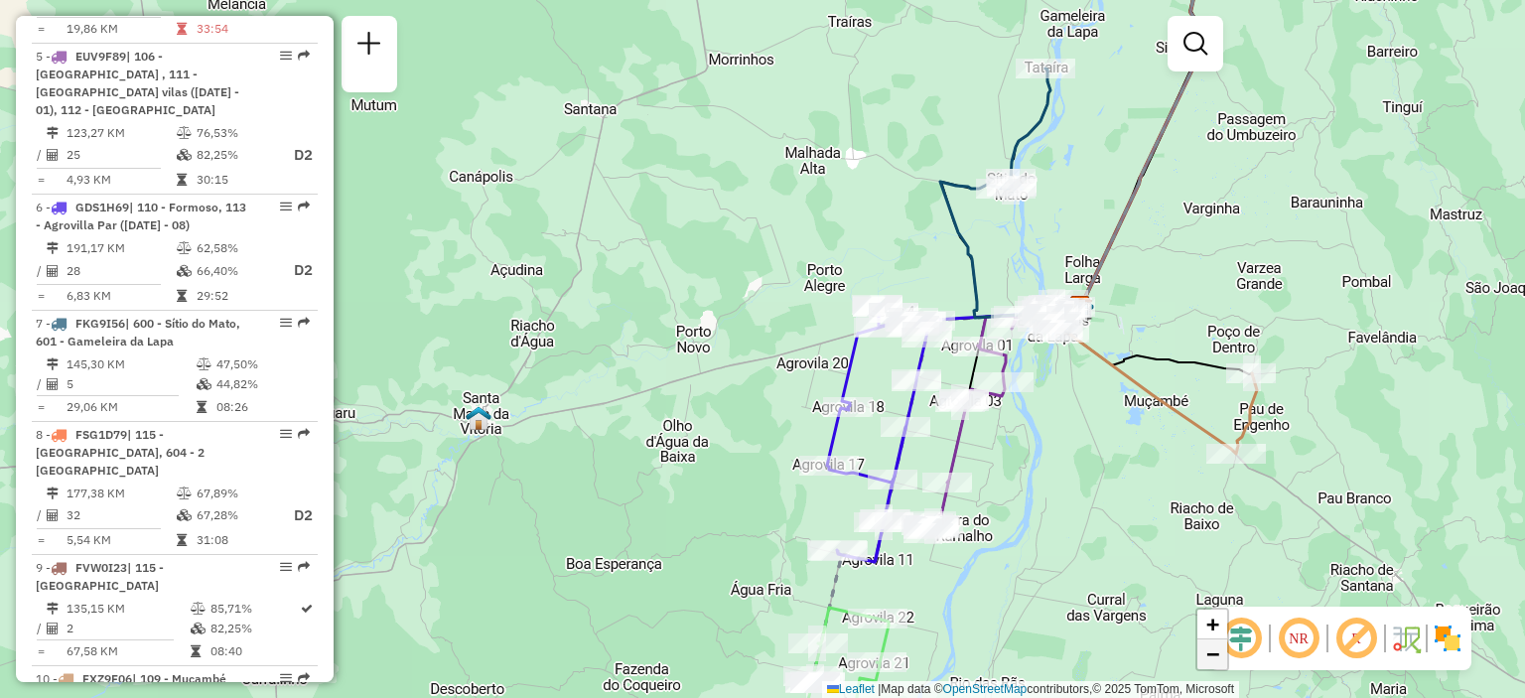
click at [1211, 660] on span "−" at bounding box center [1212, 653] width 13 height 25
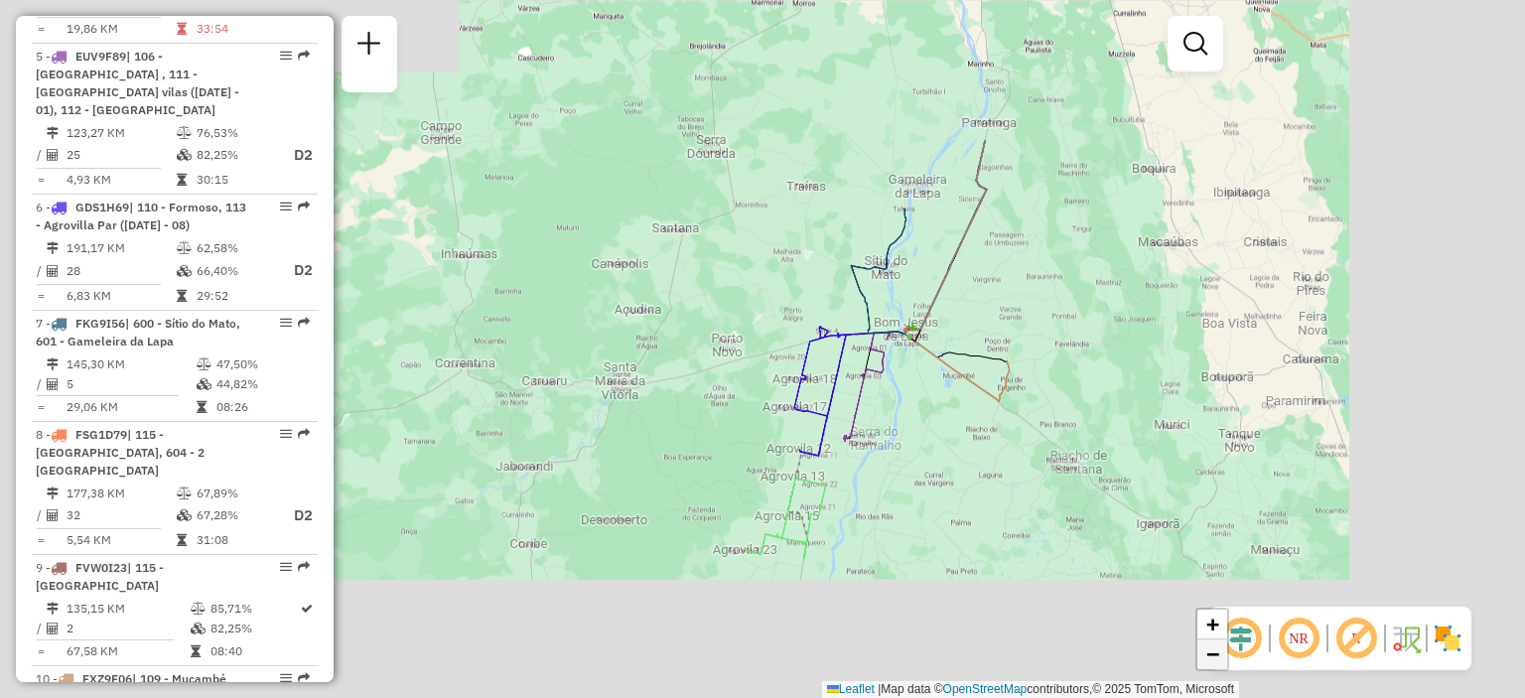
click at [1211, 660] on span "−" at bounding box center [1212, 653] width 13 height 25
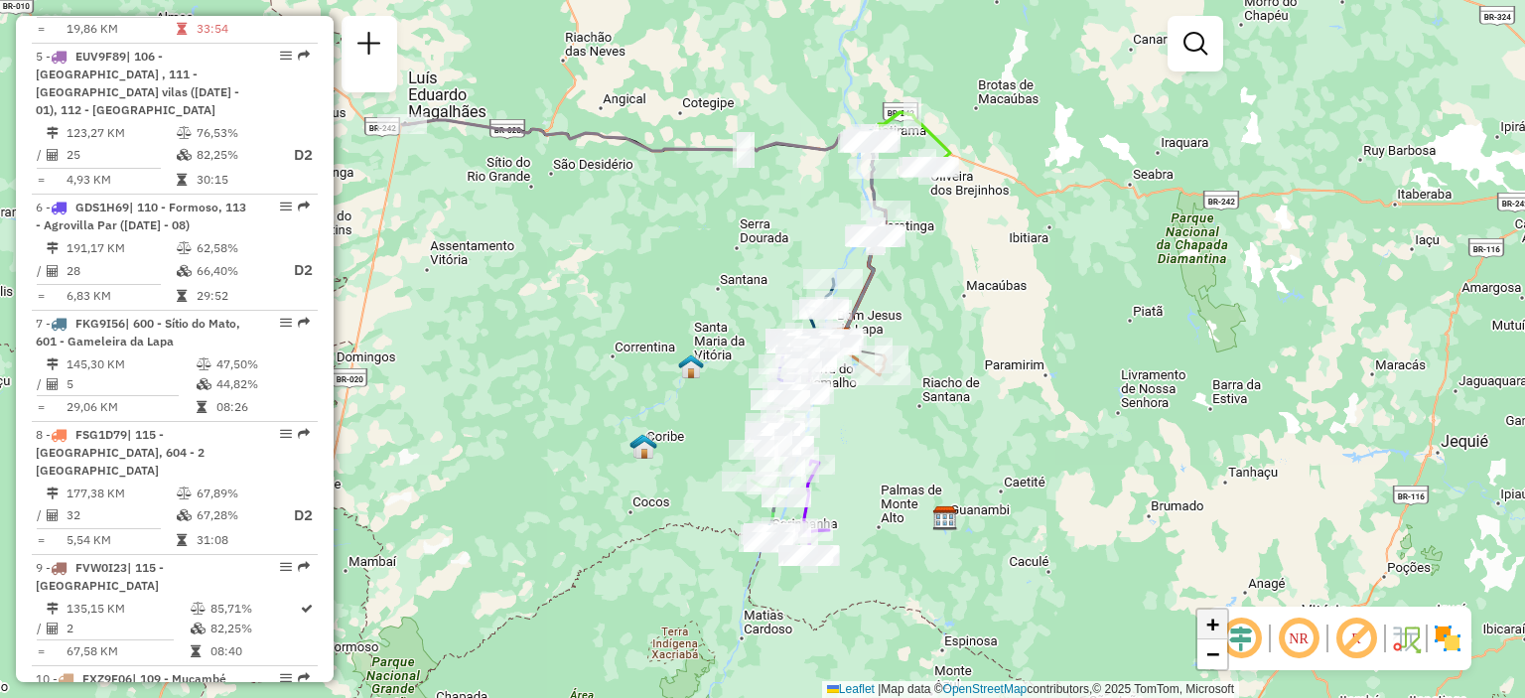
click at [1203, 619] on link "+" at bounding box center [1212, 625] width 30 height 30
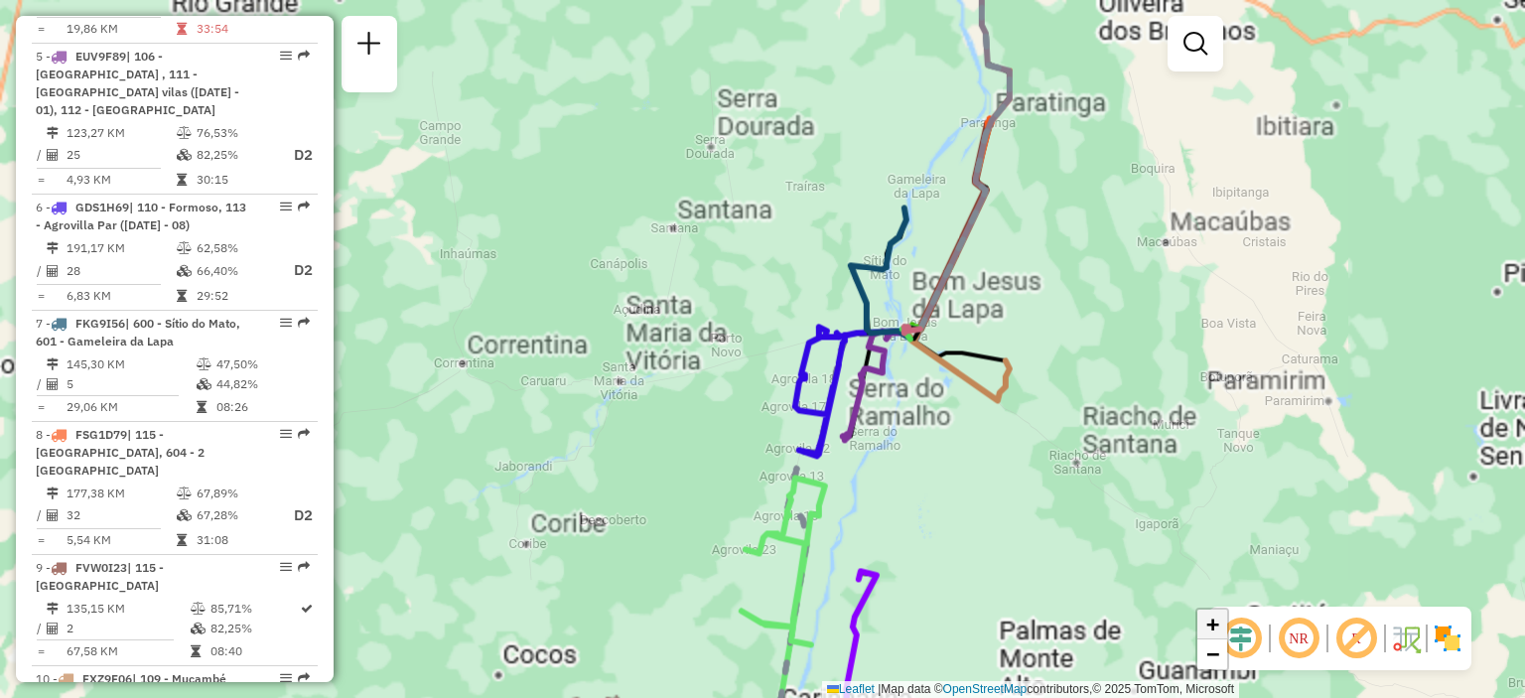
click at [1203, 619] on link "+" at bounding box center [1212, 625] width 30 height 30
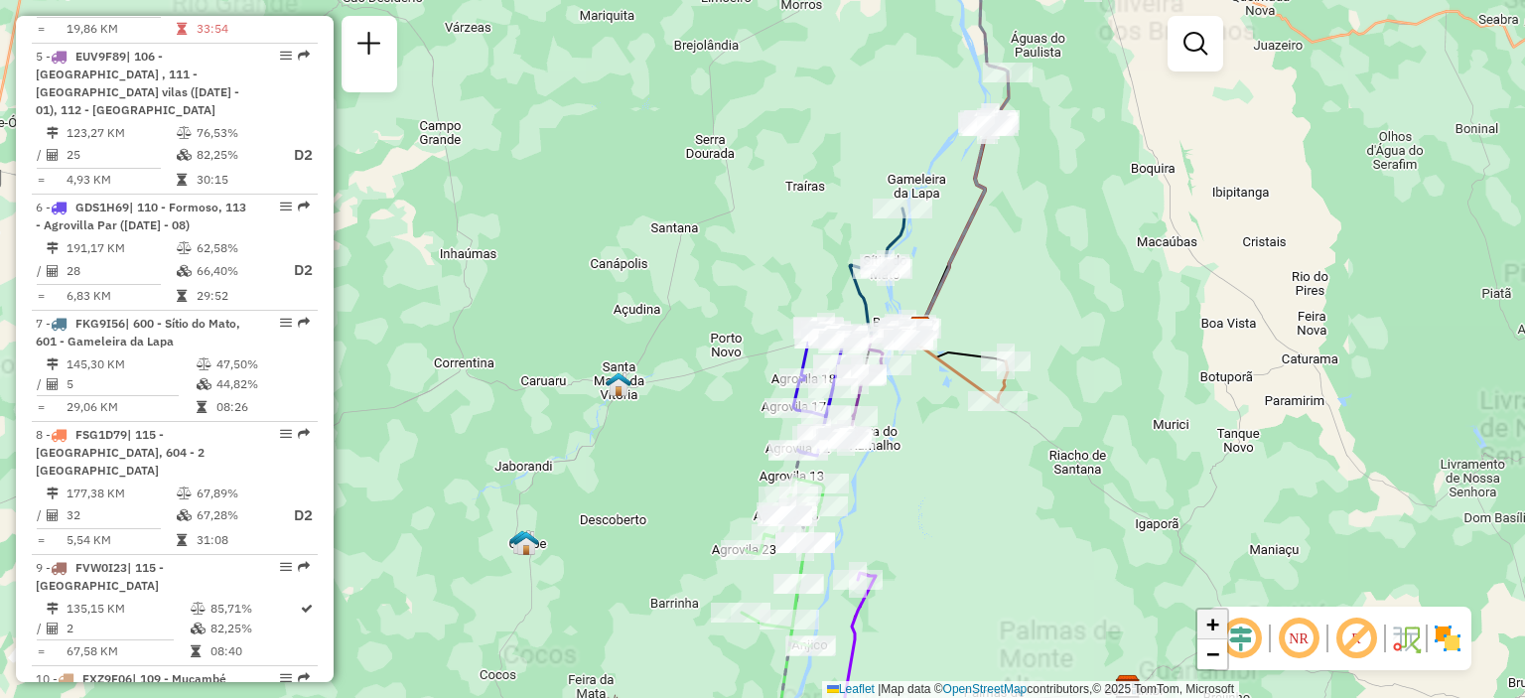
click at [1203, 619] on link "+" at bounding box center [1212, 625] width 30 height 30
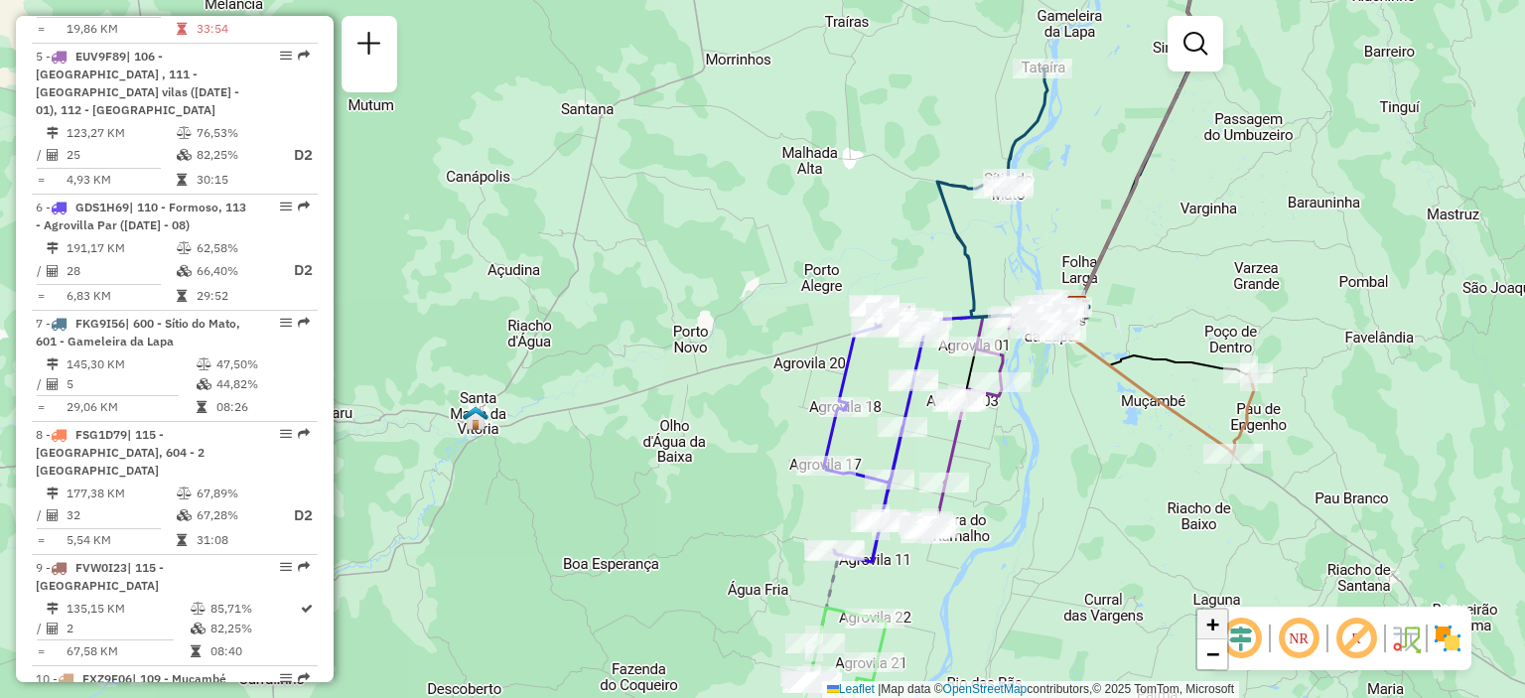
click at [1203, 619] on link "+" at bounding box center [1212, 625] width 30 height 30
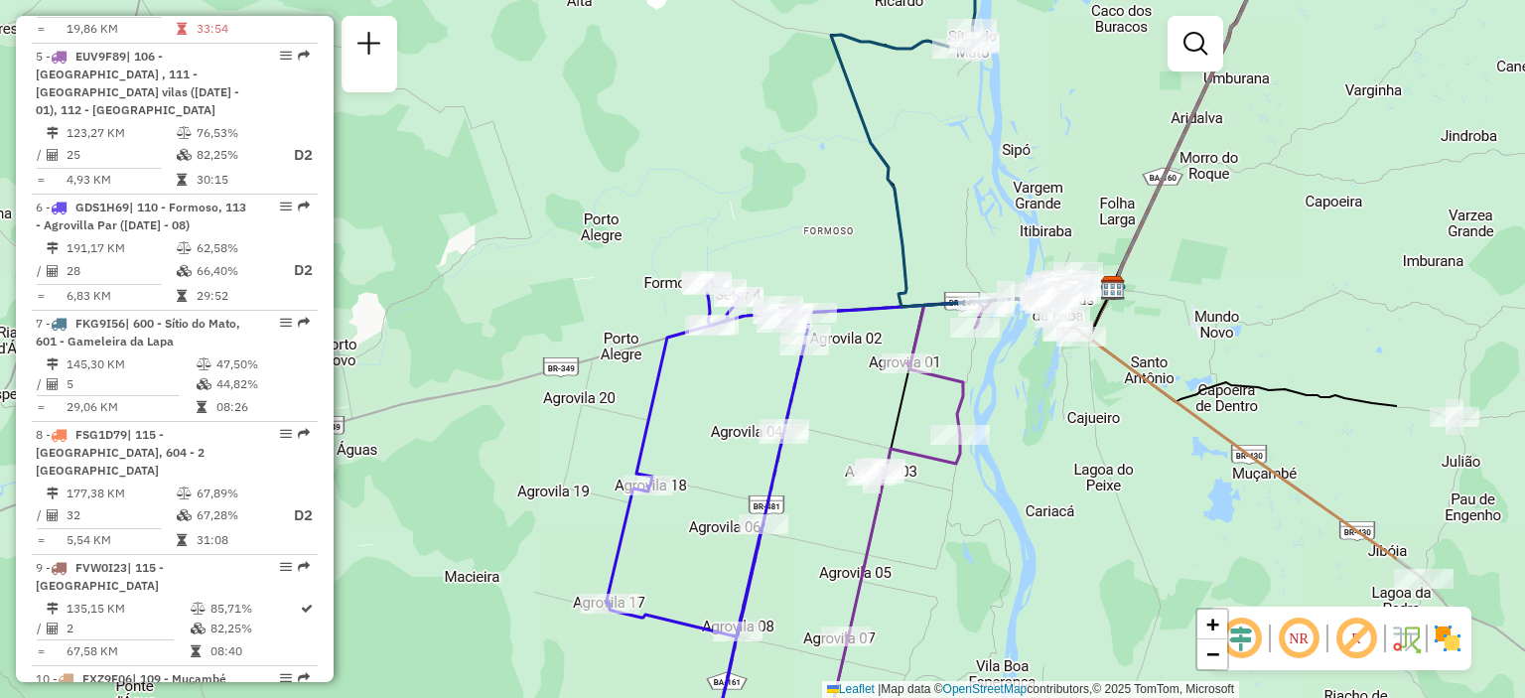
drag, startPoint x: 1379, startPoint y: 509, endPoint x: 1109, endPoint y: 535, distance: 271.3
click at [1109, 535] on div "Janela de atendimento Grade de atendimento Capacidade Transportadoras Veículos …" at bounding box center [762, 349] width 1525 height 698
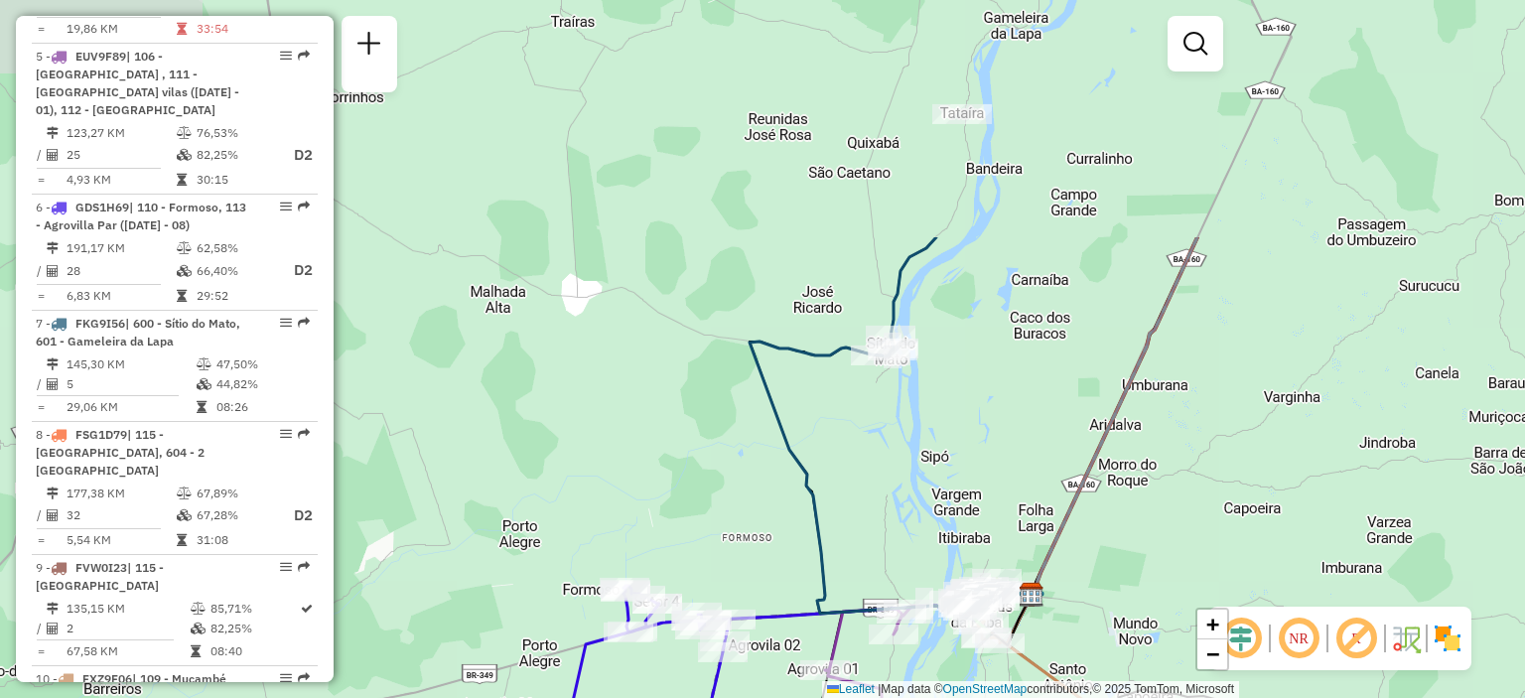
drag, startPoint x: 1013, startPoint y: 191, endPoint x: 930, endPoint y: 499, distance: 319.6
click at [931, 499] on div "Janela de atendimento Grade de atendimento Capacidade Transportadoras Veículos …" at bounding box center [762, 349] width 1525 height 698
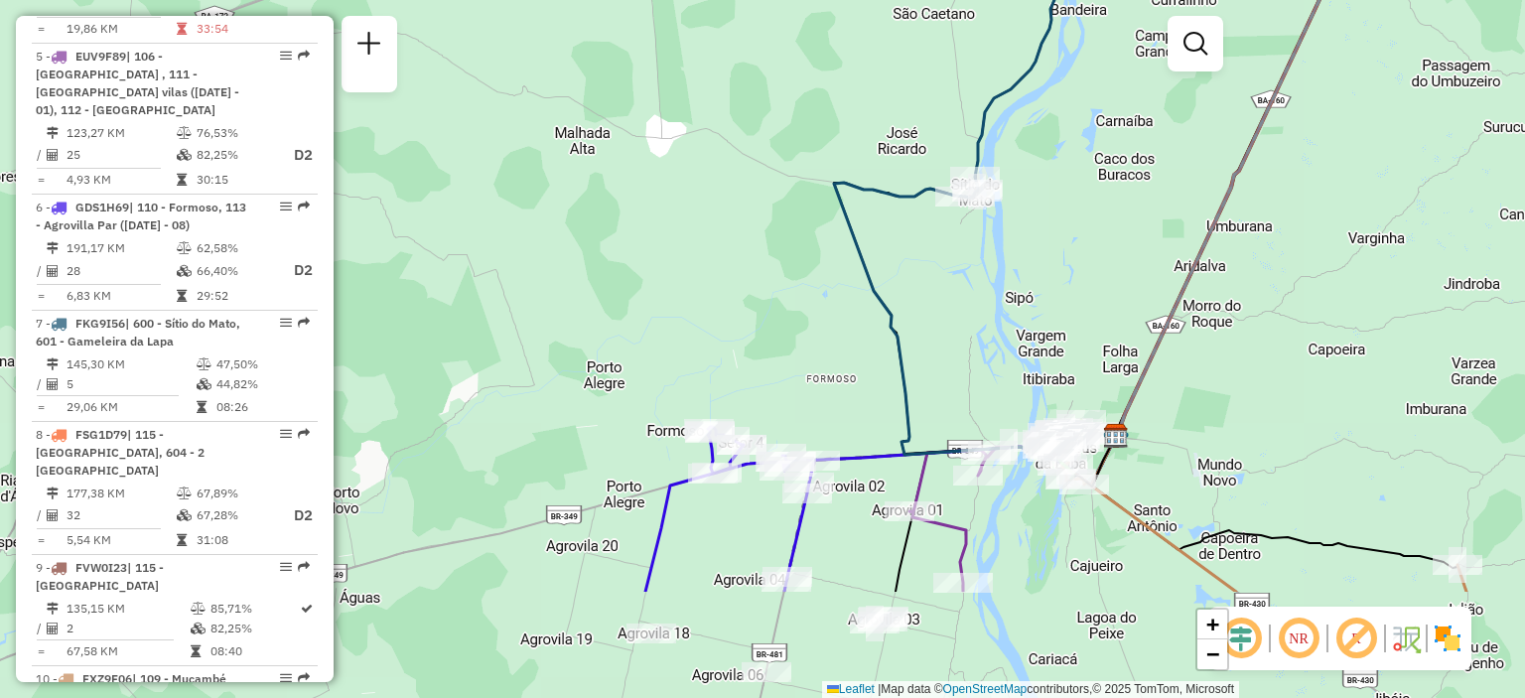
drag, startPoint x: 1029, startPoint y: 274, endPoint x: 1134, endPoint y: 72, distance: 227.4
click at [1134, 72] on div "Janela de atendimento Grade de atendimento Capacidade Transportadoras Veículos …" at bounding box center [762, 349] width 1525 height 698
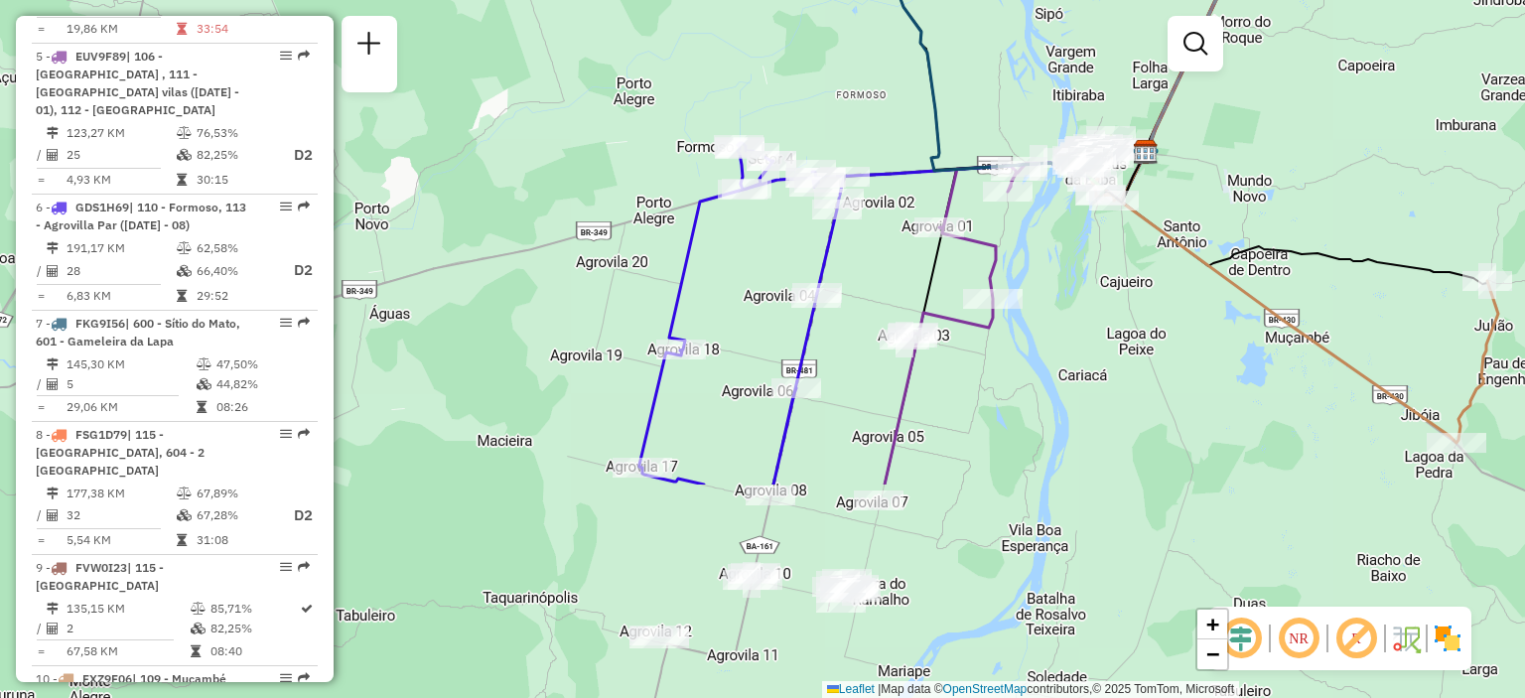
drag, startPoint x: 848, startPoint y: 390, endPoint x: 870, endPoint y: 95, distance: 295.7
click at [870, 95] on div "Janela de atendimento Grade de atendimento Capacidade Transportadoras Veículos …" at bounding box center [762, 349] width 1525 height 698
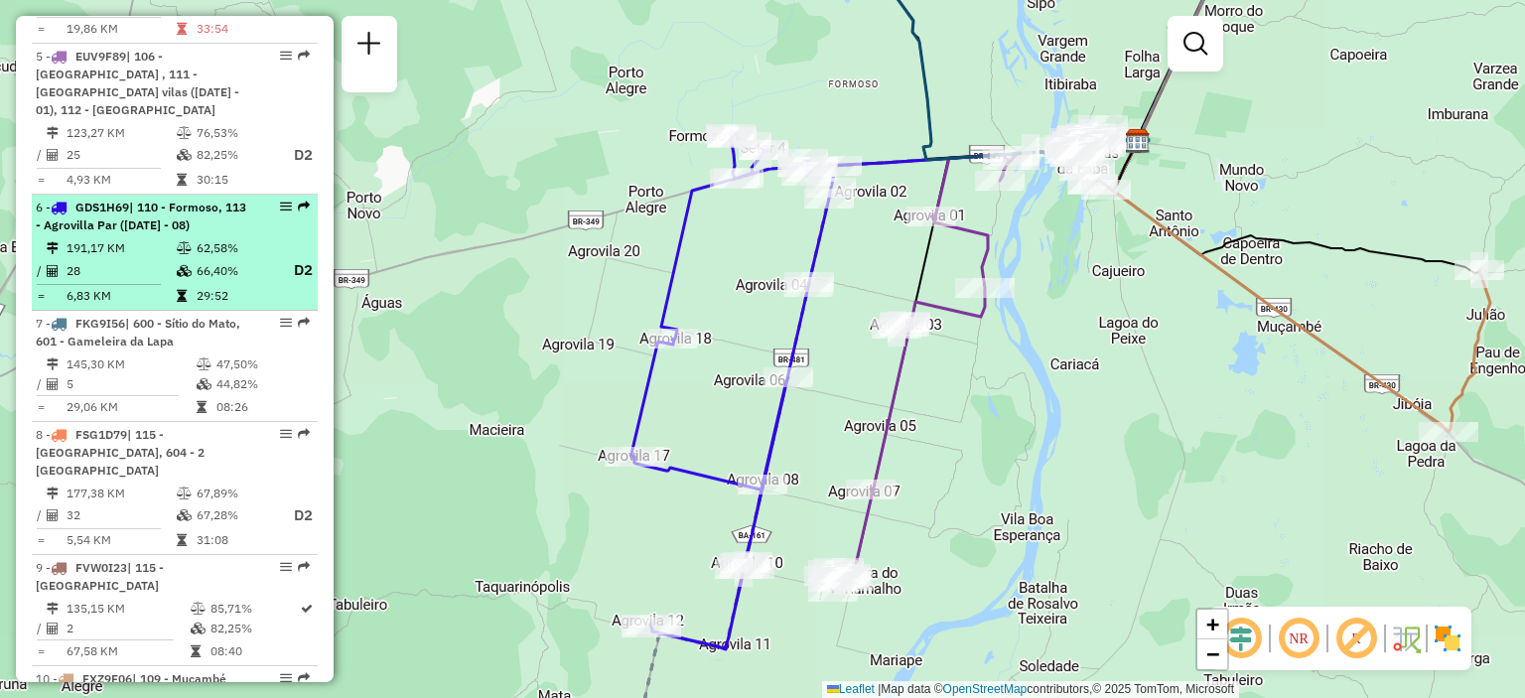
drag, startPoint x: 274, startPoint y: 144, endPoint x: 223, endPoint y: 188, distance: 66.9
click at [223, 238] on td "62,58%" at bounding box center [235, 248] width 79 height 20
select select "**********"
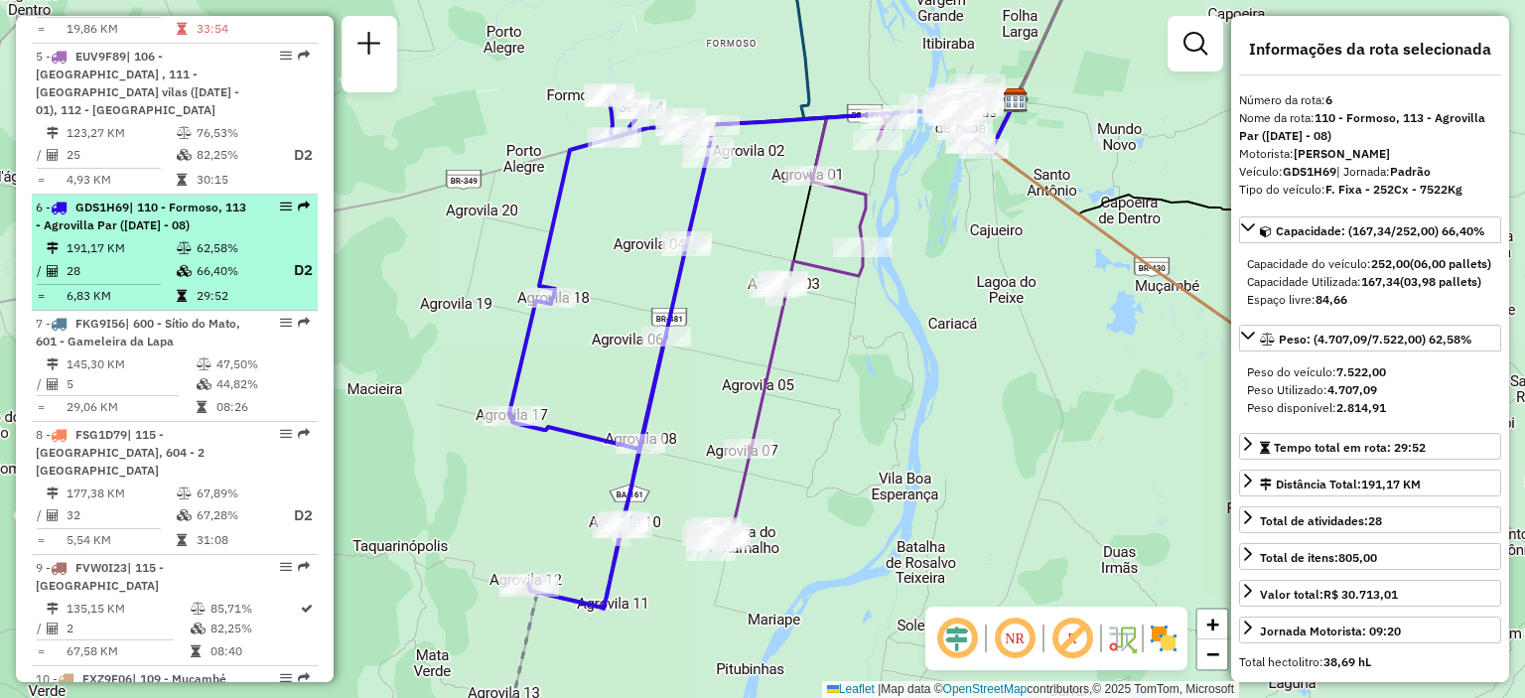
drag, startPoint x: 282, startPoint y: 145, endPoint x: 262, endPoint y: 210, distance: 67.5
click at [262, 258] on td "66,40%" at bounding box center [235, 270] width 79 height 25
drag, startPoint x: 273, startPoint y: 149, endPoint x: 247, endPoint y: 220, distance: 76.0
click at [247, 286] on td "29:52" at bounding box center [235, 296] width 79 height 20
drag, startPoint x: 274, startPoint y: 144, endPoint x: 250, endPoint y: 152, distance: 25.1
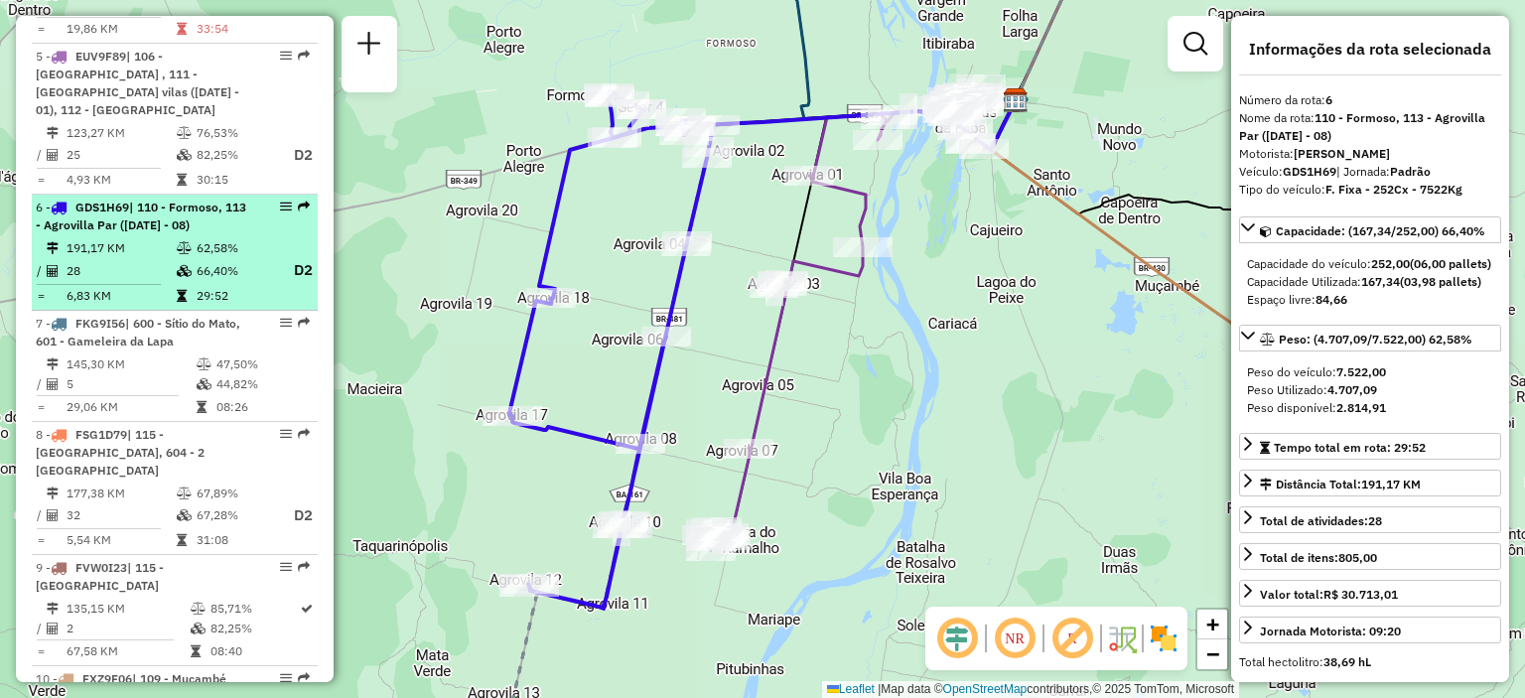
click at [250, 201] on div at bounding box center [280, 207] width 60 height 12
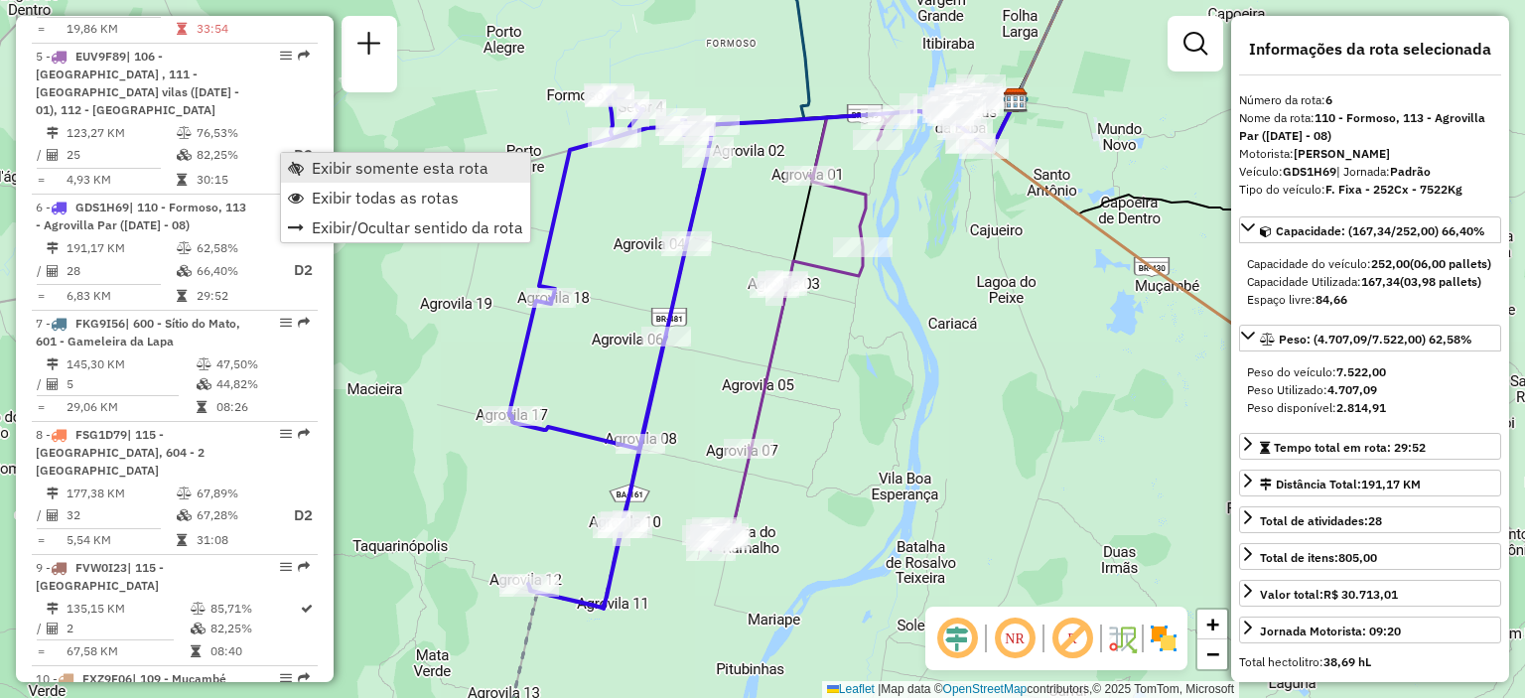
click at [317, 174] on span "Exibir somente esta rota" at bounding box center [400, 168] width 177 height 16
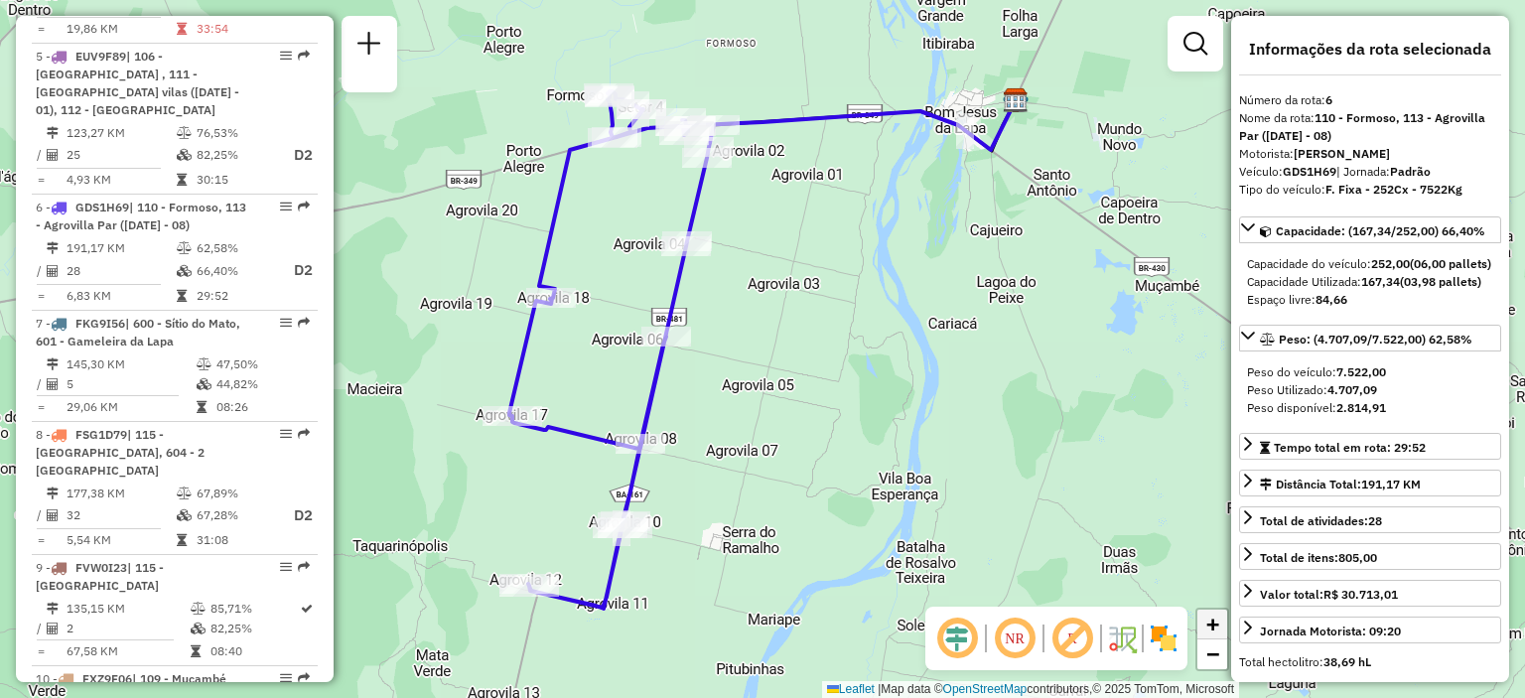
click at [1220, 630] on link "+" at bounding box center [1212, 625] width 30 height 30
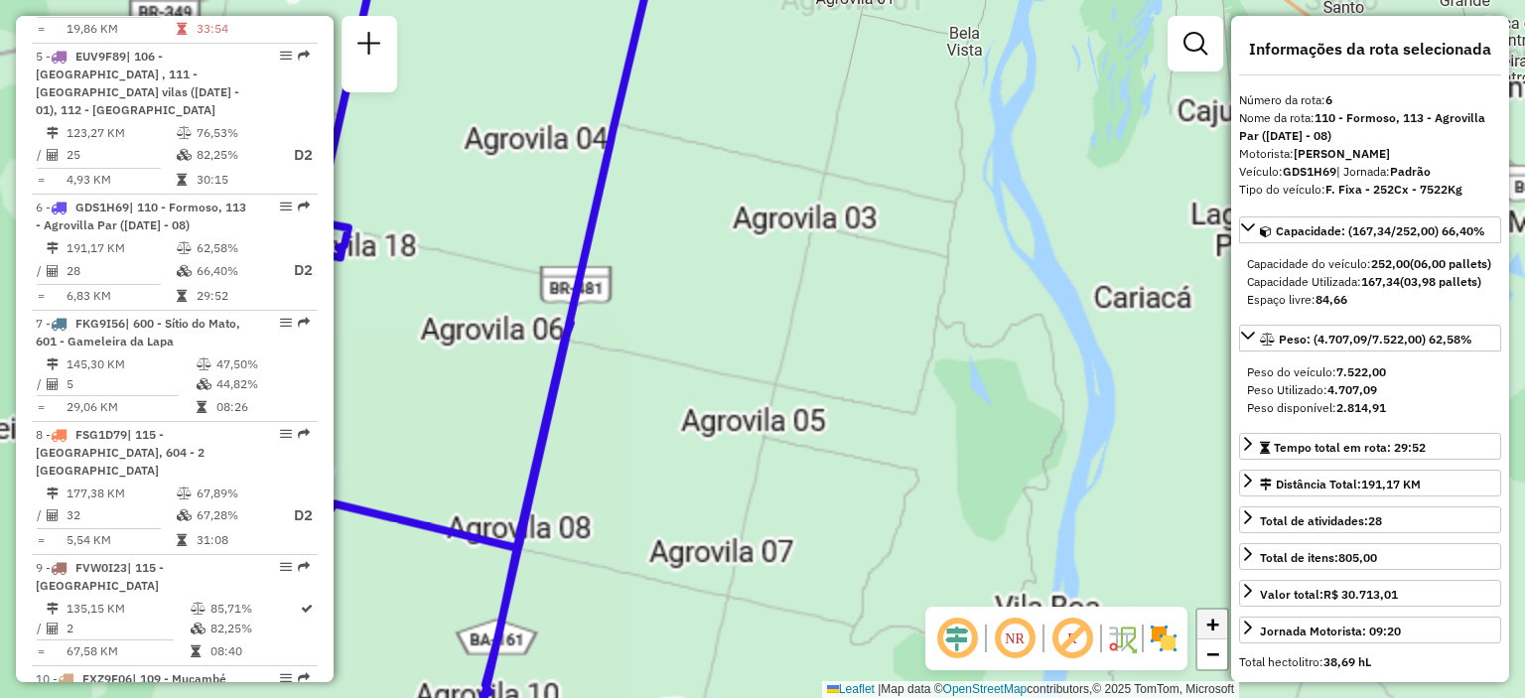
click at [1220, 630] on link "+" at bounding box center [1212, 625] width 30 height 30
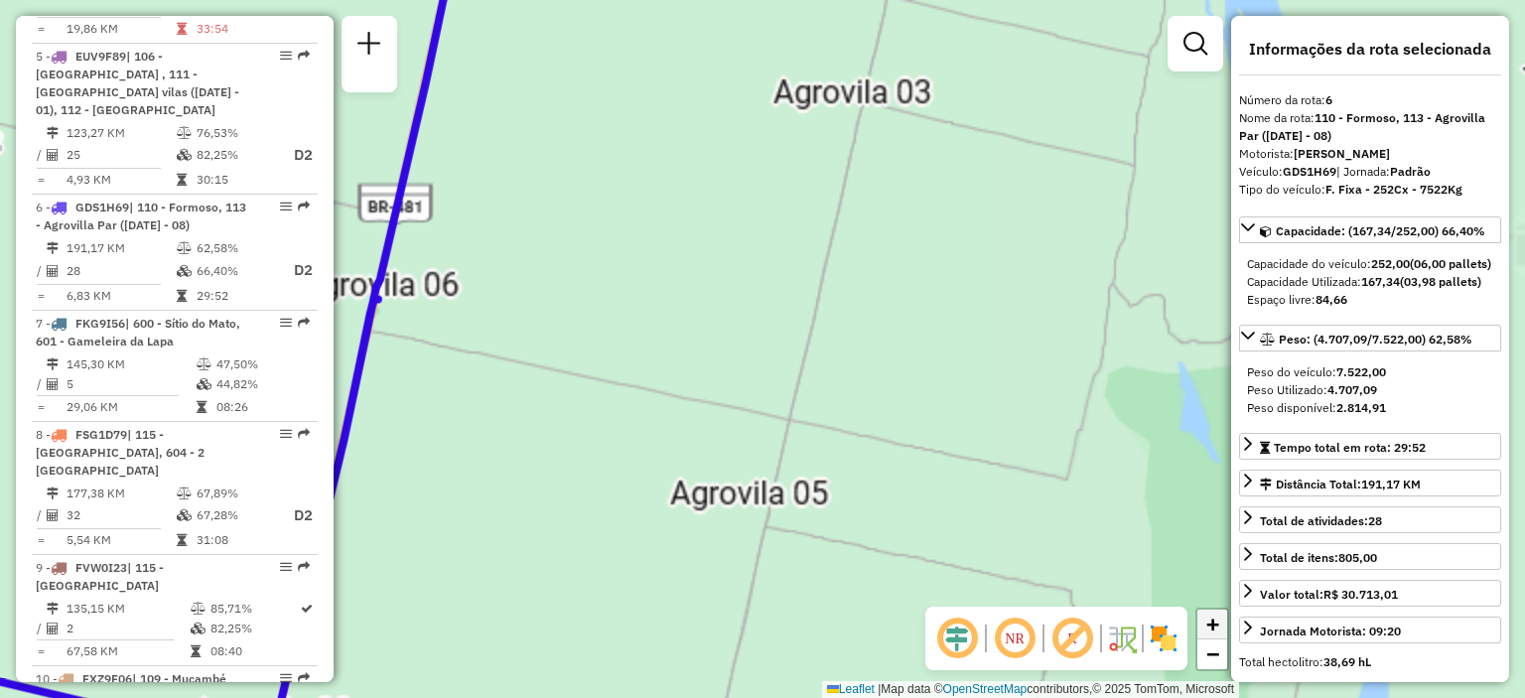
click at [1220, 630] on link "+" at bounding box center [1212, 625] width 30 height 30
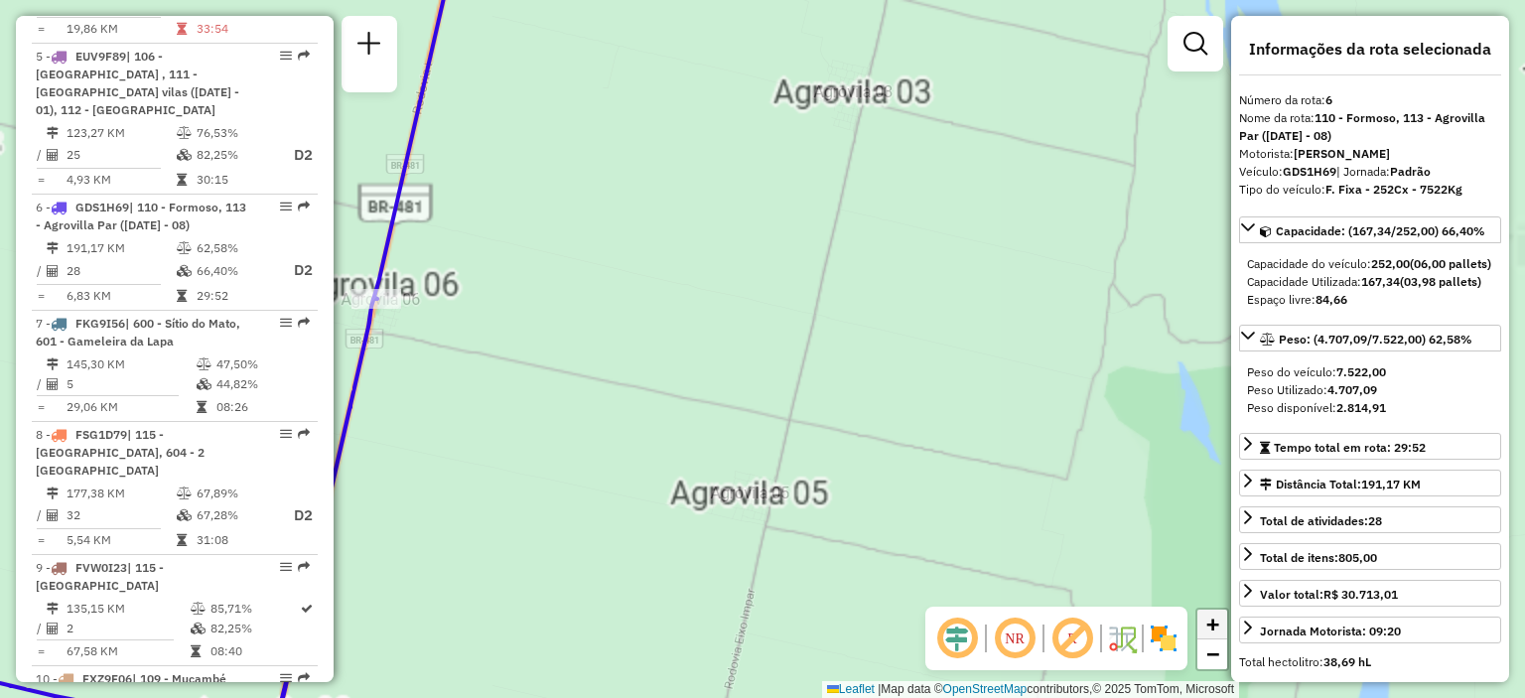
click at [1220, 630] on link "+" at bounding box center [1212, 625] width 30 height 30
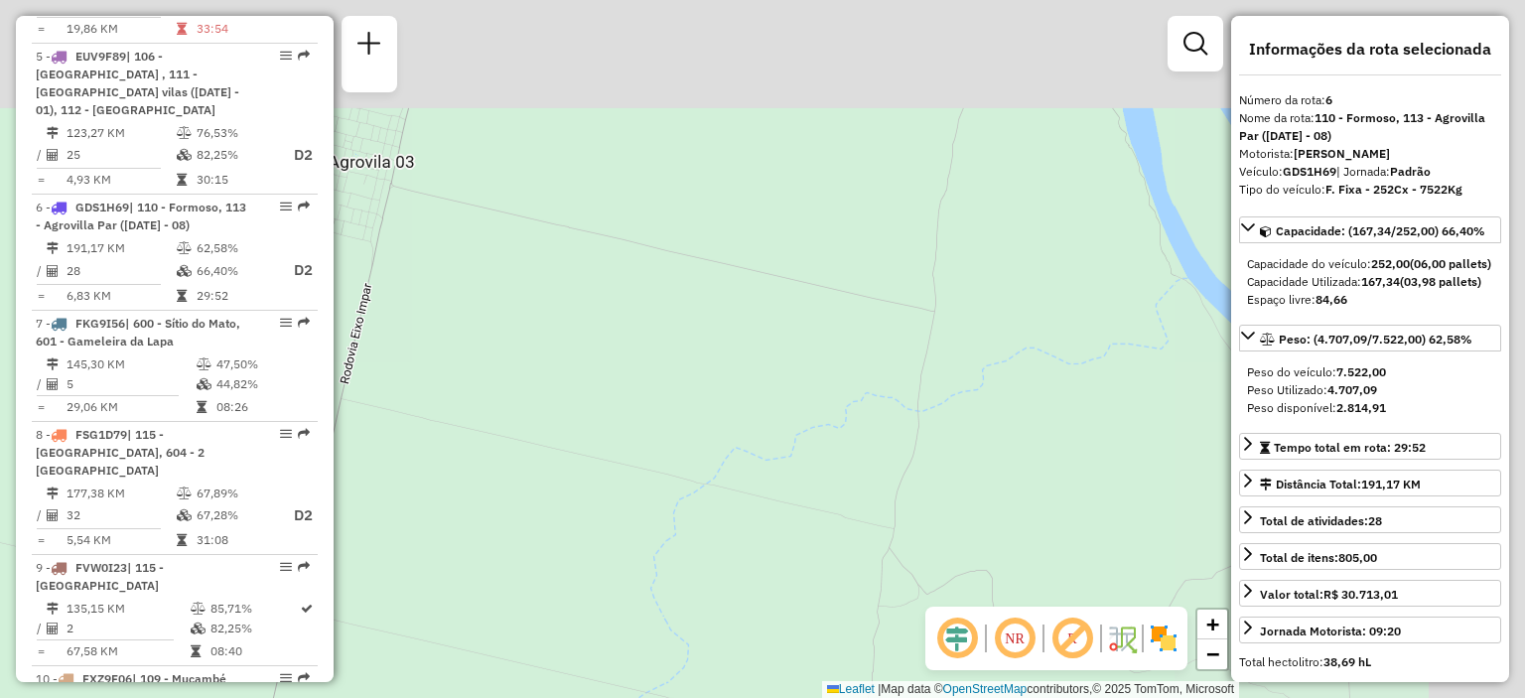
drag, startPoint x: 1045, startPoint y: 214, endPoint x: 466, endPoint y: 546, distance: 667.1
click at [467, 547] on div "Janela de atendimento Grade de atendimento Capacidade Transportadoras Veículos …" at bounding box center [762, 349] width 1525 height 698
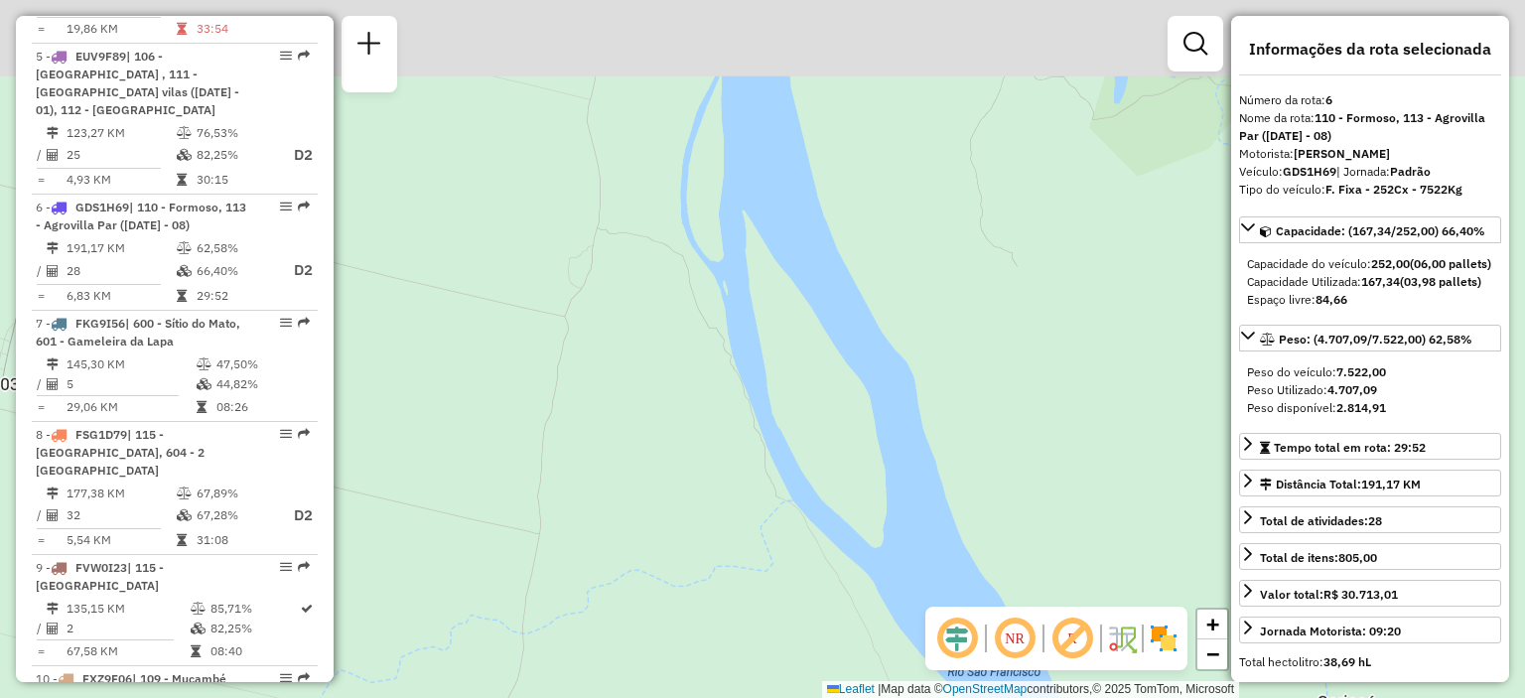
drag, startPoint x: 645, startPoint y: 416, endPoint x: 405, endPoint y: 594, distance: 298.9
click at [382, 610] on div "Janela de atendimento Grade de atendimento Capacidade Transportadoras Veículos …" at bounding box center [762, 349] width 1525 height 698
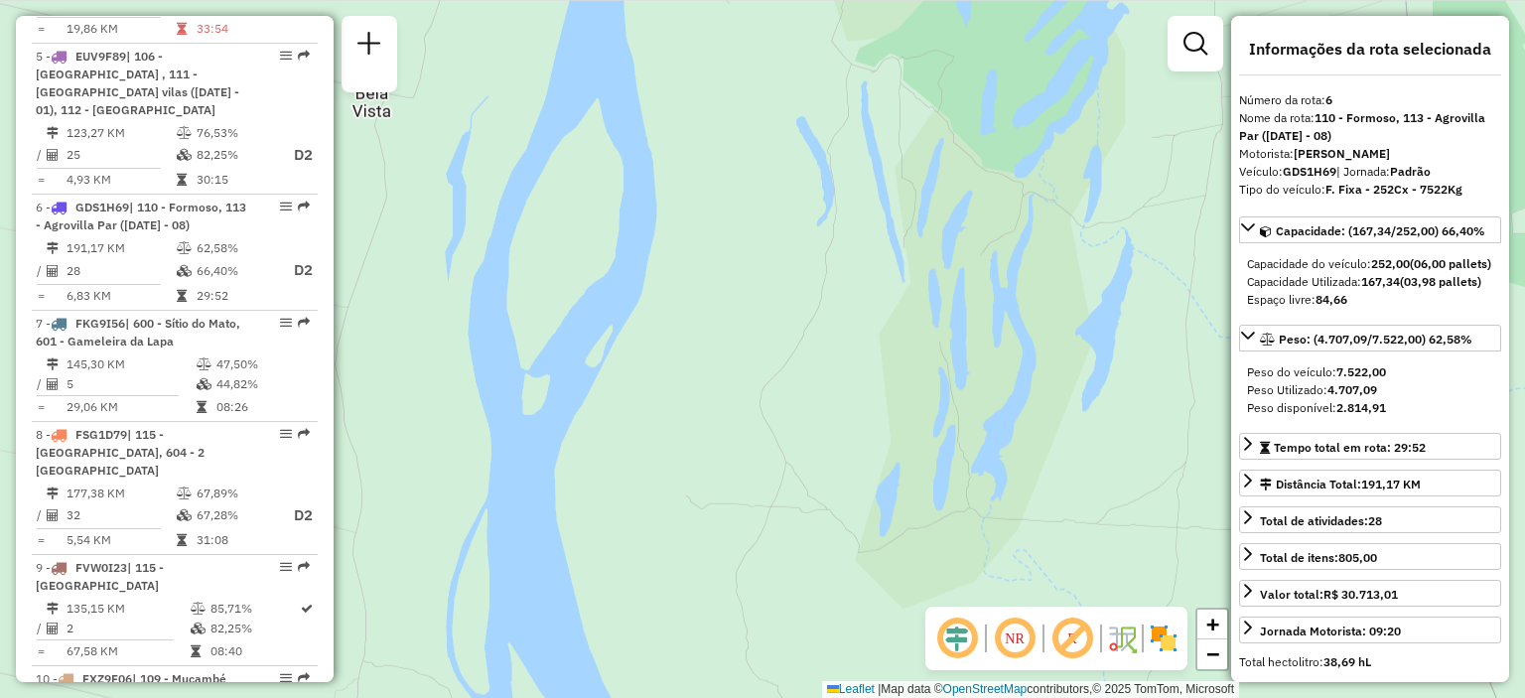
drag, startPoint x: 990, startPoint y: 169, endPoint x: 761, endPoint y: 598, distance: 486.4
click at [761, 598] on div "Janela de atendimento Grade de atendimento Capacidade Transportadoras Veículos …" at bounding box center [762, 349] width 1525 height 698
click at [1206, 654] on span "−" at bounding box center [1212, 653] width 13 height 25
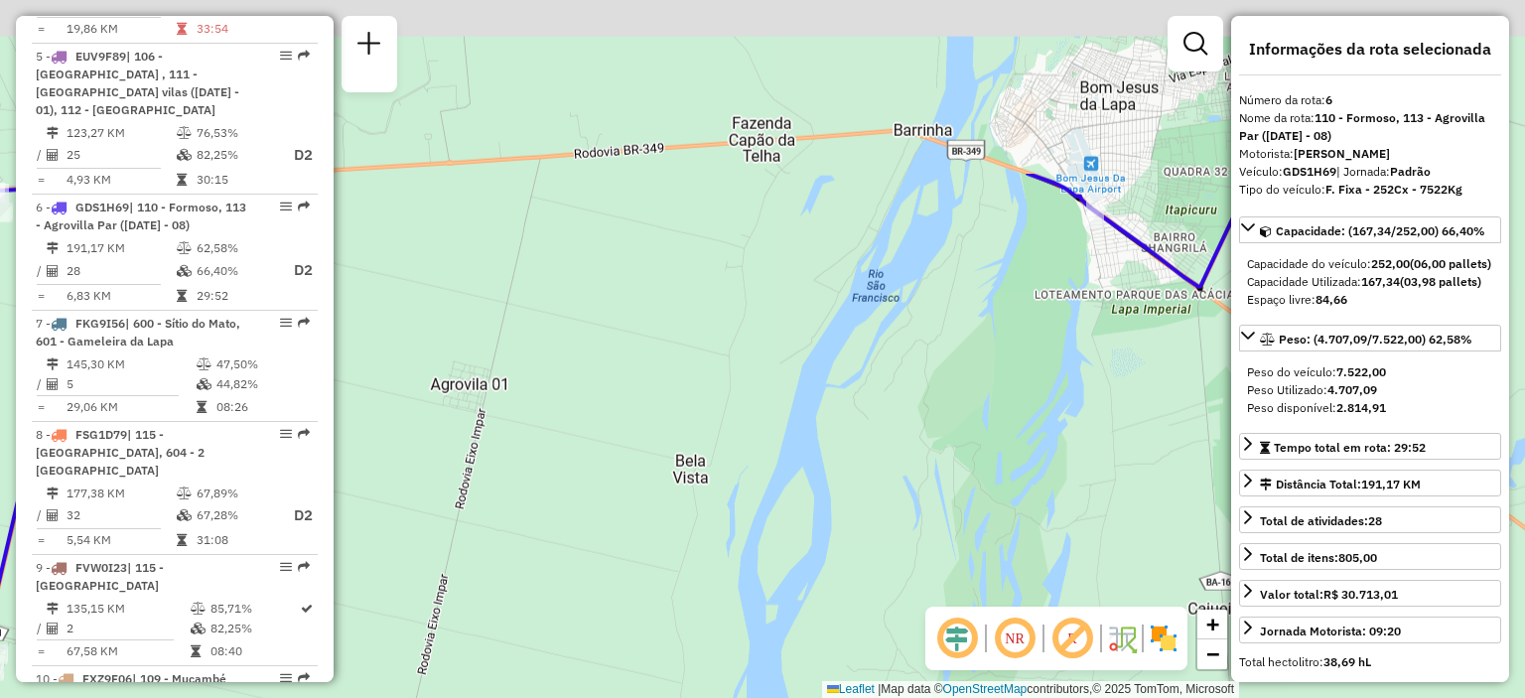
drag, startPoint x: 1025, startPoint y: 130, endPoint x: 1148, endPoint y: 374, distance: 273.5
click at [1148, 374] on div "Janela de atendimento Grade de atendimento Capacidade Transportadoras Veículos …" at bounding box center [762, 349] width 1525 height 698
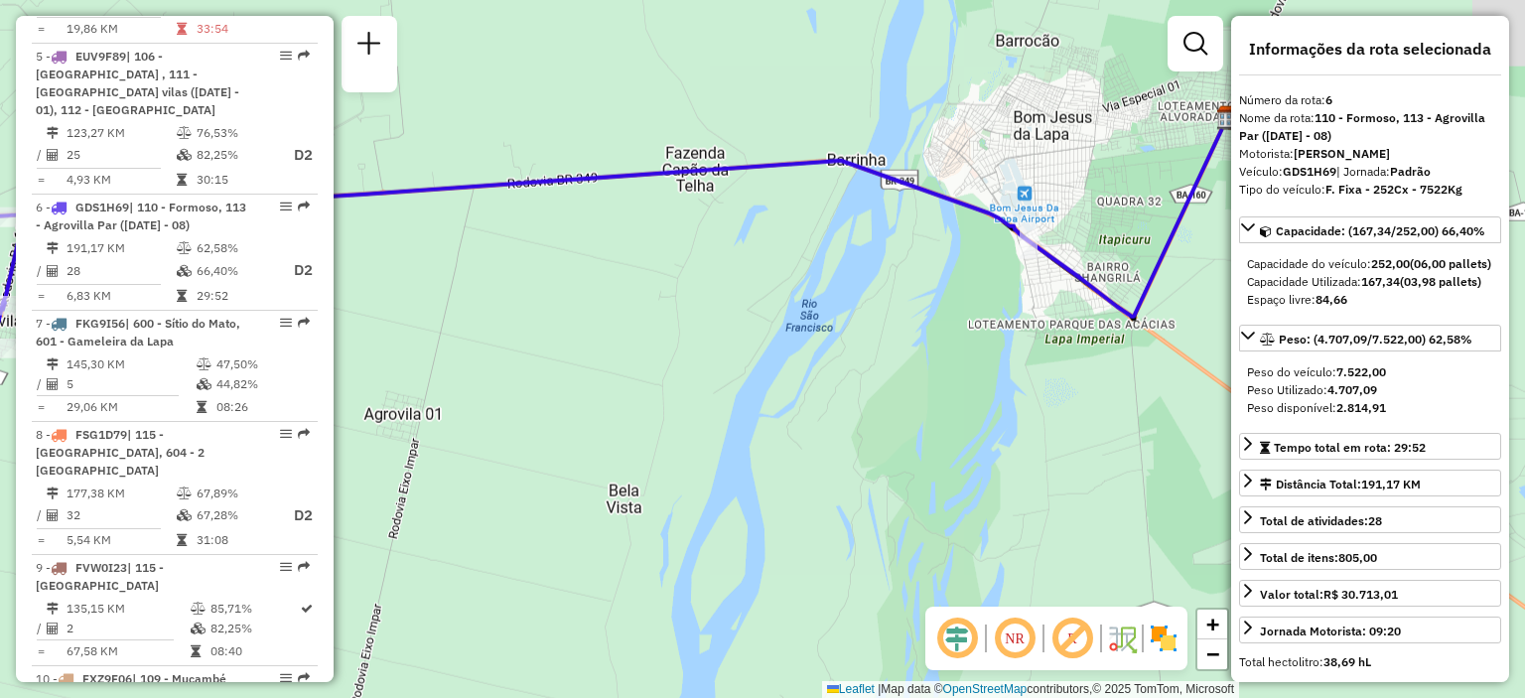
drag, startPoint x: 1117, startPoint y: 269, endPoint x: 1054, endPoint y: 294, distance: 67.3
click at [1054, 294] on div "Janela de atendimento Grade de atendimento Capacidade Transportadoras Veículos …" at bounding box center [762, 349] width 1525 height 698
click at [1207, 650] on span "−" at bounding box center [1212, 653] width 13 height 25
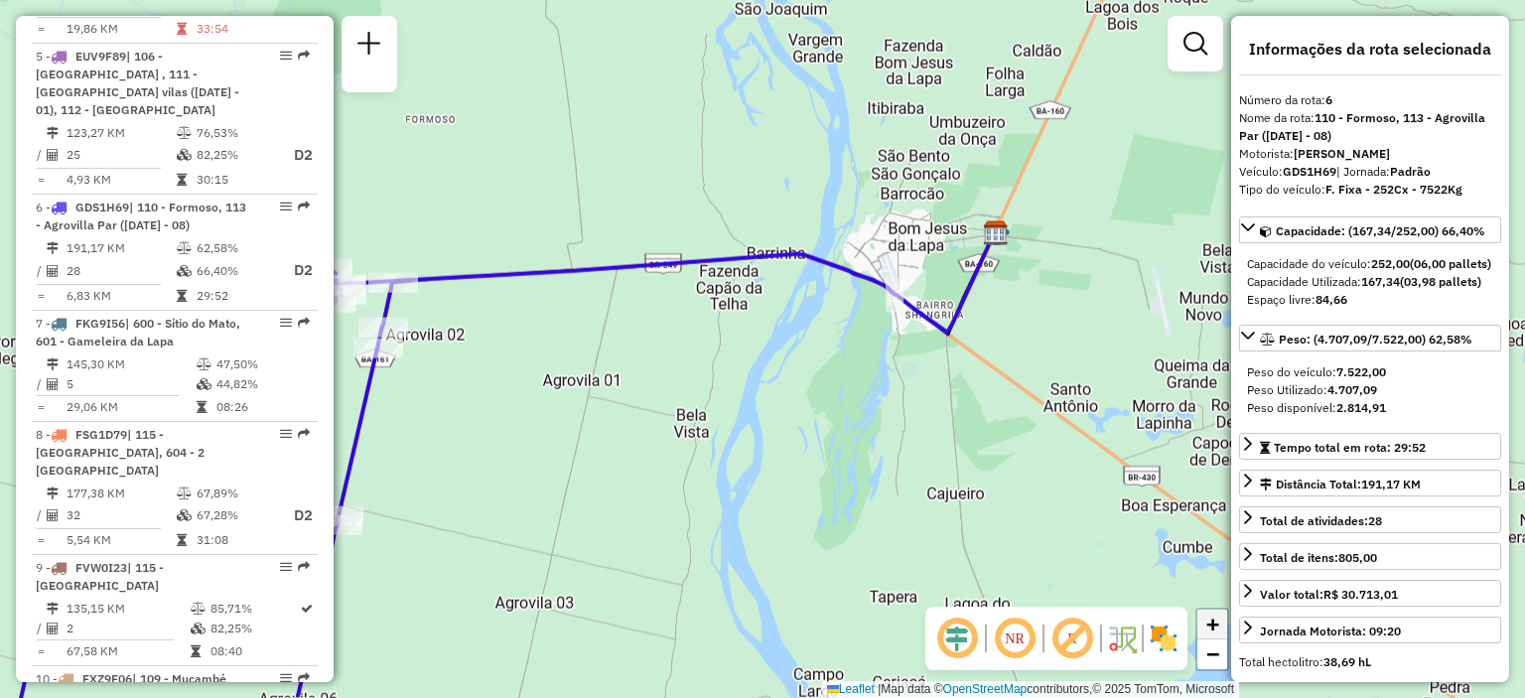
click at [1214, 630] on span "+" at bounding box center [1212, 624] width 13 height 25
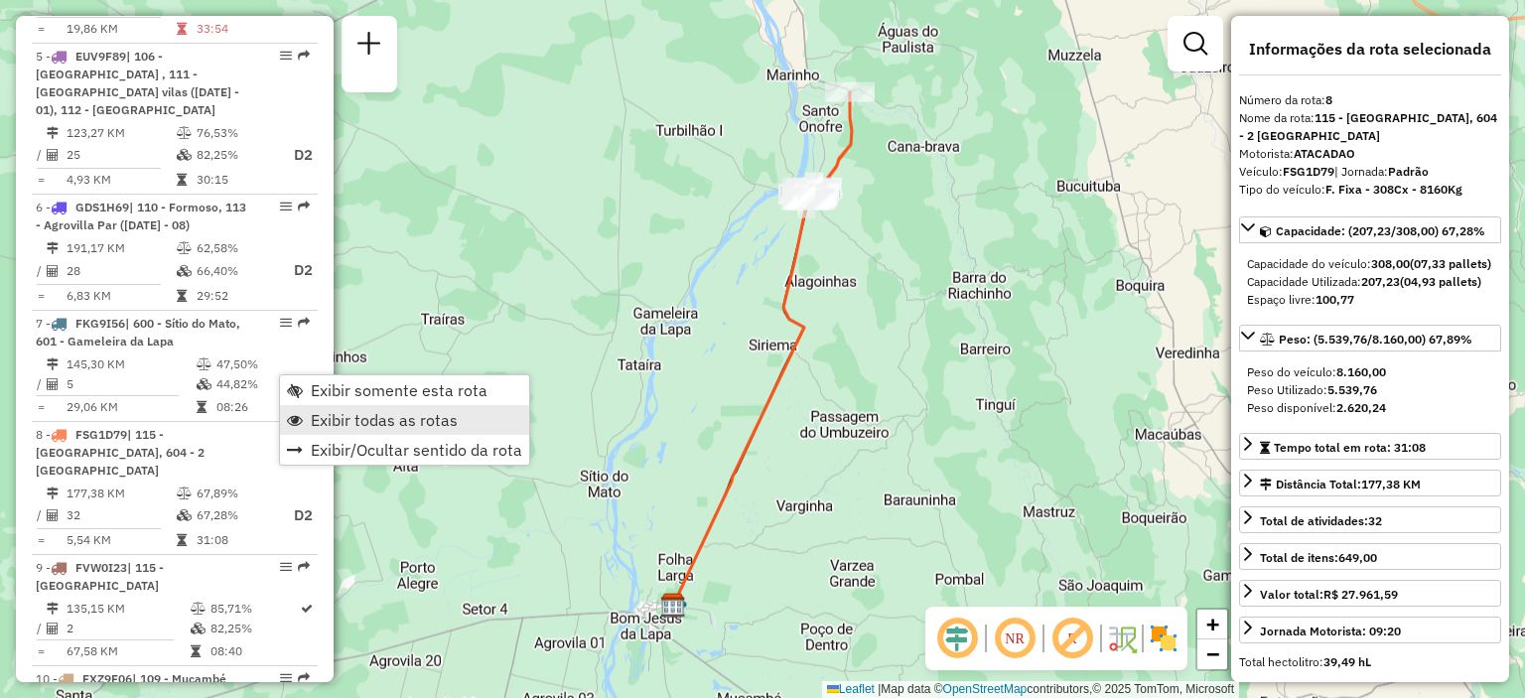
click at [313, 419] on span "Exibir todas as rotas" at bounding box center [384, 420] width 147 height 16
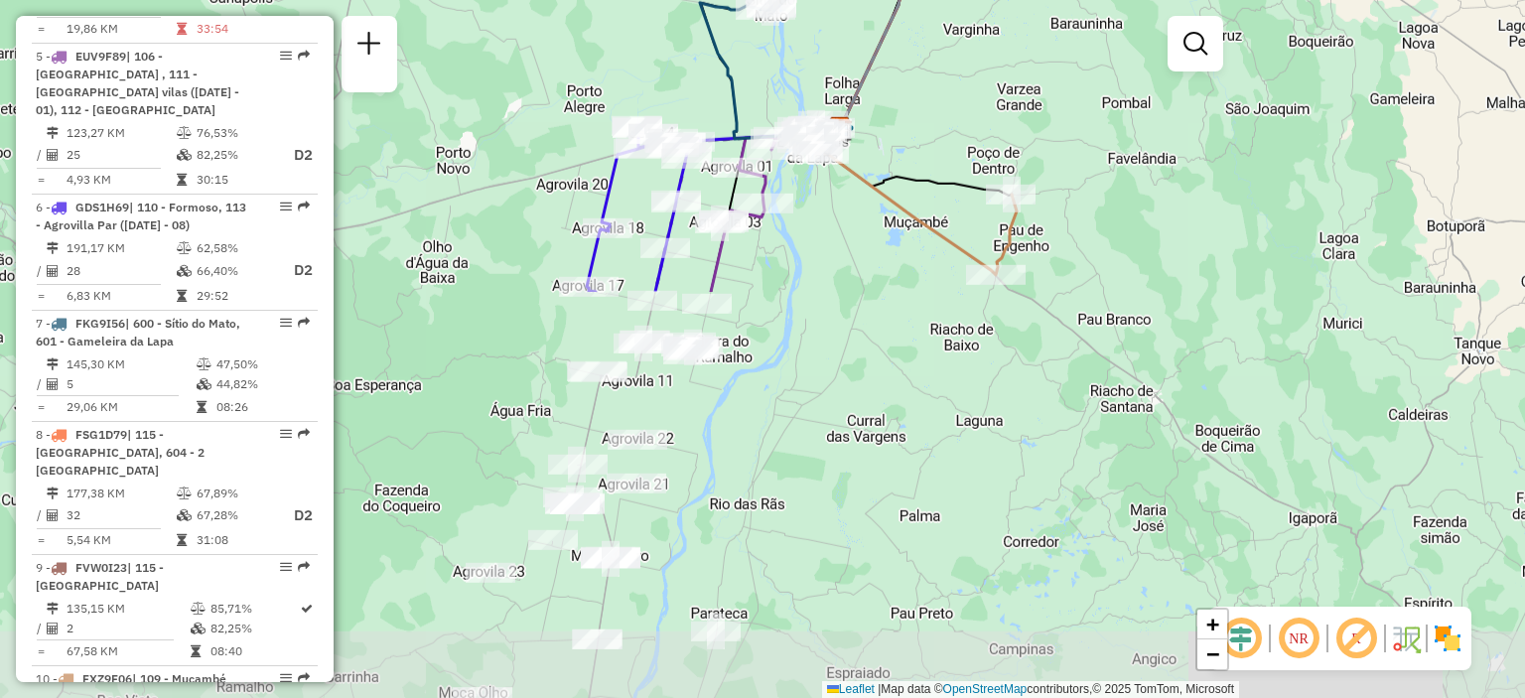
drag, startPoint x: 953, startPoint y: 495, endPoint x: 1120, endPoint y: 19, distance: 504.9
click at [1120, 19] on div "Janela de atendimento Grade de atendimento Capacidade Transportadoras Veículos …" at bounding box center [762, 349] width 1525 height 698
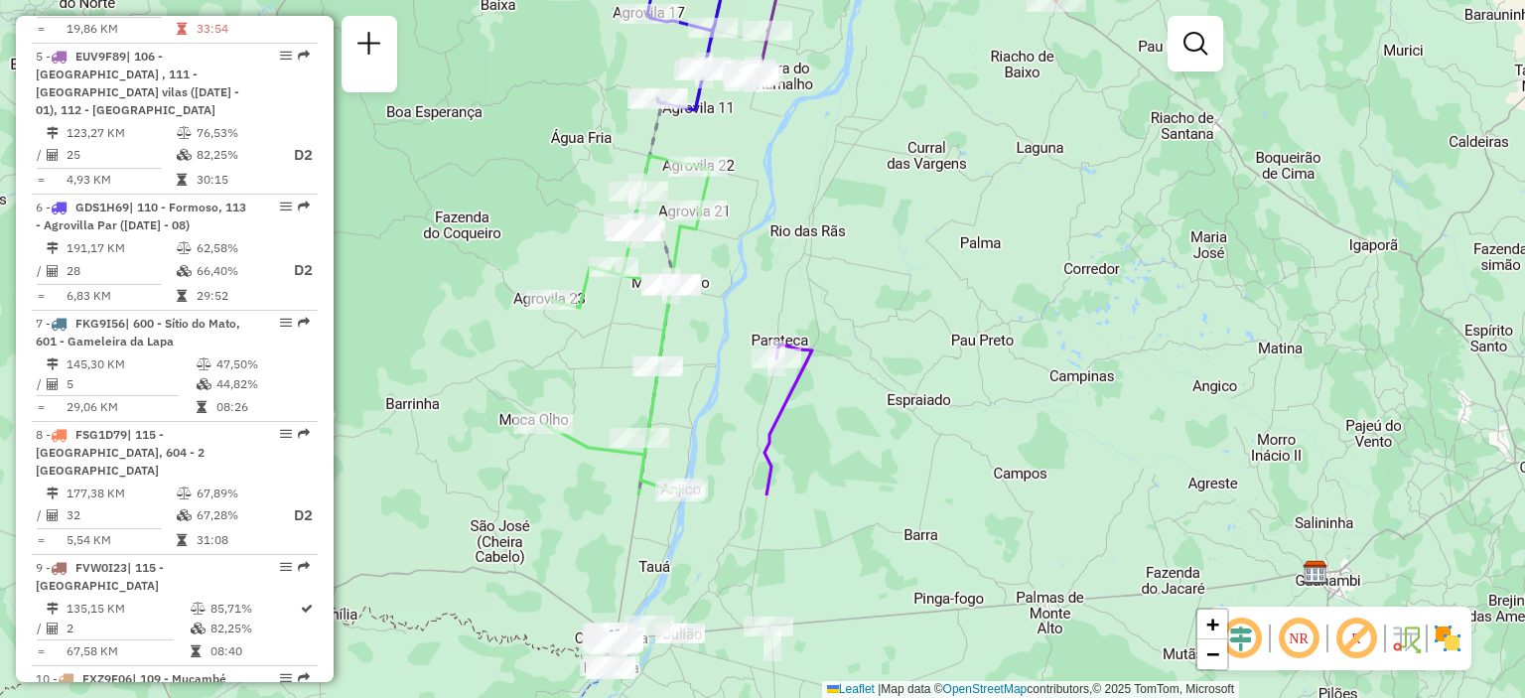
drag, startPoint x: 937, startPoint y: 508, endPoint x: 998, endPoint y: 236, distance: 278.7
click at [998, 236] on div "Janela de atendimento Grade de atendimento Capacidade Transportadoras Veículos …" at bounding box center [762, 349] width 1525 height 698
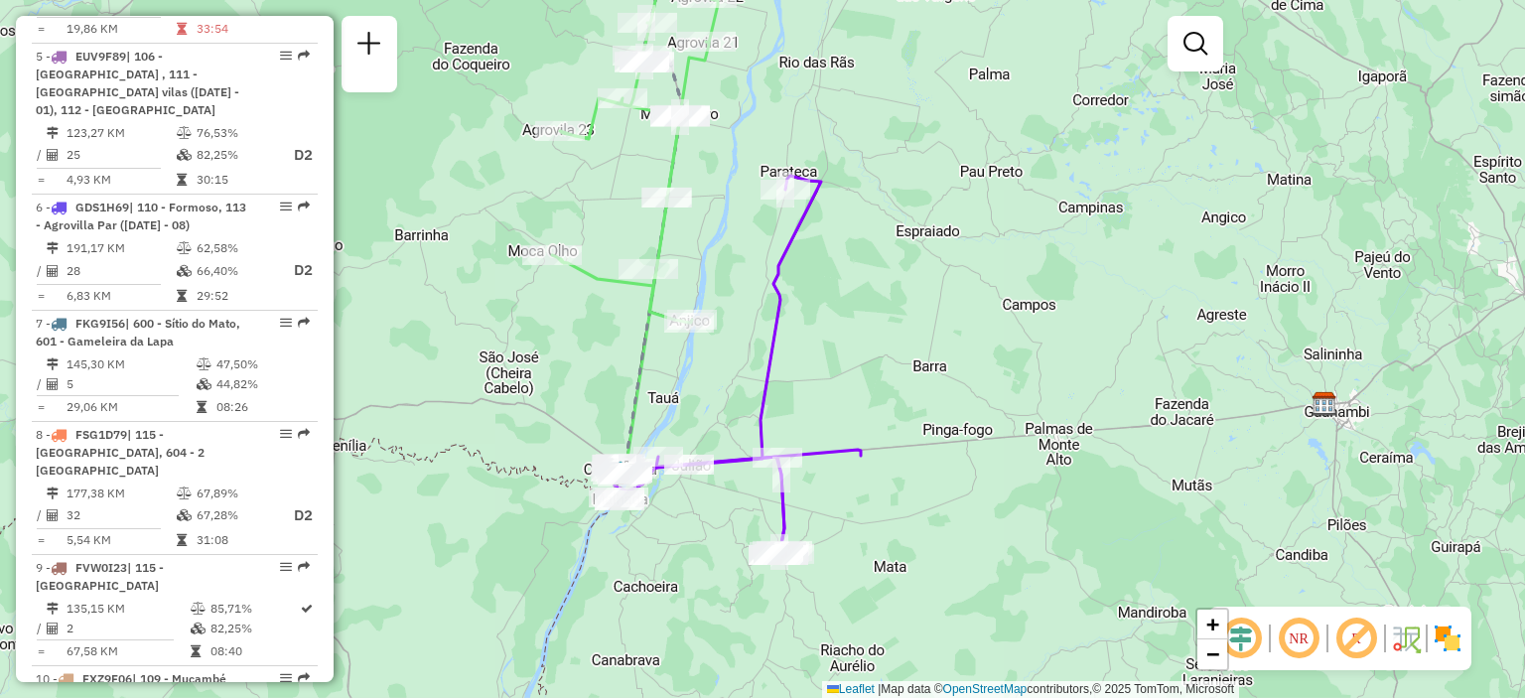
drag, startPoint x: 723, startPoint y: 619, endPoint x: 736, endPoint y: 453, distance: 166.3
click at [736, 453] on icon at bounding box center [758, 365] width 205 height 379
select select "**********"
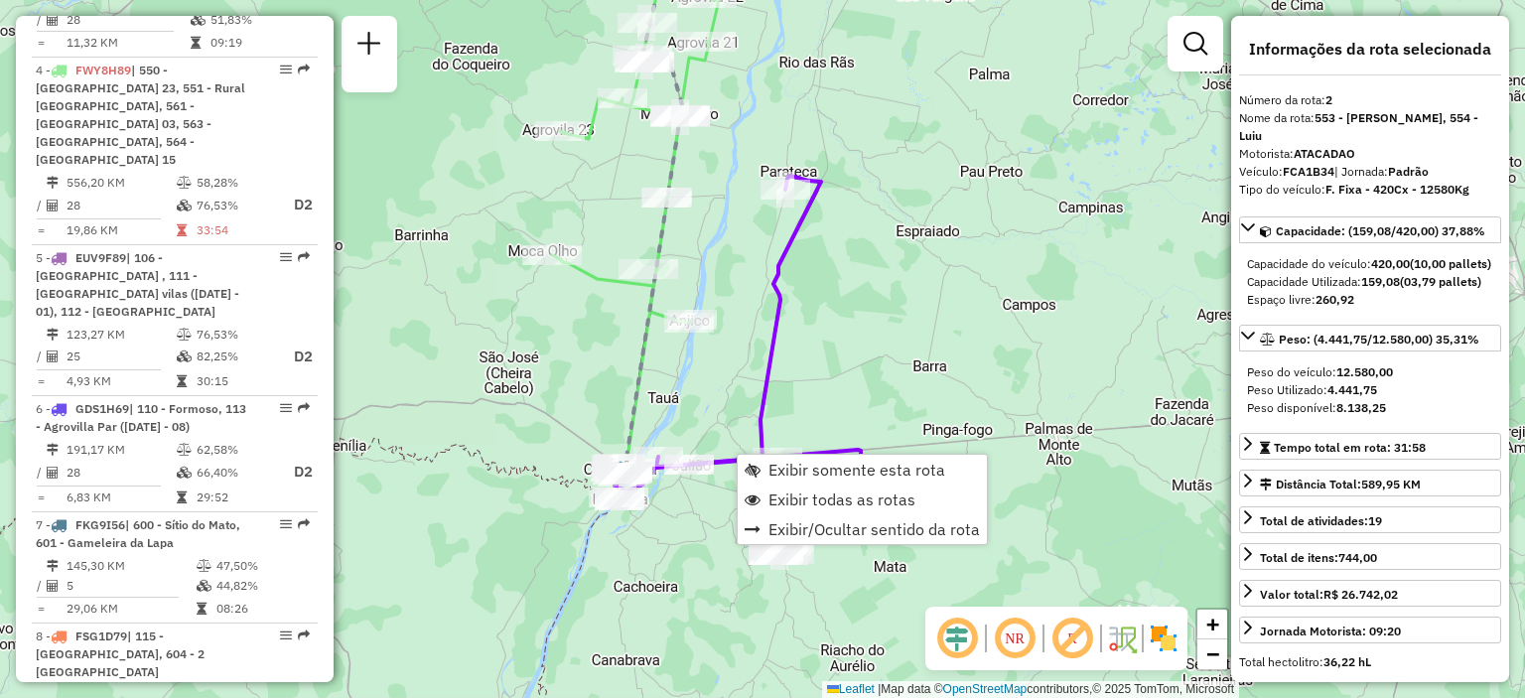
scroll to position [960, 0]
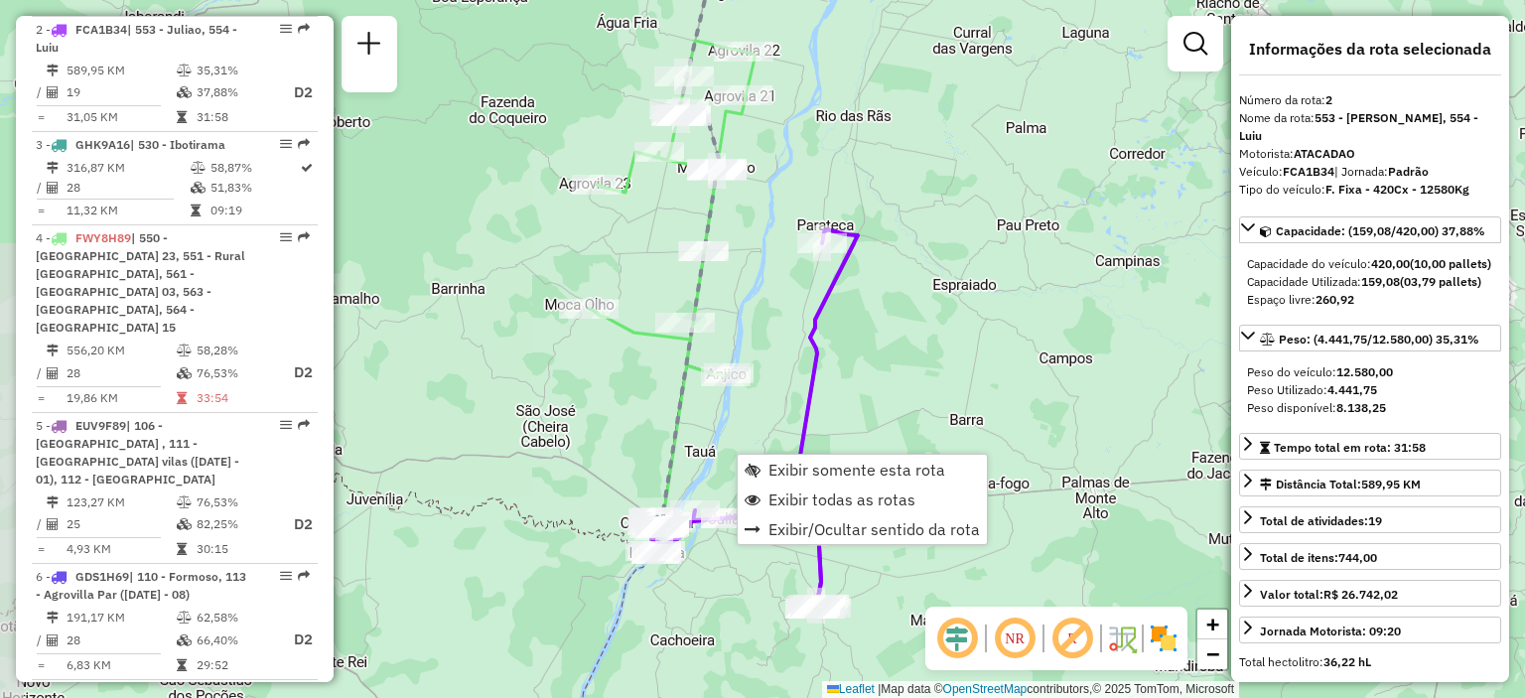
drag, startPoint x: 854, startPoint y: 141, endPoint x: 890, endPoint y: 180, distance: 52.7
click at [890, 180] on div "Janela de atendimento Grade de atendimento Capacidade Transportadoras Veículos …" at bounding box center [762, 349] width 1525 height 698
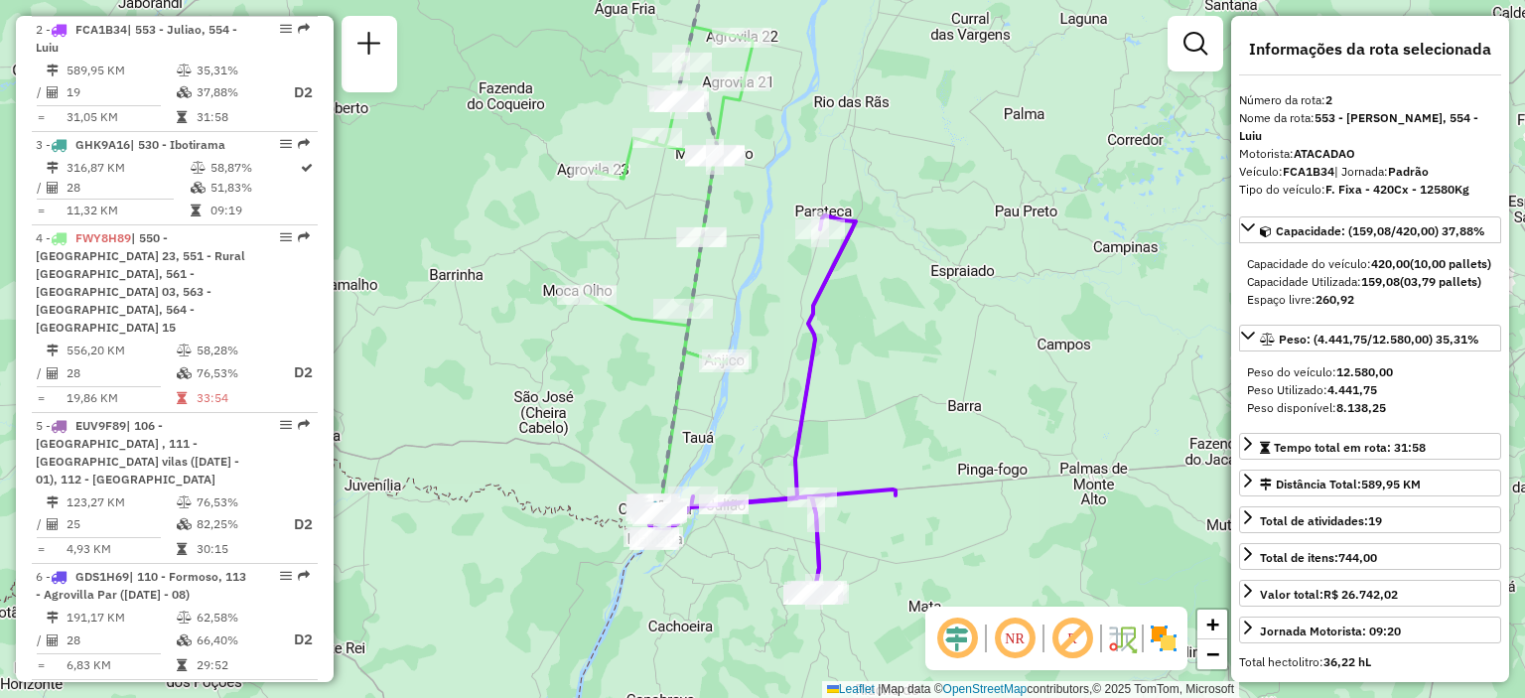
click at [1025, 633] on em at bounding box center [1015, 639] width 48 height 48
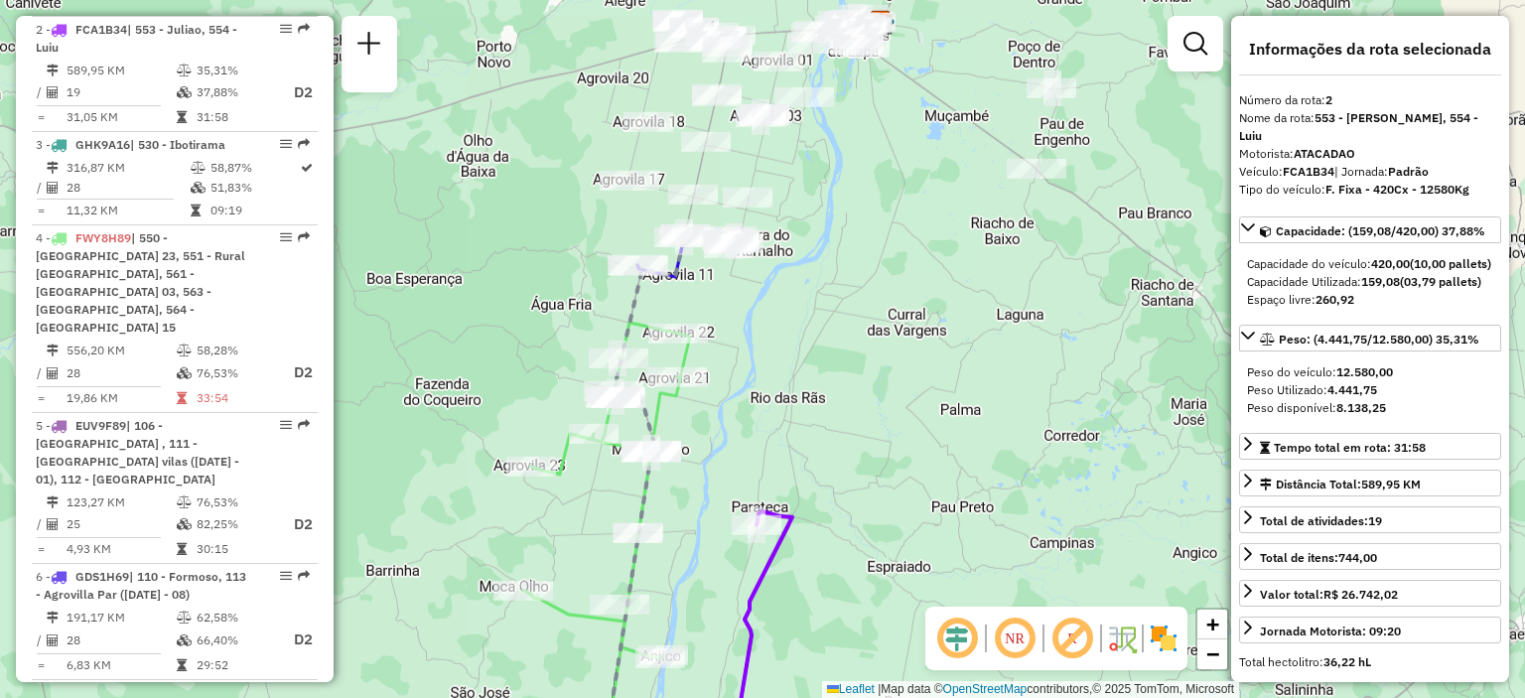
drag, startPoint x: 909, startPoint y: 152, endPoint x: 850, endPoint y: 507, distance: 360.3
click at [850, 504] on div "Janela de atendimento Grade de atendimento Capacidade Transportadoras Veículos …" at bounding box center [762, 349] width 1525 height 698
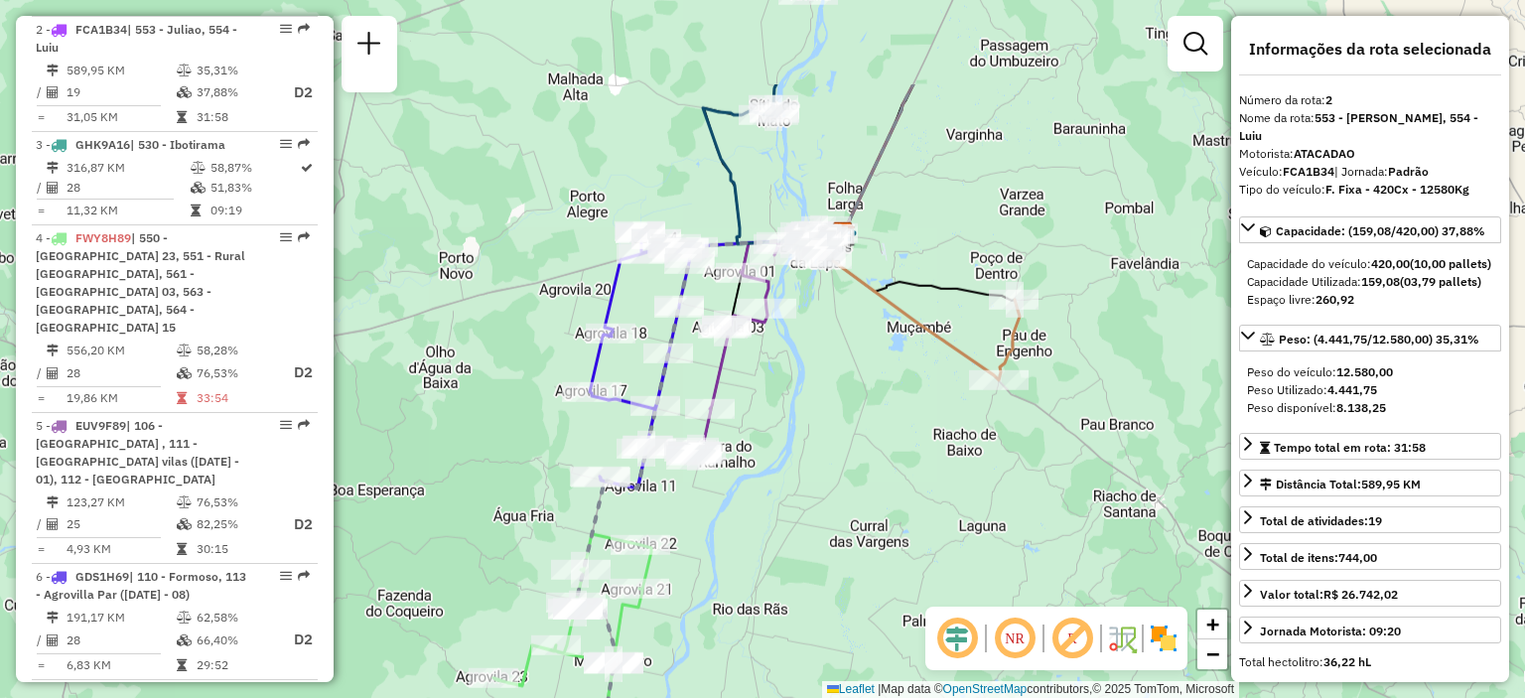
drag, startPoint x: 885, startPoint y: 181, endPoint x: 842, endPoint y: 332, distance: 156.8
click at [842, 332] on div "Janela de atendimento Grade de atendimento Capacidade Transportadoras Veículos …" at bounding box center [762, 349] width 1525 height 698
click at [1213, 623] on span "+" at bounding box center [1212, 624] width 13 height 25
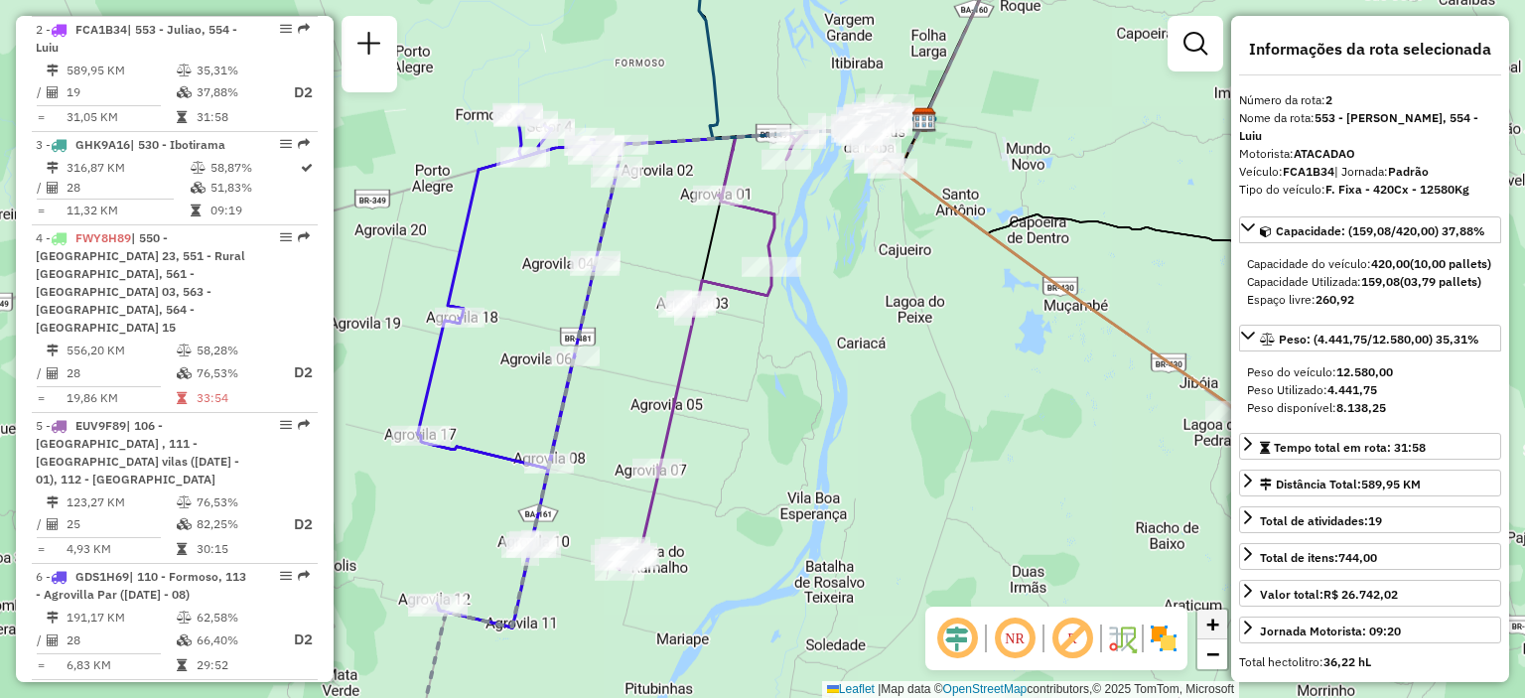
click at [1211, 622] on span "+" at bounding box center [1212, 624] width 13 height 25
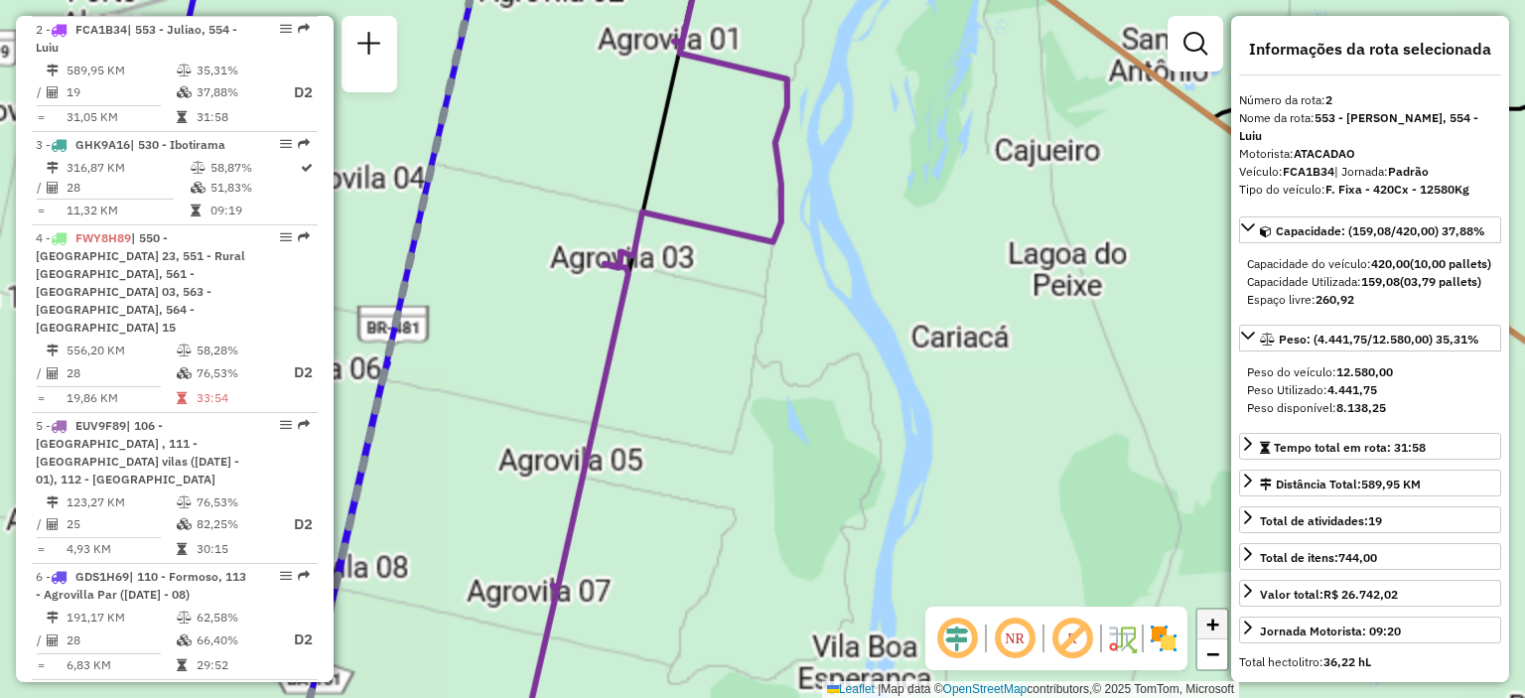
click at [1211, 622] on span "+" at bounding box center [1212, 624] width 13 height 25
click at [1211, 620] on span "+" at bounding box center [1212, 624] width 13 height 25
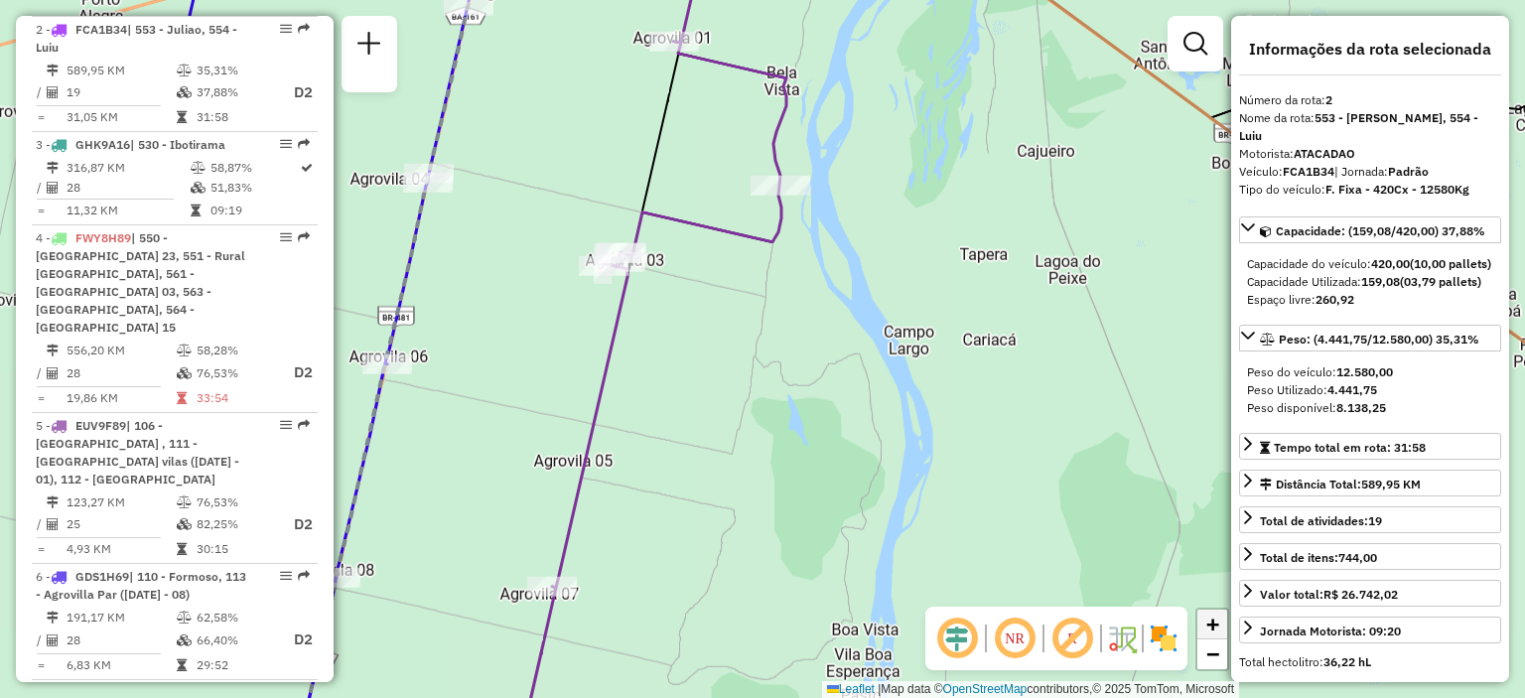
click at [1211, 620] on span "+" at bounding box center [1212, 624] width 13 height 25
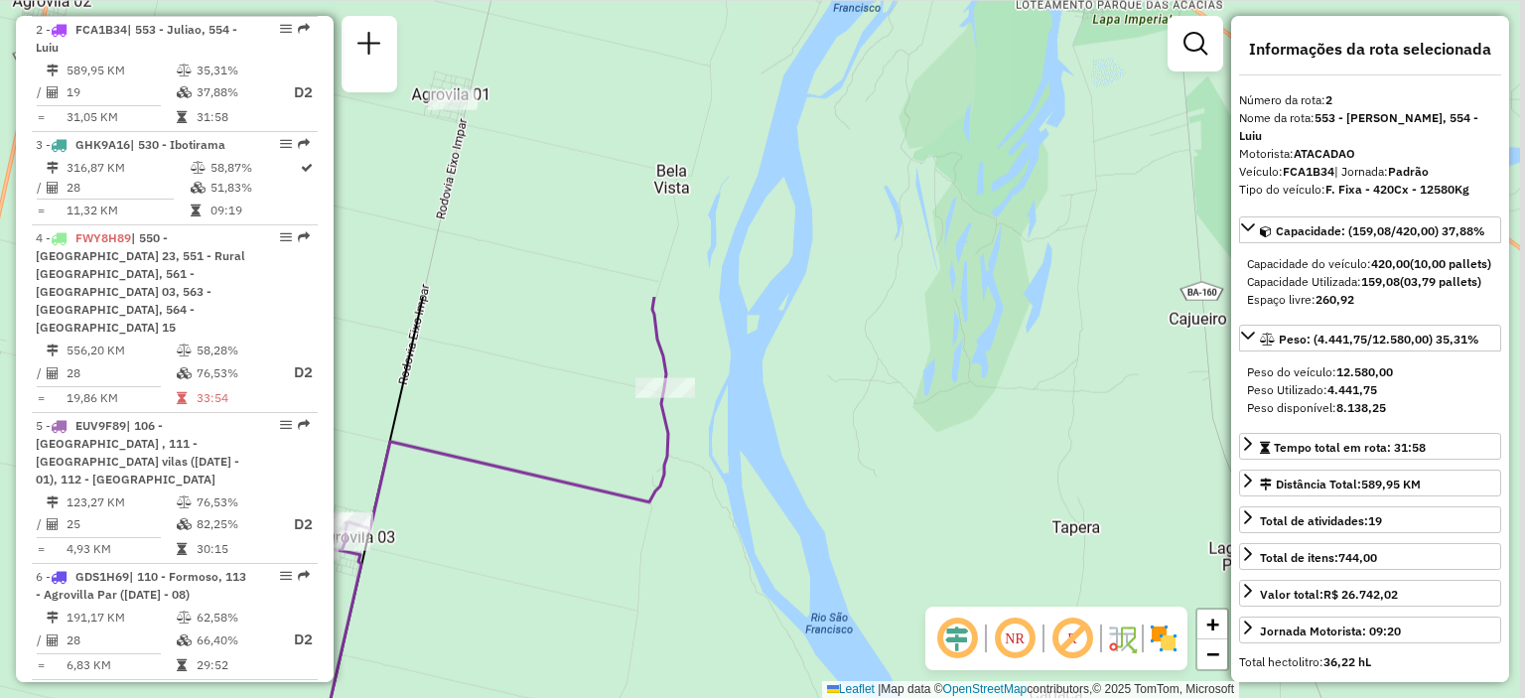
drag, startPoint x: 1027, startPoint y: 83, endPoint x: 874, endPoint y: 518, distance: 461.0
click at [874, 518] on div "Janela de atendimento Grade de atendimento Capacidade Transportadoras Veículos …" at bounding box center [762, 349] width 1525 height 698
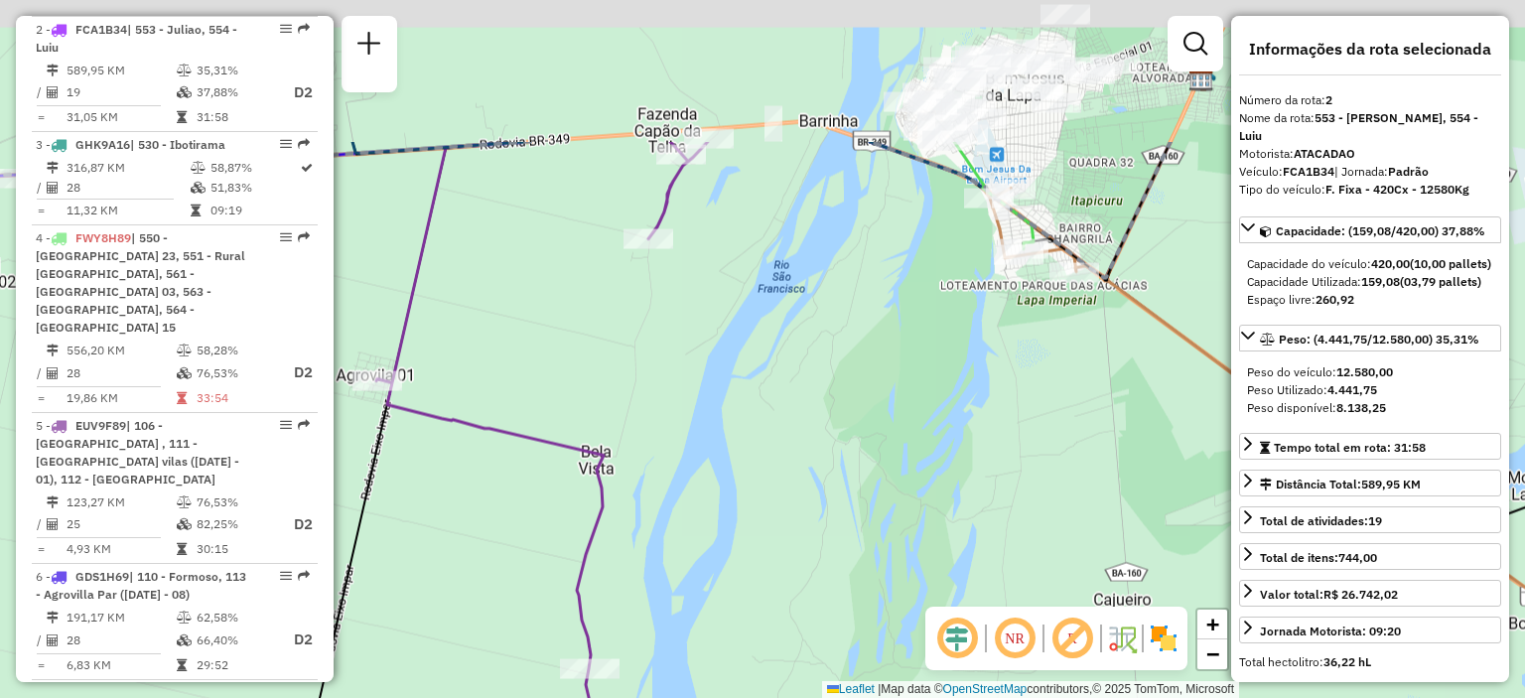
drag, startPoint x: 980, startPoint y: 198, endPoint x: 928, endPoint y: 422, distance: 230.3
click at [928, 422] on div "Janela de atendimento Grade de atendimento Capacidade Transportadoras Veículos …" at bounding box center [762, 349] width 1525 height 698
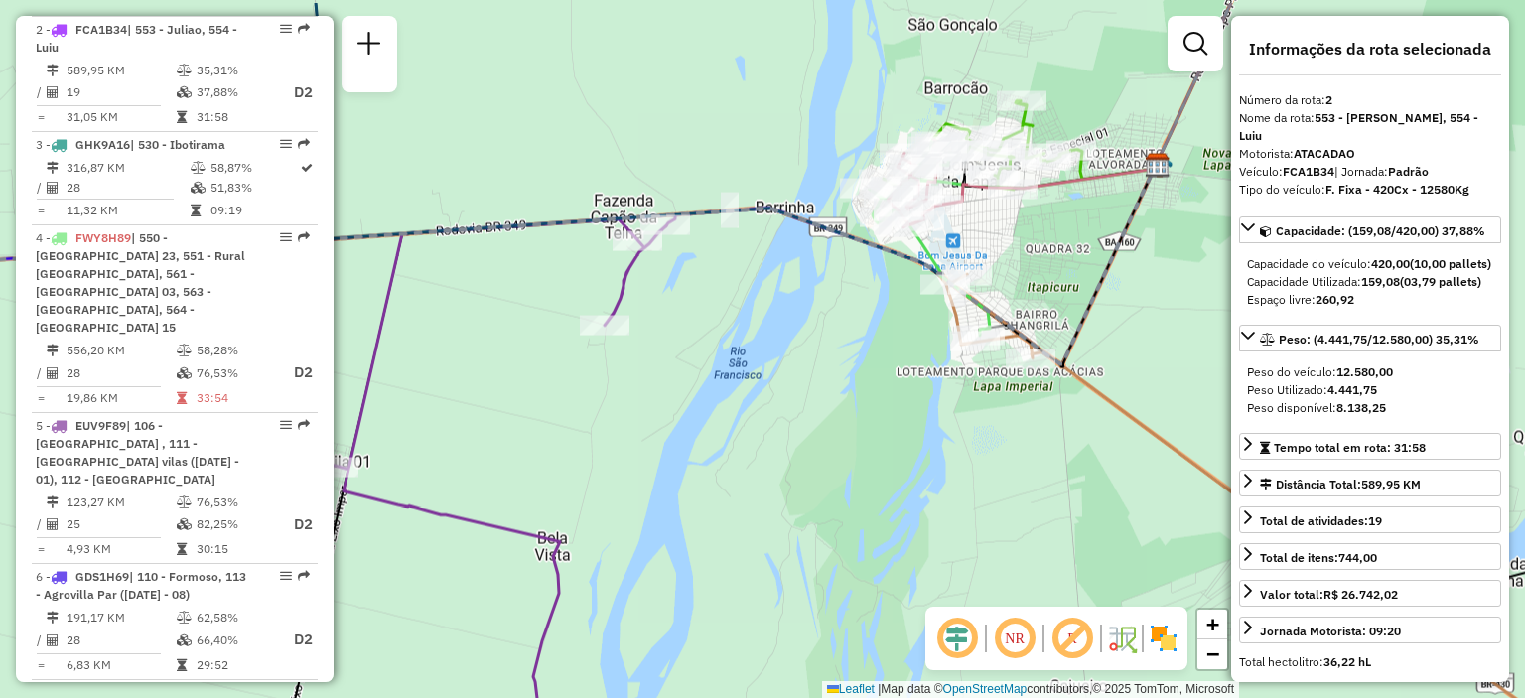
drag, startPoint x: 908, startPoint y: 425, endPoint x: 883, endPoint y: 472, distance: 52.9
click at [883, 472] on div "Janela de atendimento Grade de atendimento Capacidade Transportadoras Veículos …" at bounding box center [762, 349] width 1525 height 698
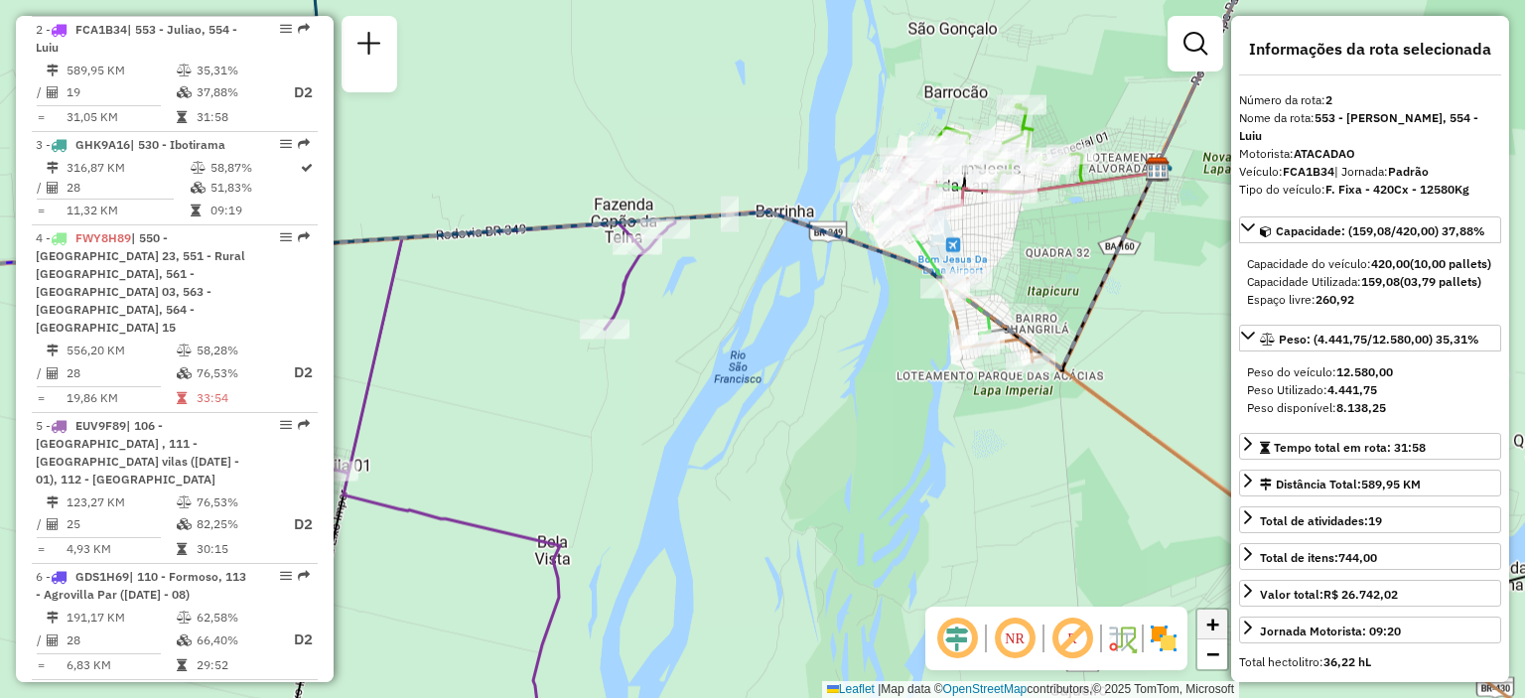
click at [1208, 630] on span "+" at bounding box center [1212, 624] width 13 height 25
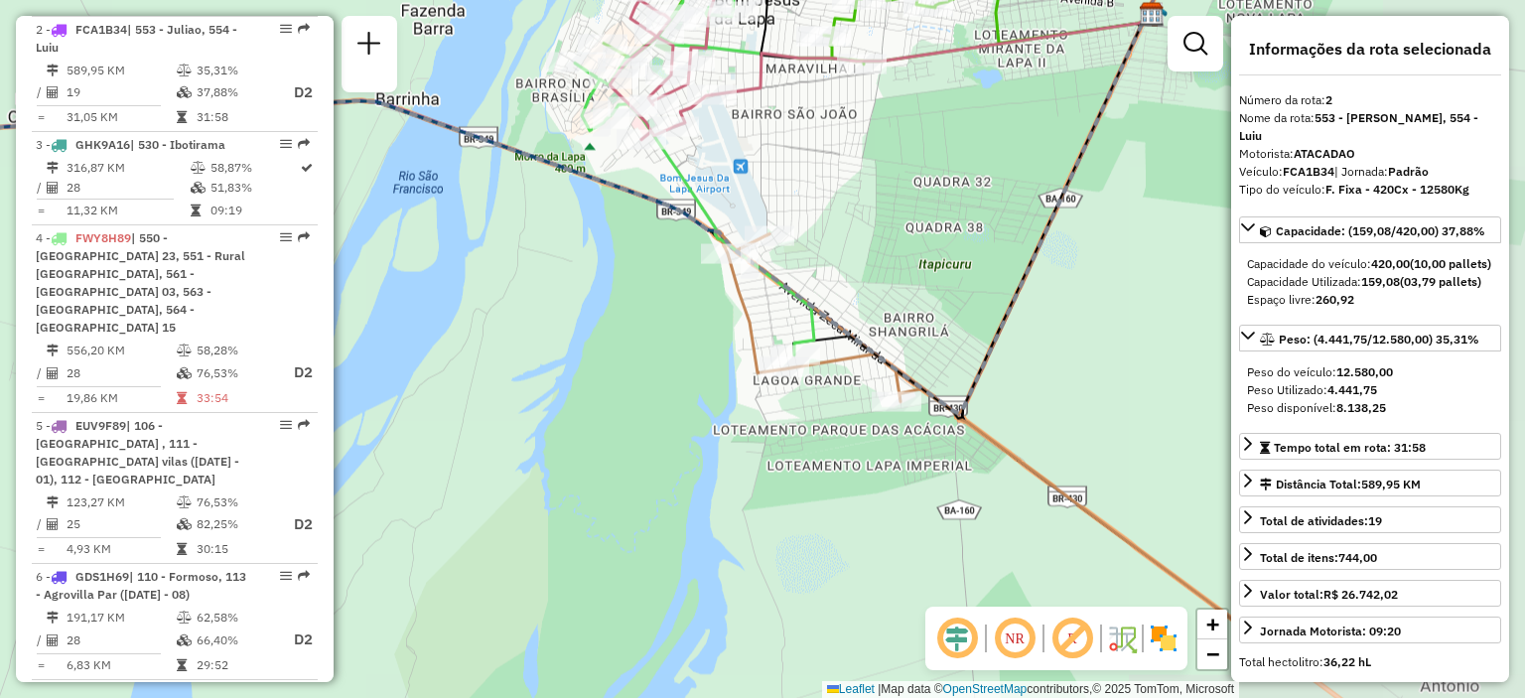
drag, startPoint x: 995, startPoint y: 280, endPoint x: 616, endPoint y: 335, distance: 383.2
click at [614, 334] on div "Janela de atendimento Grade de atendimento Capacidade Transportadoras Veículos …" at bounding box center [762, 349] width 1525 height 698
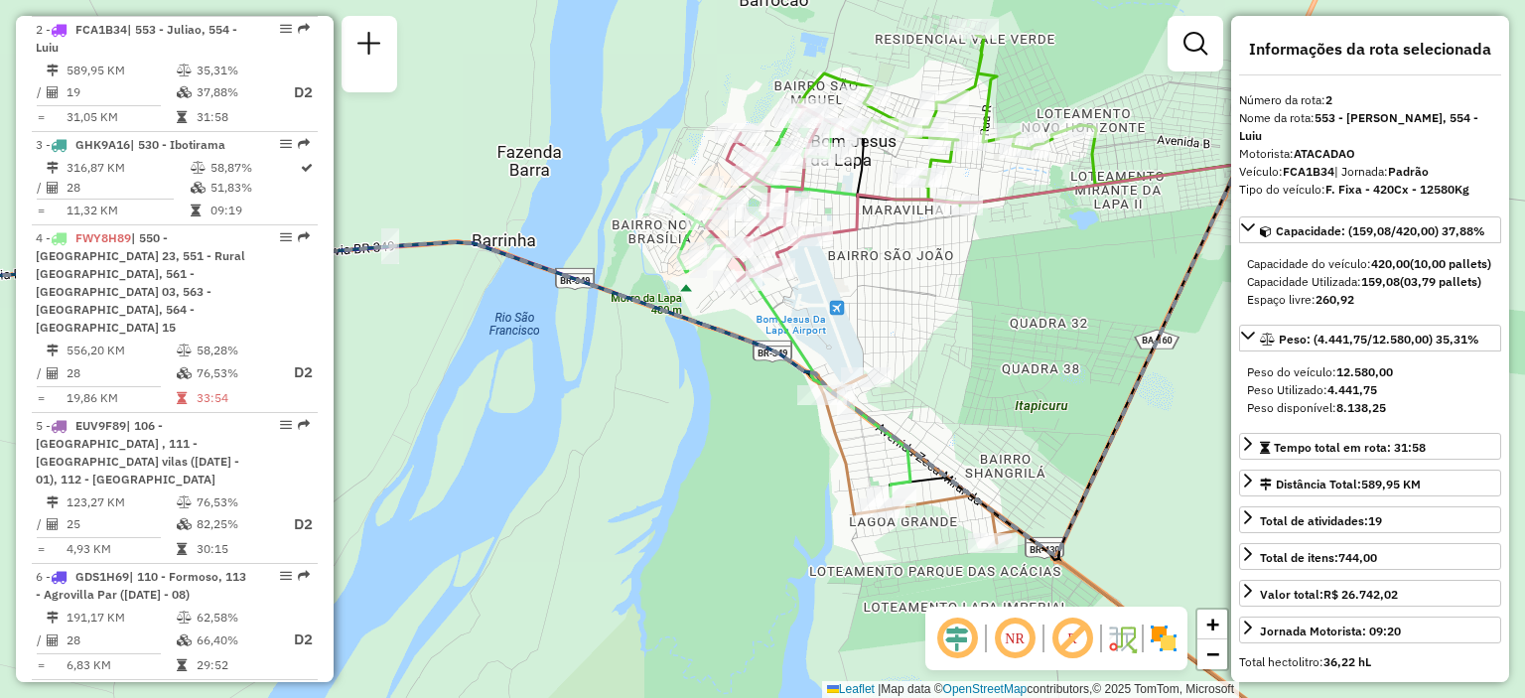
drag, startPoint x: 624, startPoint y: 342, endPoint x: 691, endPoint y: 460, distance: 136.1
click at [691, 460] on div "Janela de atendimento Grade de atendimento Capacidade Transportadoras Veículos …" at bounding box center [762, 349] width 1525 height 698
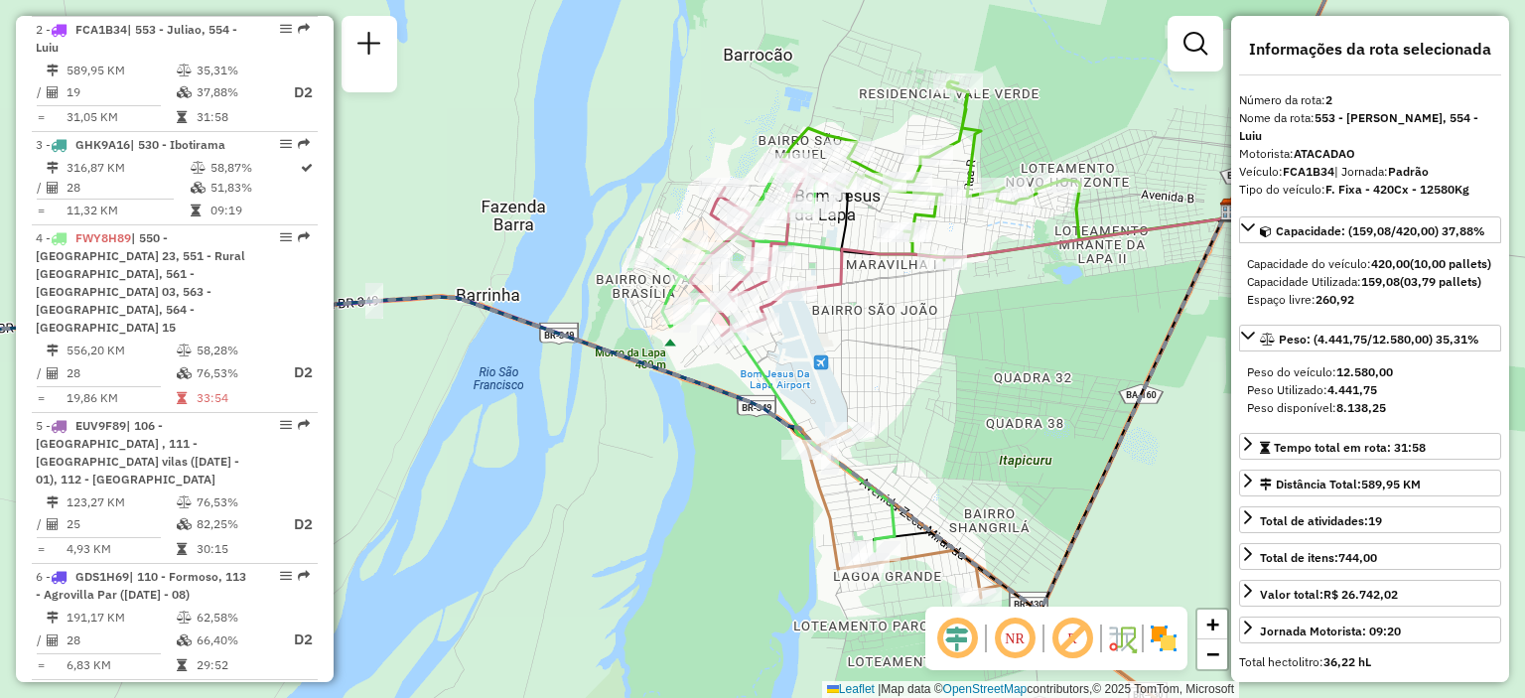
drag, startPoint x: 850, startPoint y: 327, endPoint x: 842, endPoint y: 367, distance: 41.5
click at [842, 367] on div "Janela de atendimento Grade de atendimento Capacidade Transportadoras Veículos …" at bounding box center [762, 349] width 1525 height 698
click at [1215, 634] on span "+" at bounding box center [1212, 624] width 13 height 25
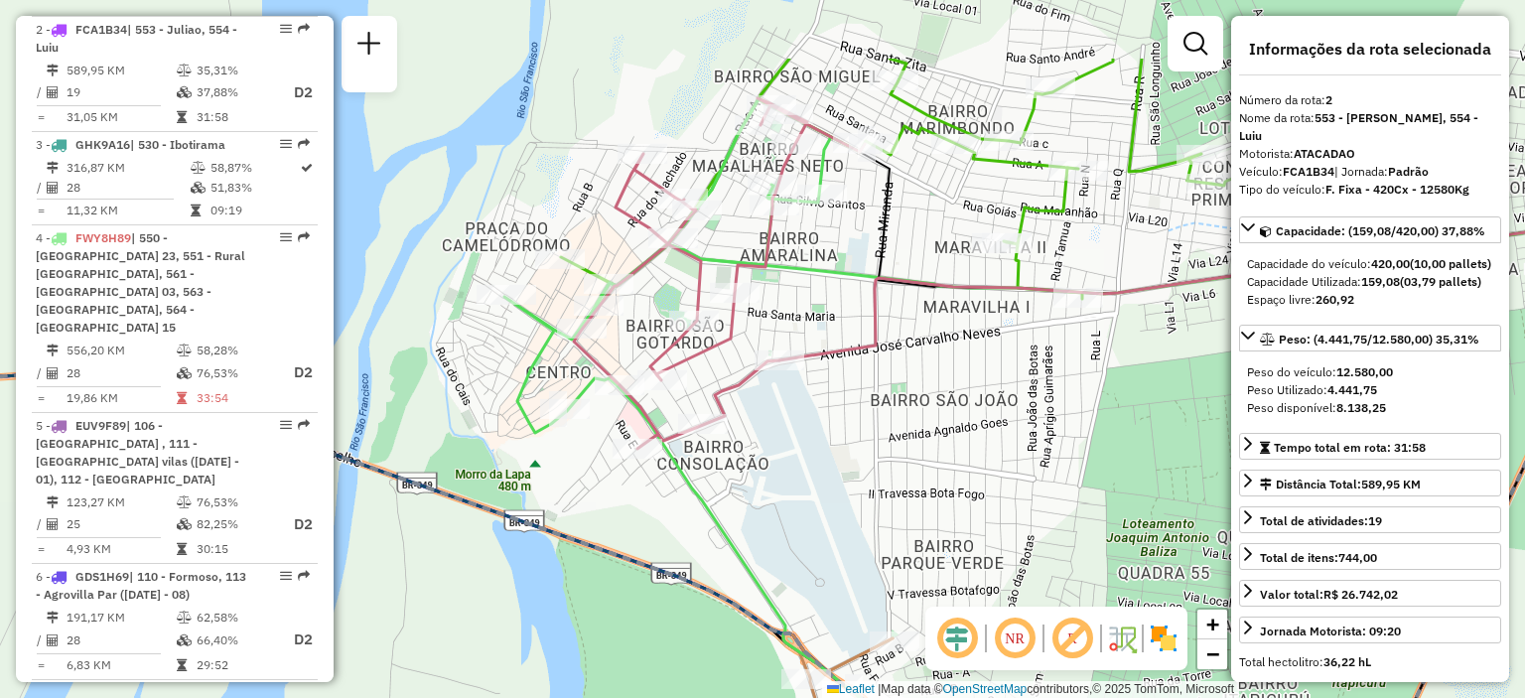
drag, startPoint x: 886, startPoint y: 190, endPoint x: 844, endPoint y: 317, distance: 133.8
click at [842, 317] on div "Janela de atendimento Grade de atendimento Capacidade Transportadoras Veículos …" at bounding box center [762, 349] width 1525 height 698
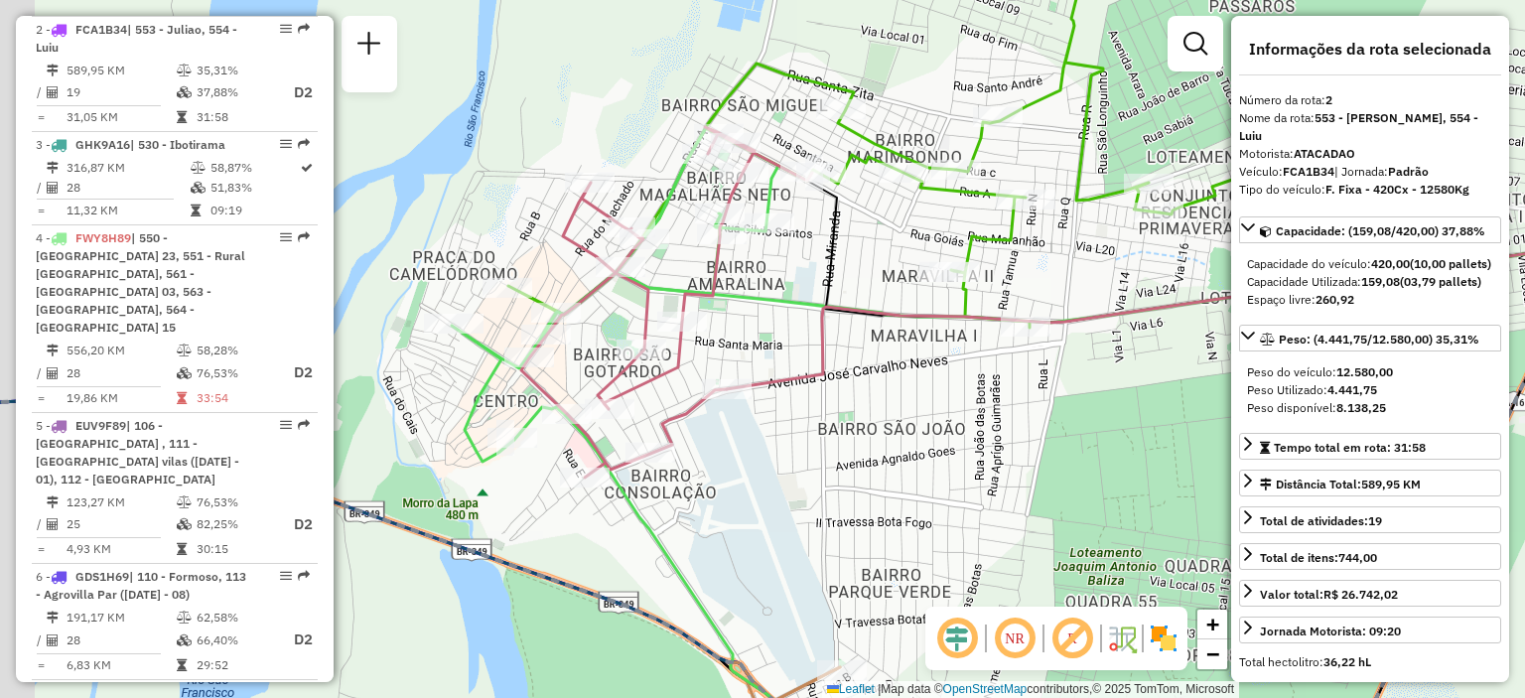
drag, startPoint x: 1185, startPoint y: 386, endPoint x: 1180, endPoint y: 428, distance: 42.0
click at [1180, 427] on div "Janela de atendimento Grade de atendimento Capacidade Transportadoras Veículos …" at bounding box center [762, 349] width 1525 height 698
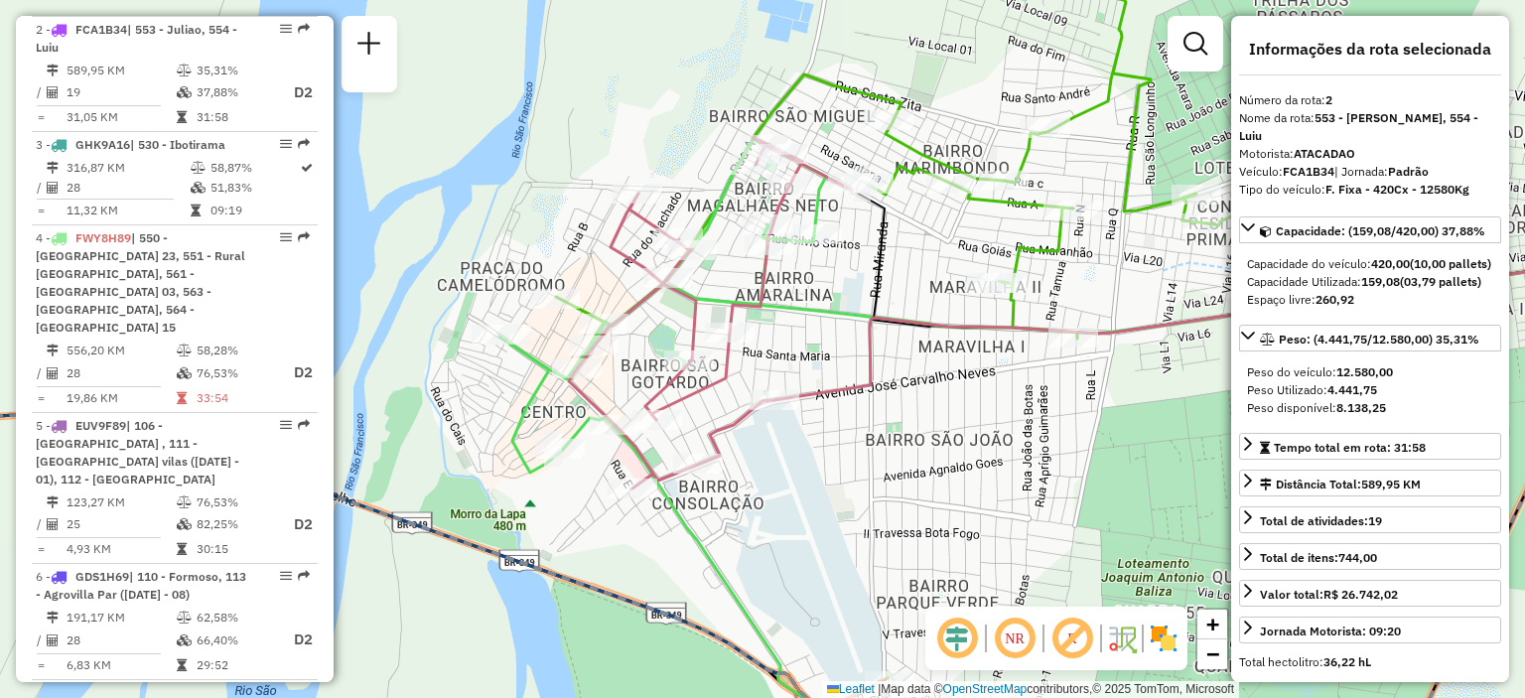
drag, startPoint x: 323, startPoint y: 371, endPoint x: 332, endPoint y: 338, distance: 34.9
click at [332, 338] on div "Informações da Sessão 1276028 - [DATE] Criação: [DATE] 18:07 Desbloquear Sessão…" at bounding box center [175, 349] width 318 height 666
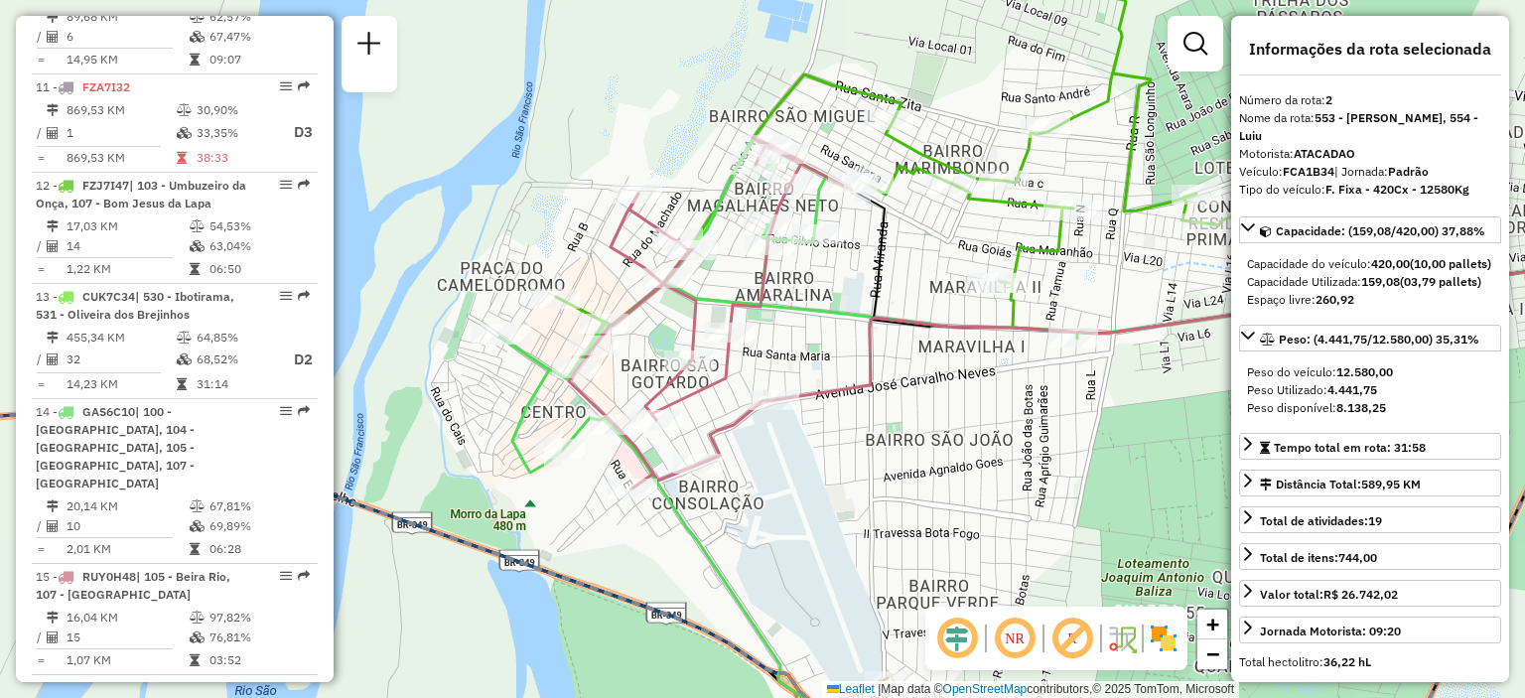
scroll to position [2018, 0]
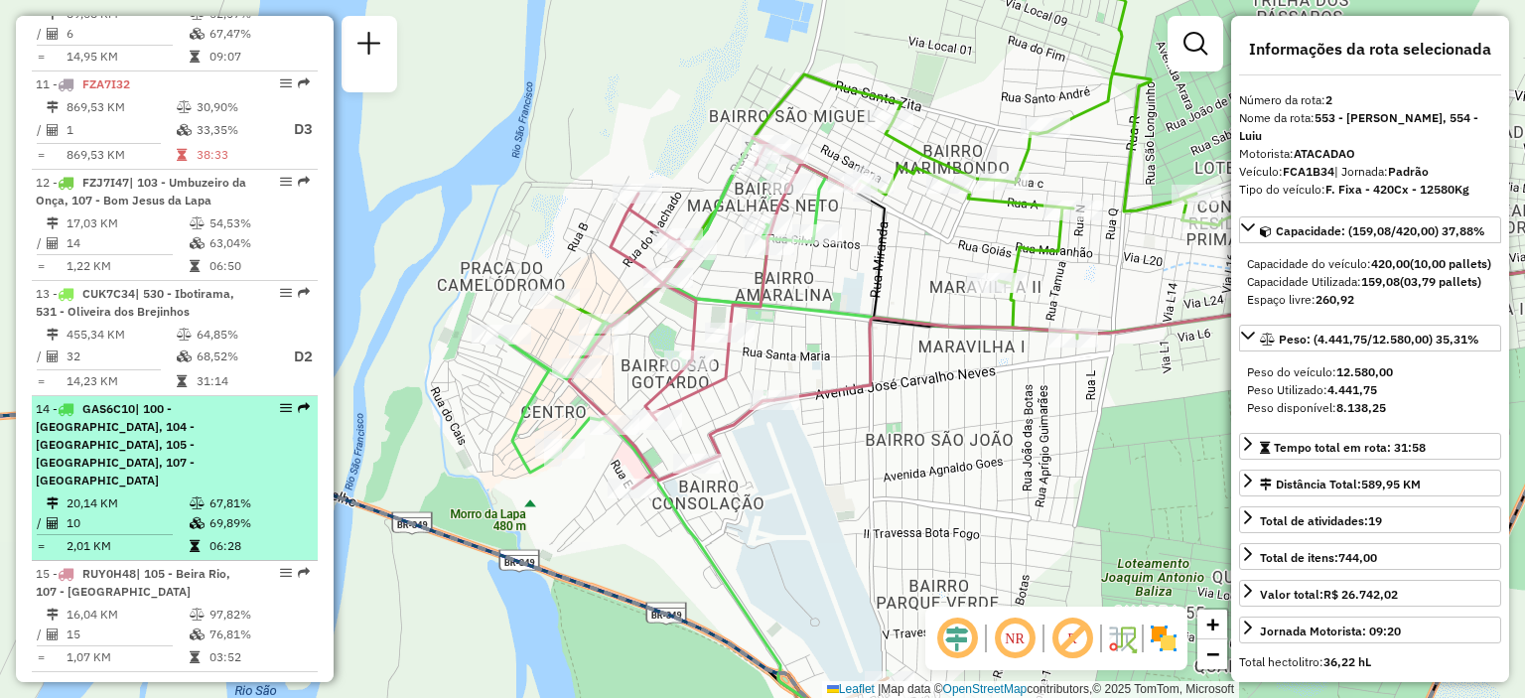
click at [285, 402] on em at bounding box center [286, 408] width 12 height 12
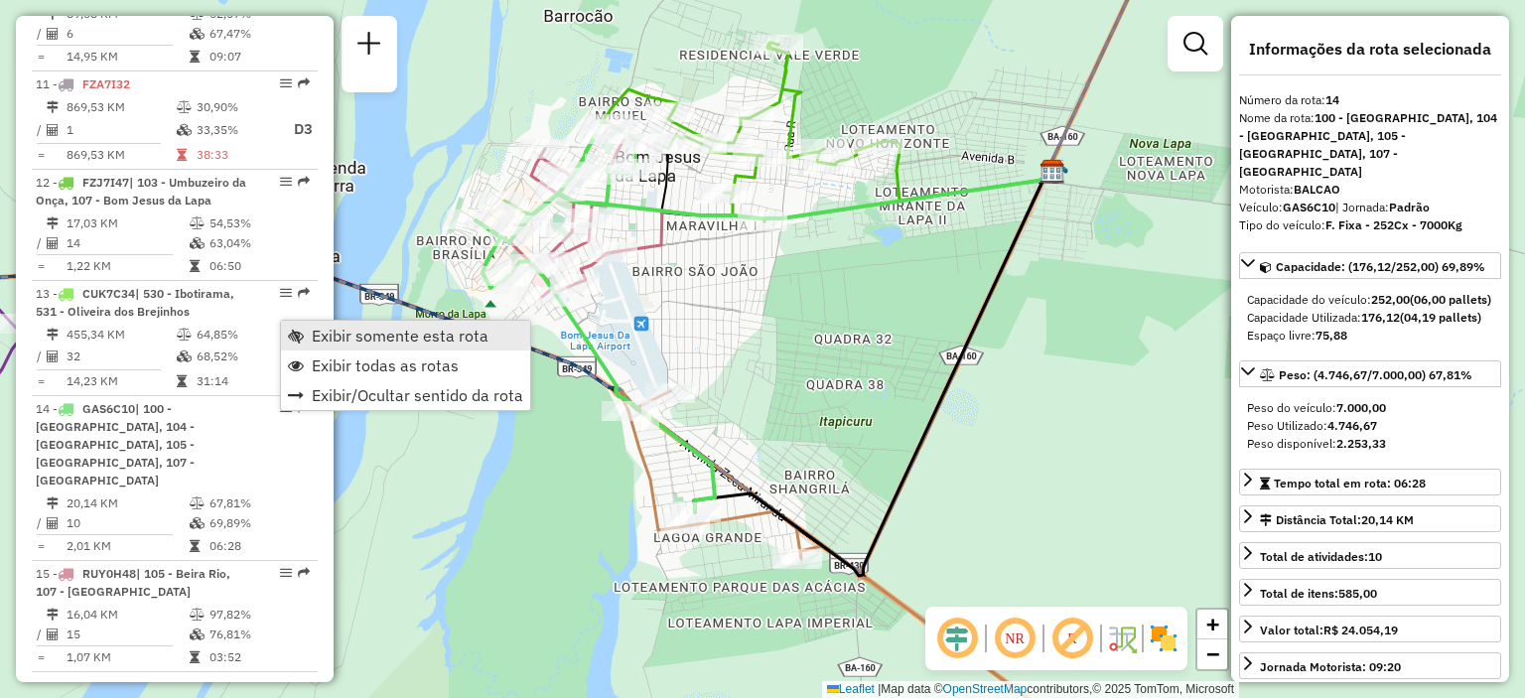
click at [312, 349] on link "Exibir somente esta rota" at bounding box center [405, 336] width 249 height 30
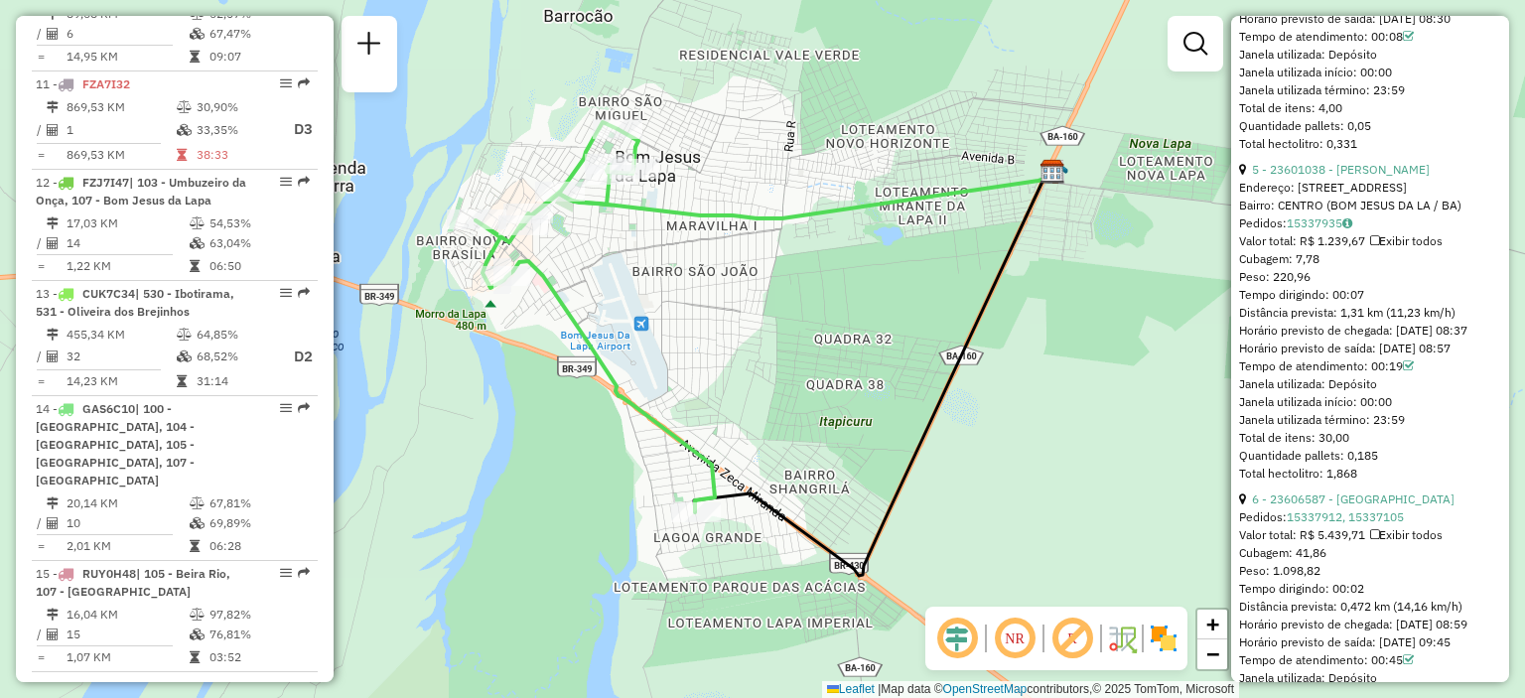
scroll to position [2032, 0]
